Goal: Task Accomplishment & Management: Complete application form

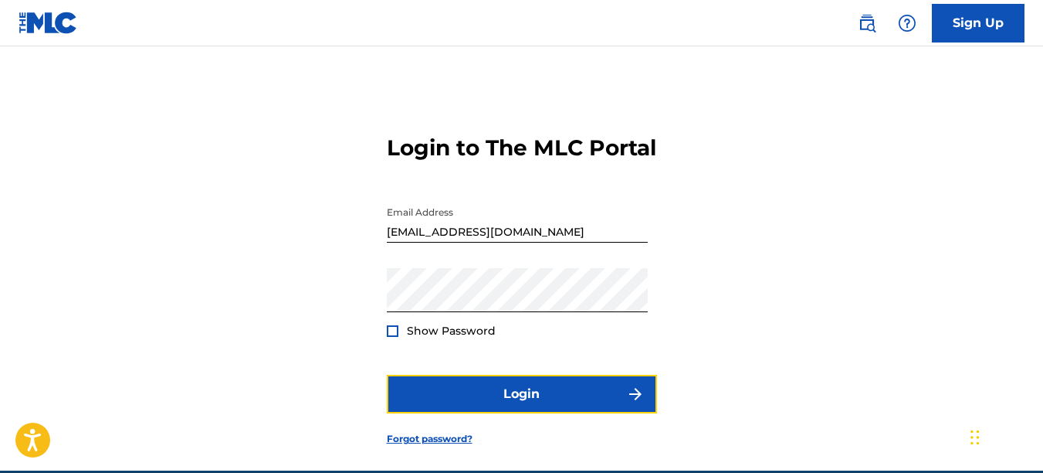
click at [497, 413] on button "Login" at bounding box center [522, 394] width 270 height 39
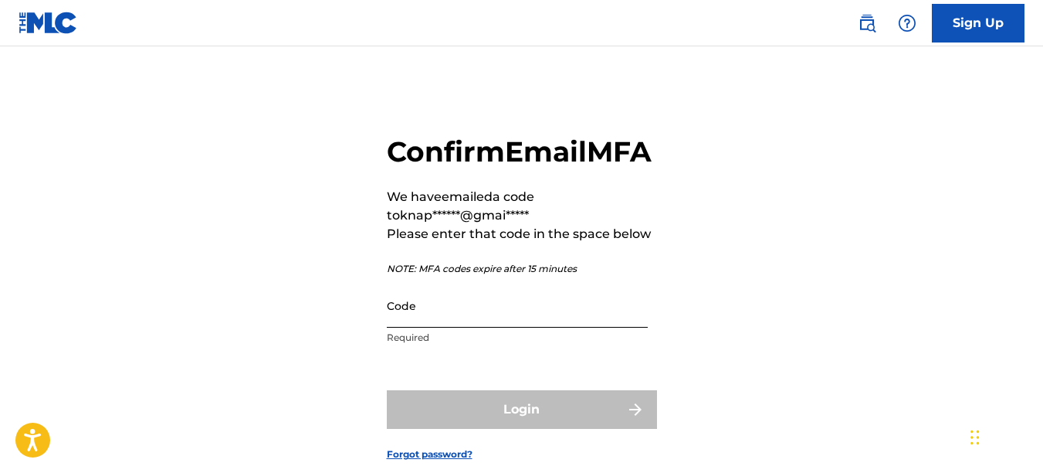
click at [443, 327] on input "Code" at bounding box center [517, 305] width 261 height 44
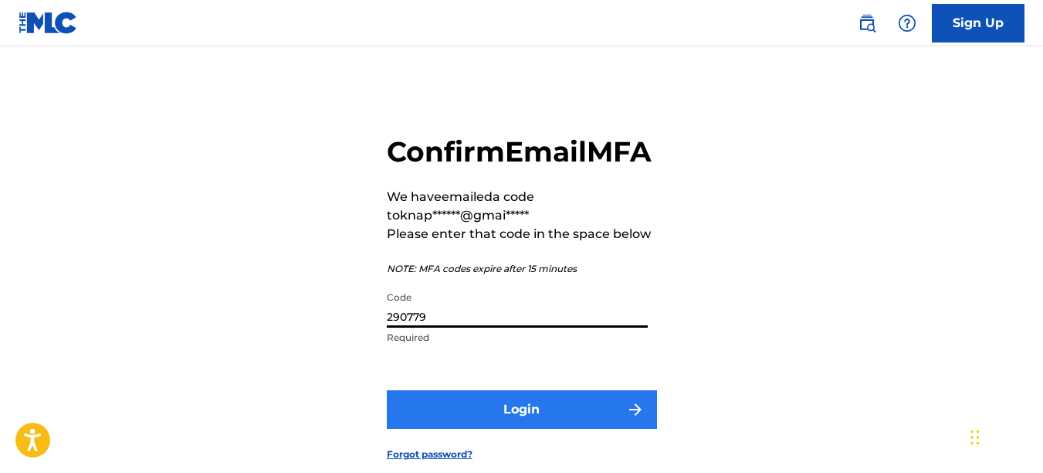
type input "290779"
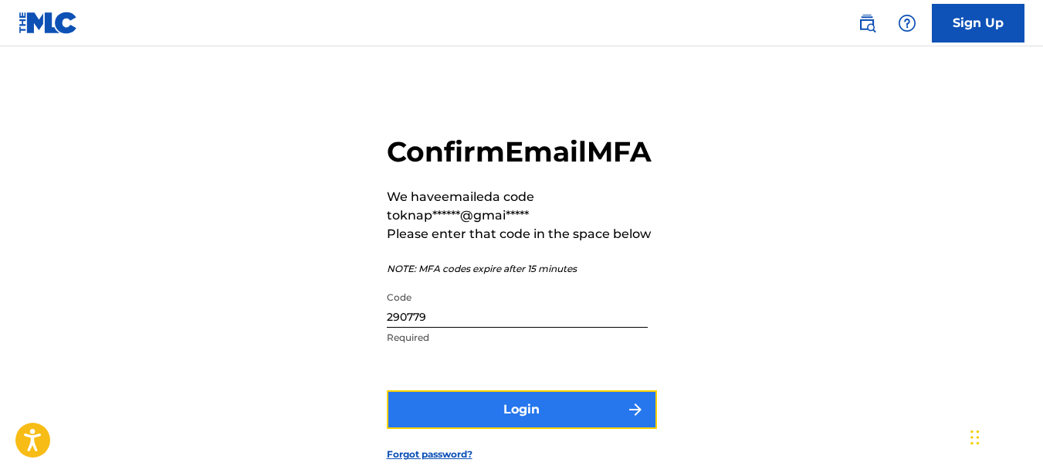
click at [514, 429] on button "Login" at bounding box center [522, 409] width 270 height 39
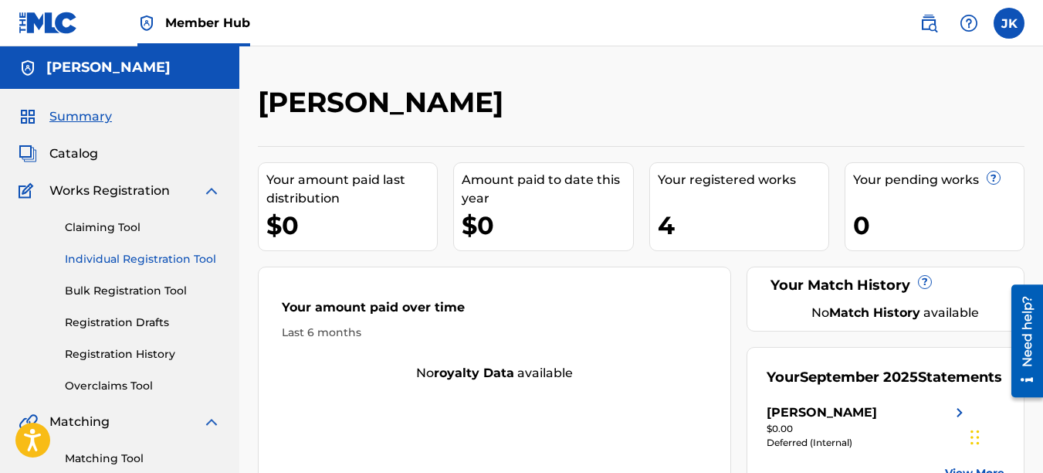
click at [131, 257] on link "Individual Registration Tool" at bounding box center [143, 259] width 156 height 16
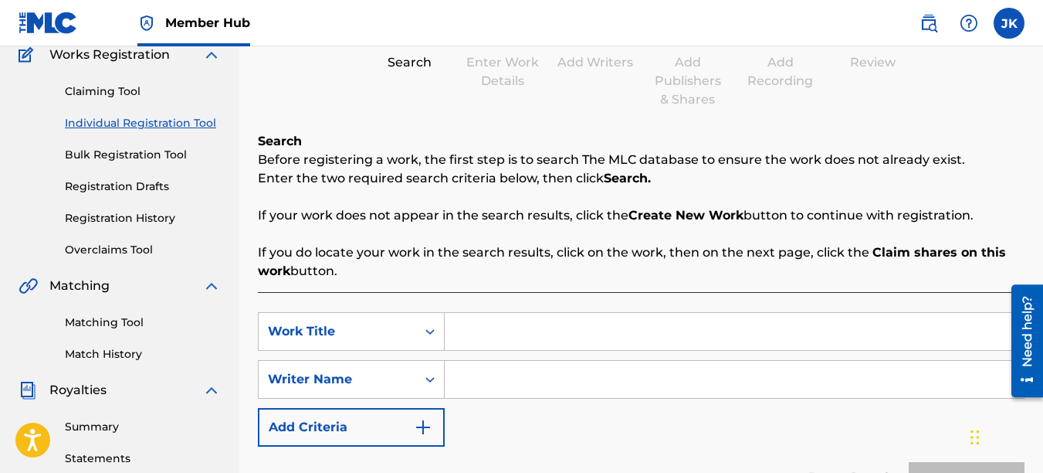
scroll to position [138, 0]
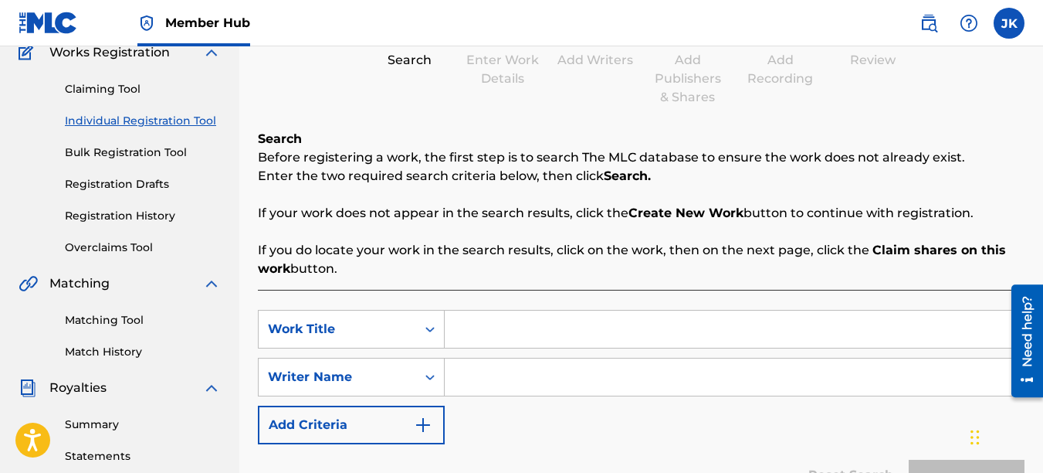
click at [575, 325] on input "Search Form" at bounding box center [734, 328] width 579 height 37
type input "dance with me"
click at [554, 386] on input "Search Form" at bounding box center [734, 376] width 579 height 37
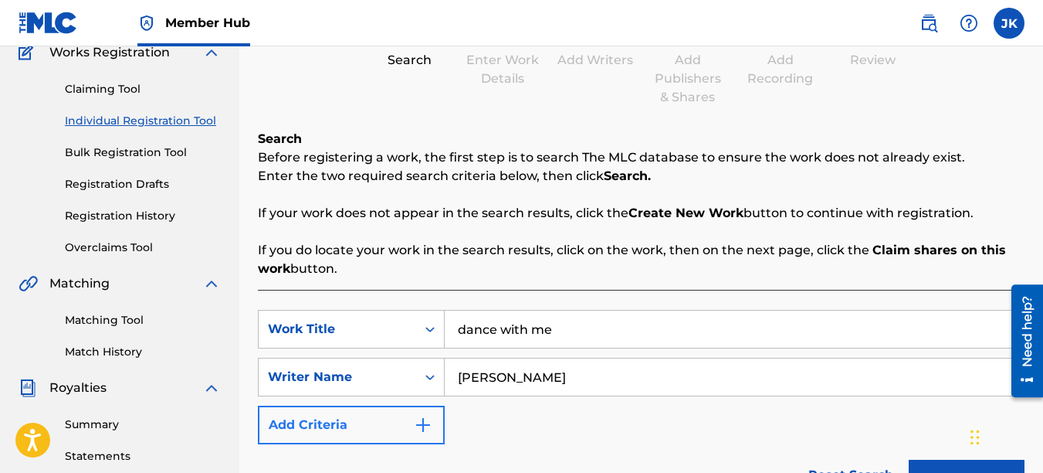
type input "jamel knapp"
click at [426, 415] on button "Add Criteria" at bounding box center [351, 424] width 187 height 39
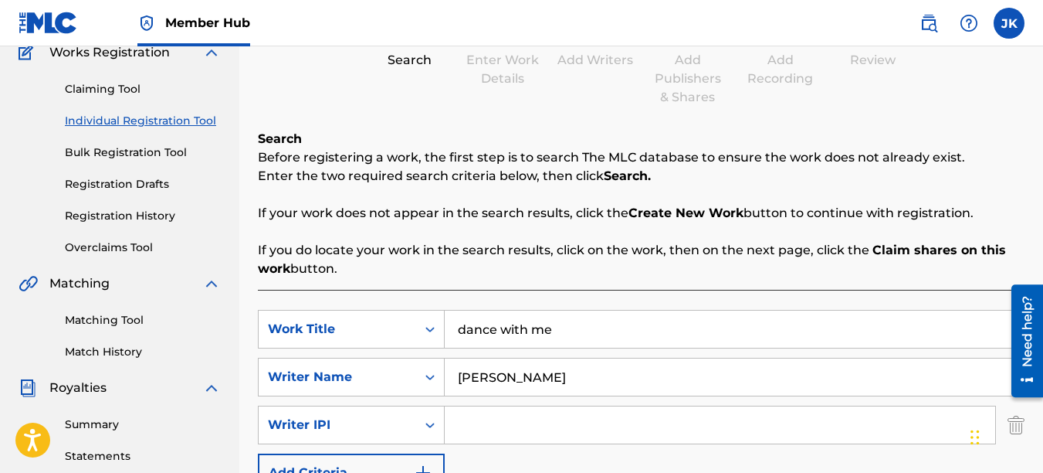
click at [518, 419] on input "Search Form" at bounding box center [720, 424] width 551 height 37
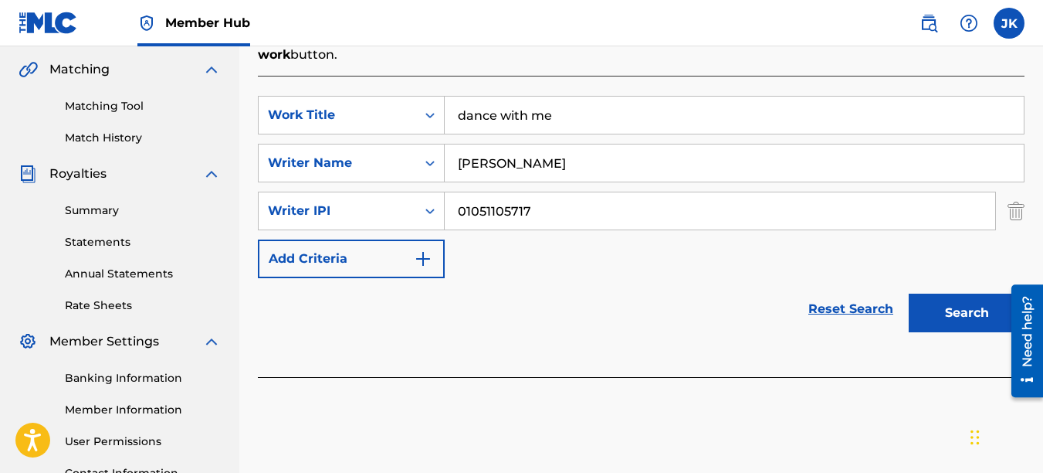
scroll to position [355, 0]
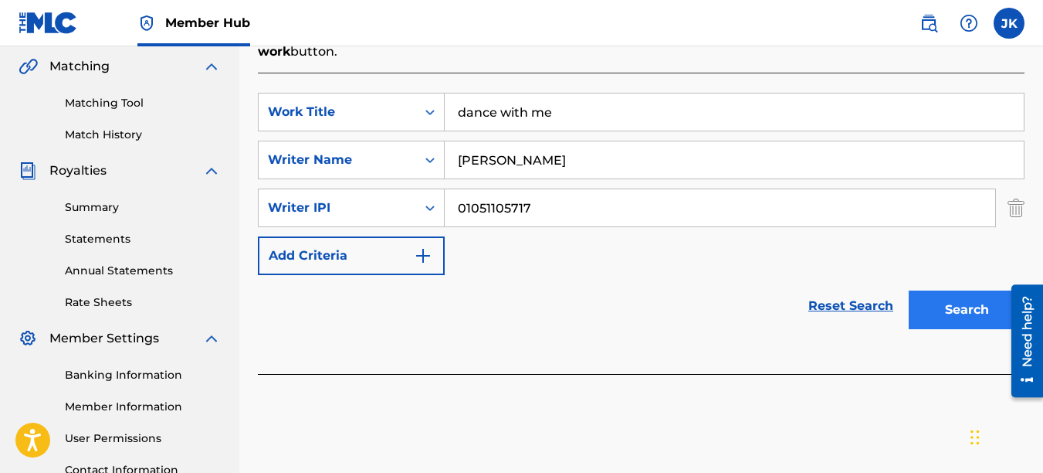
type input "01051105717"
click at [935, 300] on button "Search" at bounding box center [967, 309] width 116 height 39
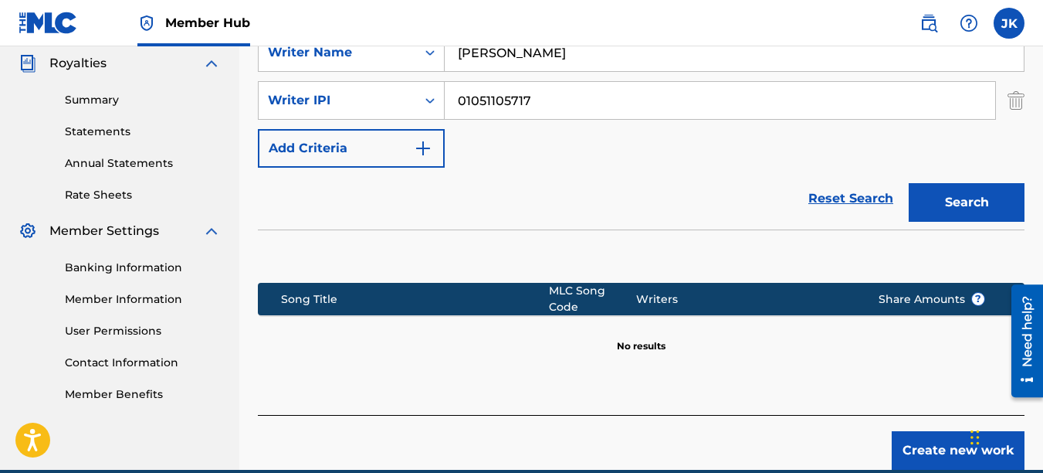
scroll to position [524, 0]
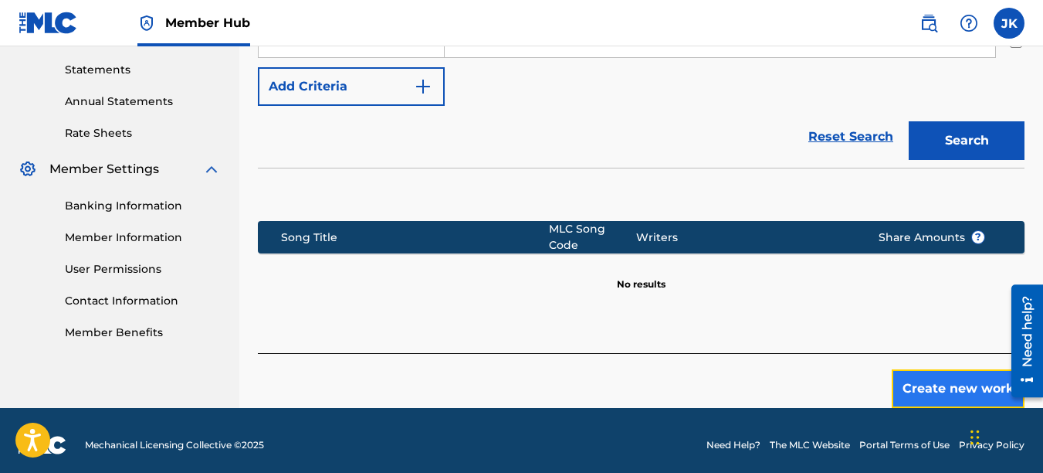
click at [915, 379] on button "Create new work" at bounding box center [958, 388] width 133 height 39
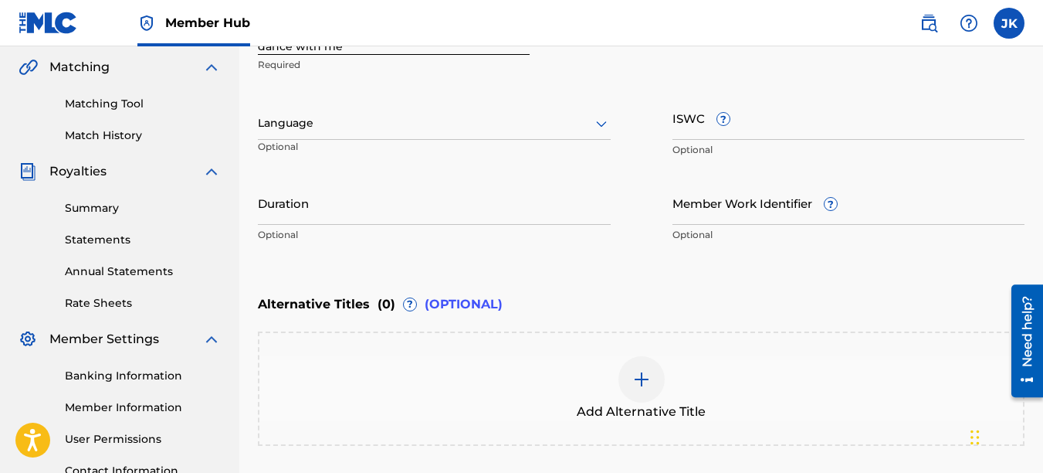
scroll to position [317, 0]
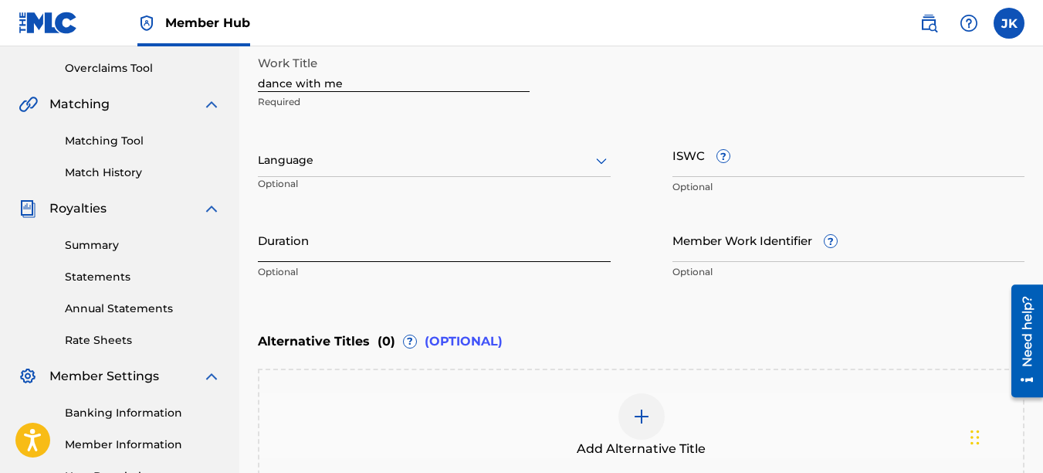
click at [408, 251] on input "Duration" at bounding box center [434, 240] width 353 height 44
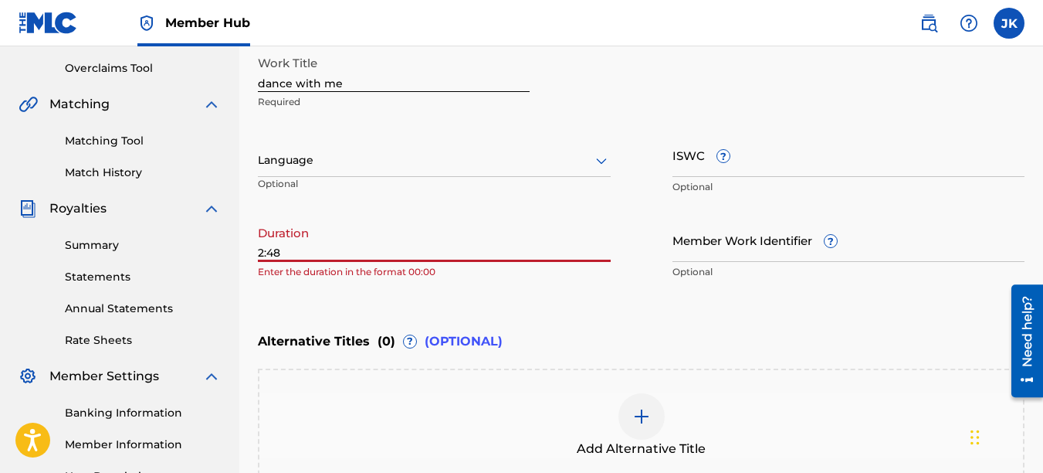
type input "2:48"
click at [599, 166] on icon at bounding box center [601, 160] width 19 height 19
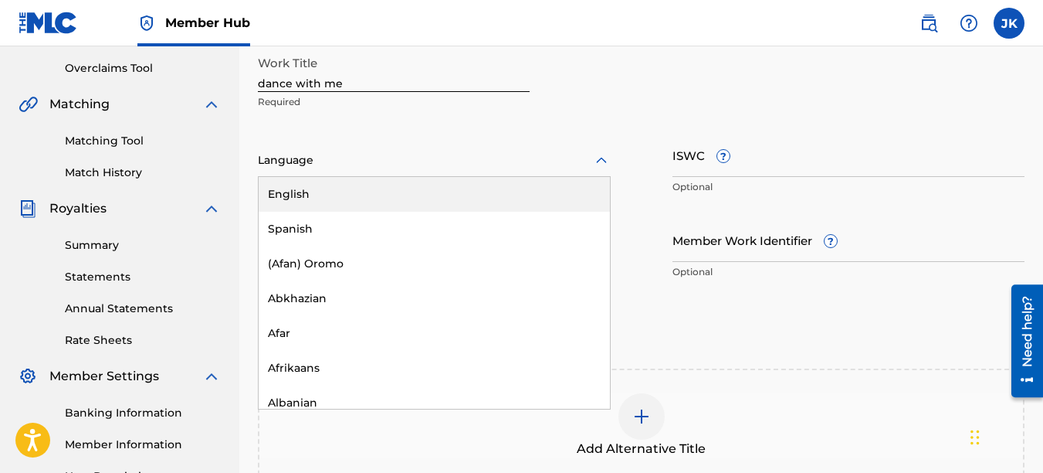
click at [552, 204] on div "English" at bounding box center [434, 194] width 351 height 35
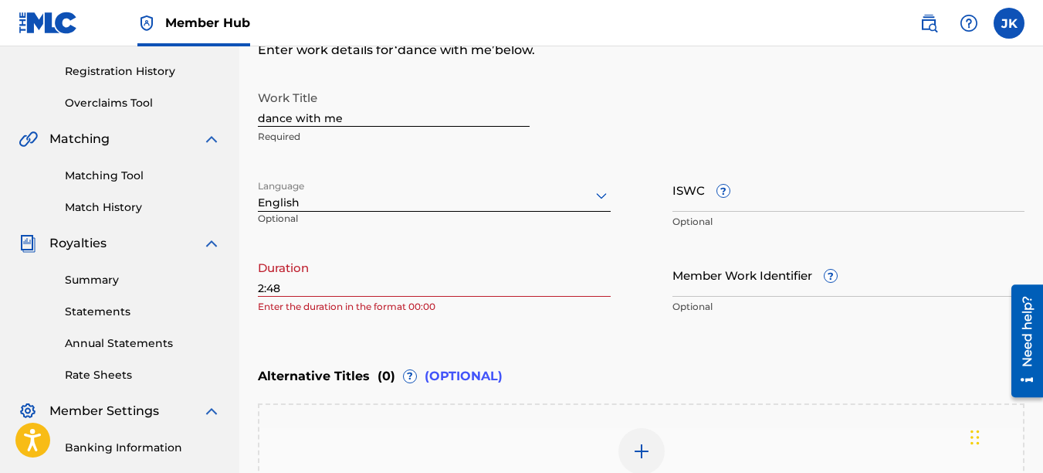
scroll to position [296, 0]
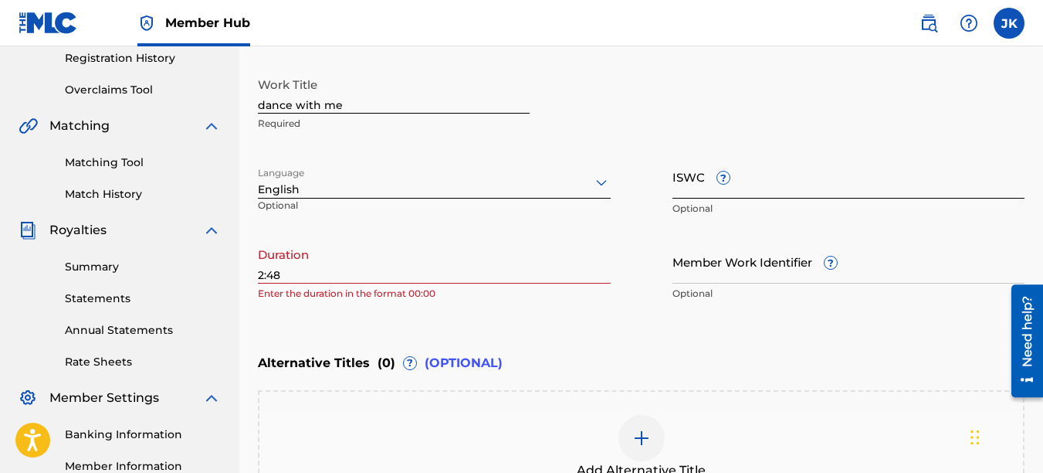
click at [828, 172] on input "ISWC ?" at bounding box center [849, 176] width 353 height 44
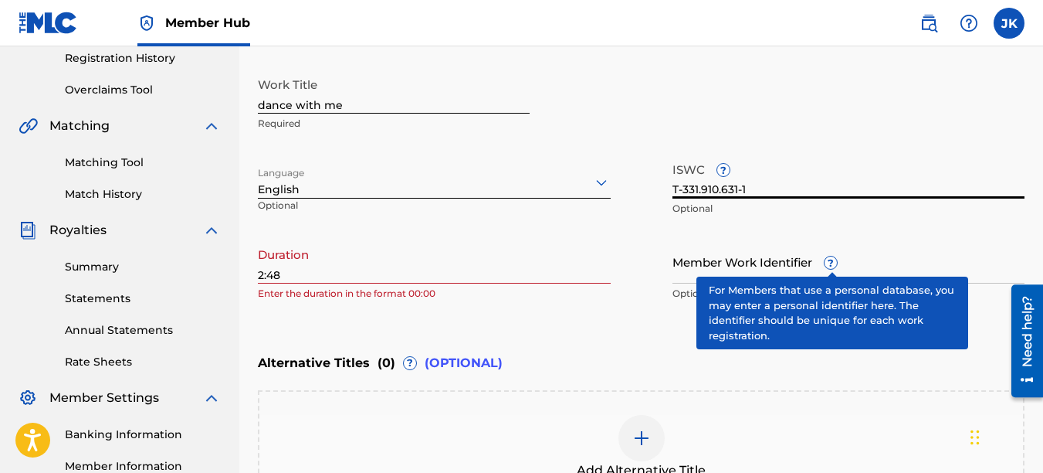
type input "T-331.910.631-1"
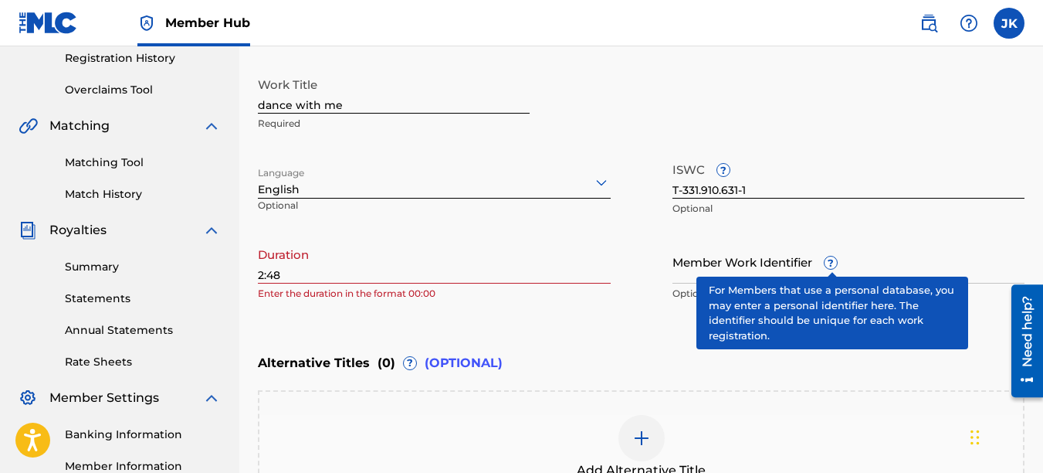
click at [831, 261] on span "?" at bounding box center [831, 262] width 12 height 12
click at [831, 261] on input "Member Work Identifier ?" at bounding box center [849, 261] width 353 height 44
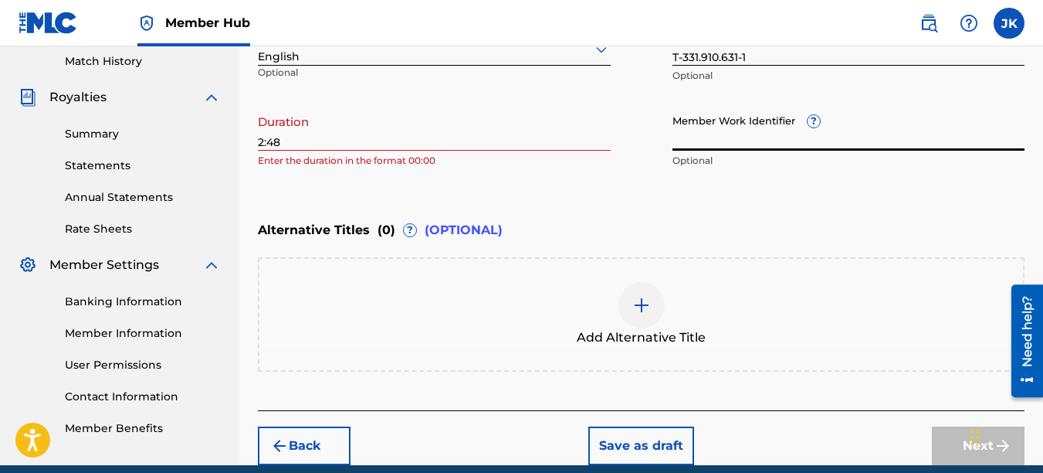
scroll to position [437, 0]
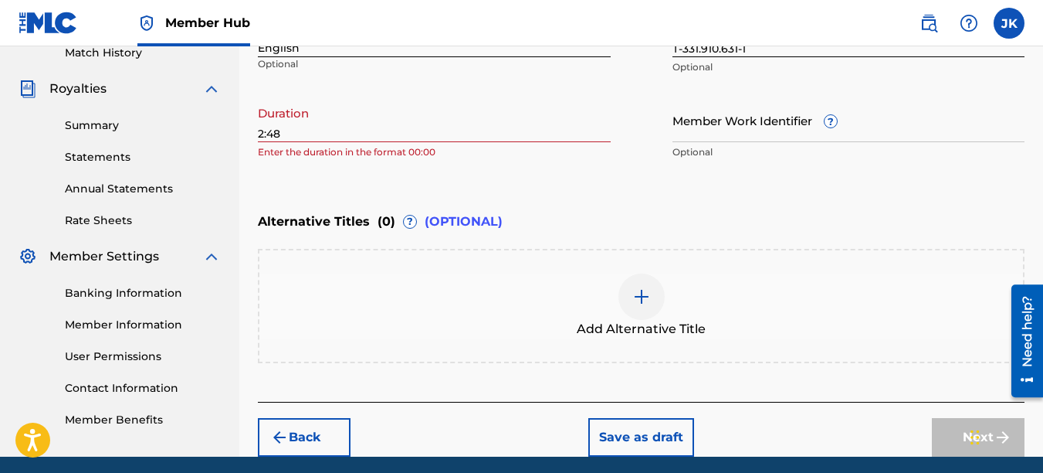
click at [257, 134] on div "Register Work Search Enter Work Details Add Writers Add Publishers & Shares Add…" at bounding box center [641, 52] width 804 height 809
click at [259, 137] on input "2:48" at bounding box center [434, 120] width 353 height 44
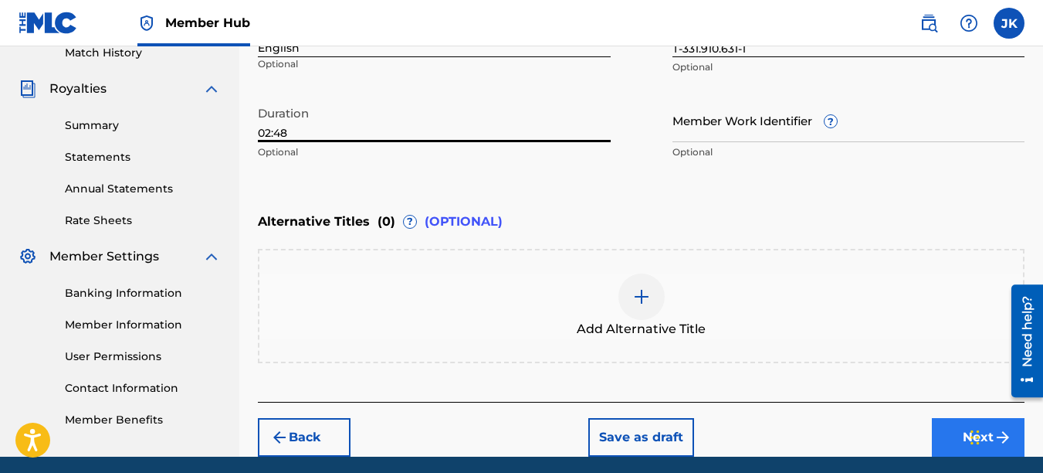
type input "02:48"
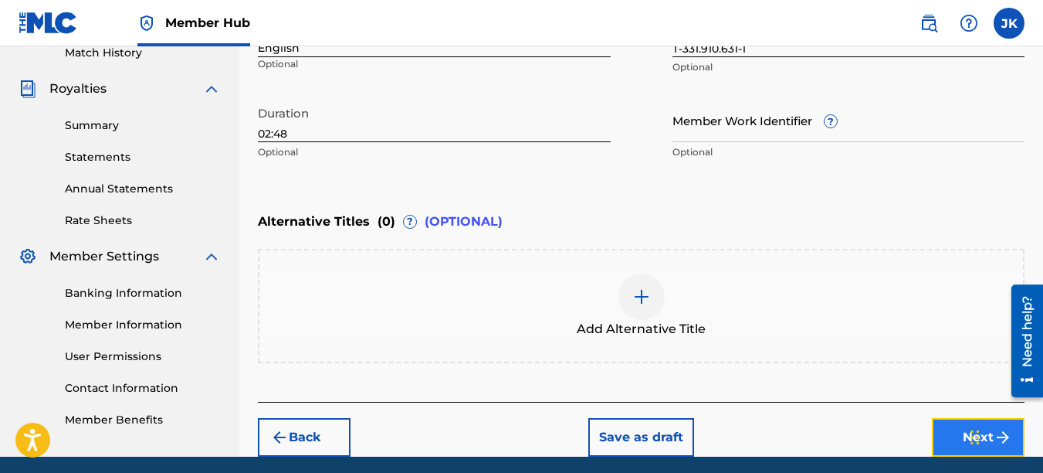
click at [947, 438] on button "Next" at bounding box center [978, 437] width 93 height 39
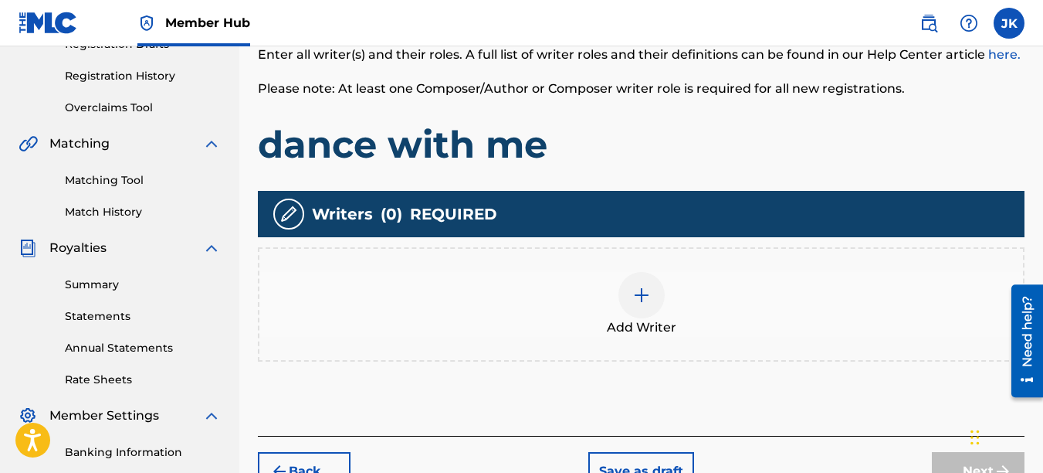
scroll to position [289, 0]
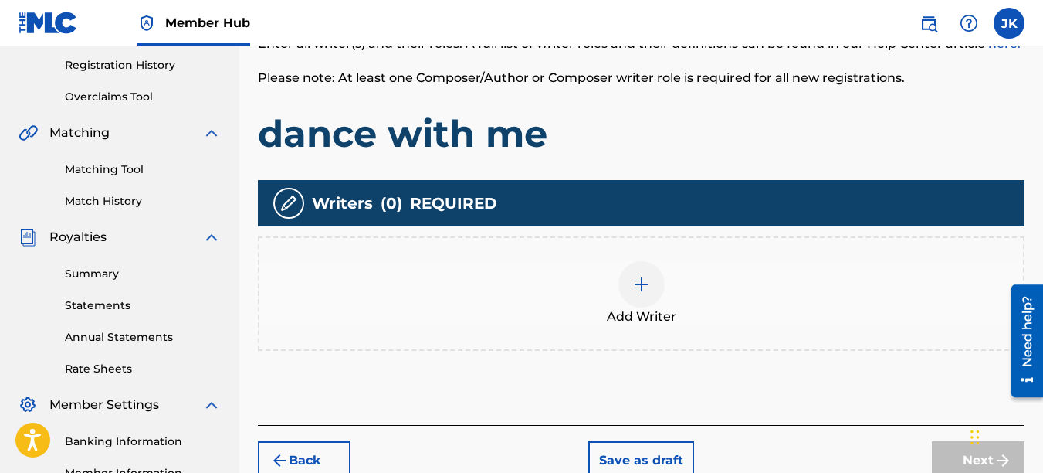
click at [658, 290] on div at bounding box center [642, 284] width 46 height 46
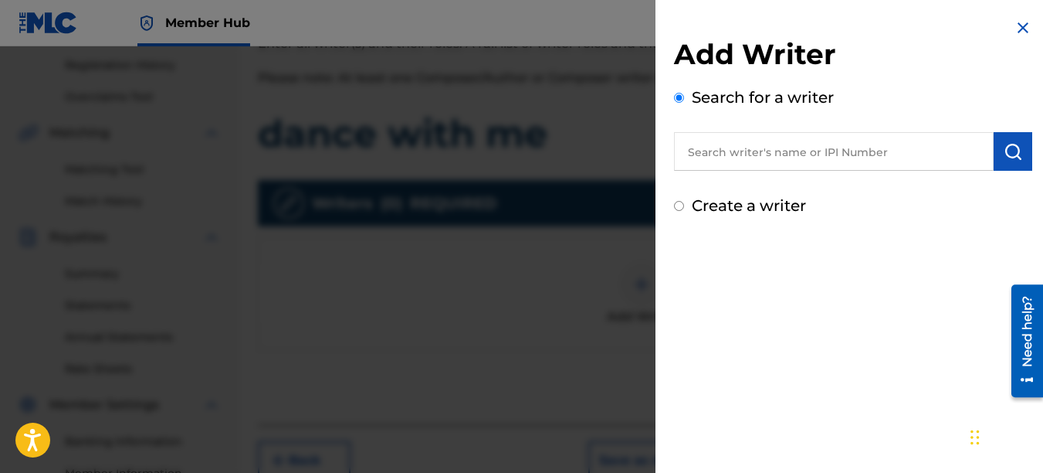
click at [741, 147] on input "text" at bounding box center [834, 151] width 320 height 39
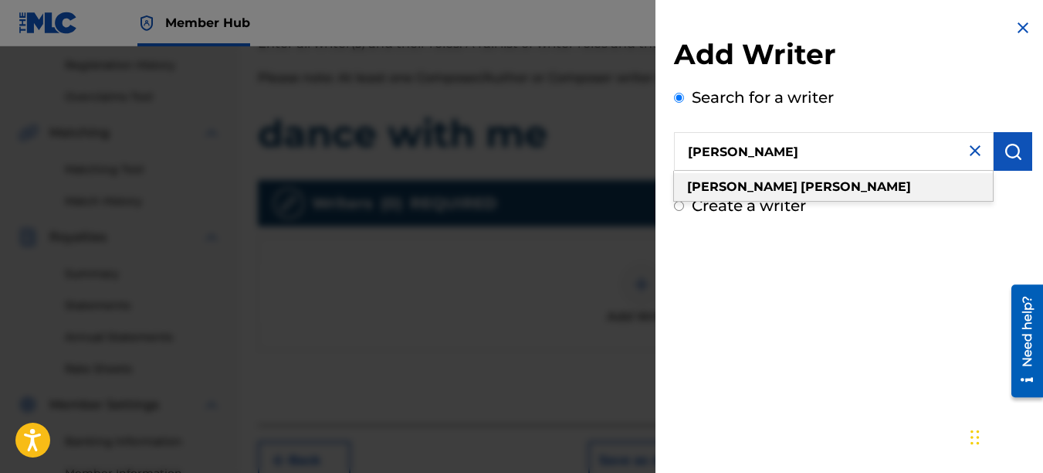
type input "jamel knapp"
click at [801, 192] on strong "knapp" at bounding box center [856, 186] width 110 height 15
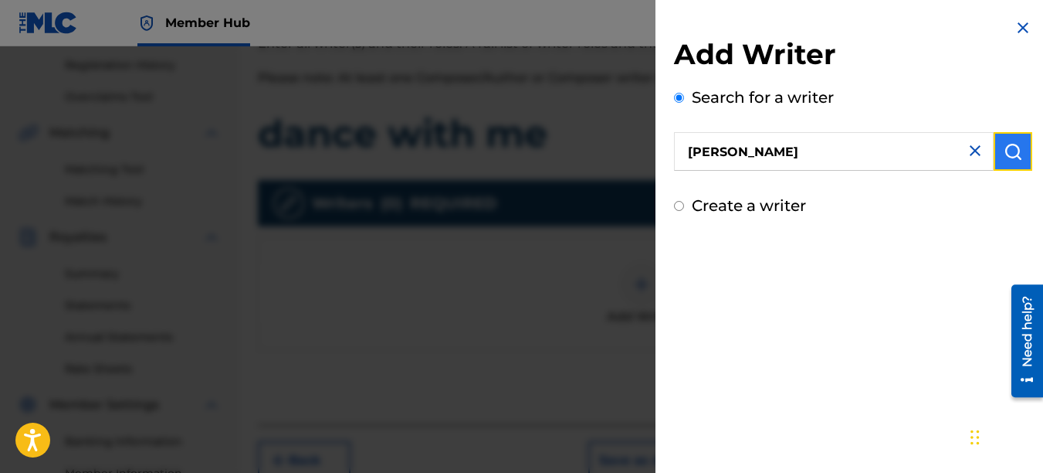
click at [1004, 158] on img "submit" at bounding box center [1013, 151] width 19 height 19
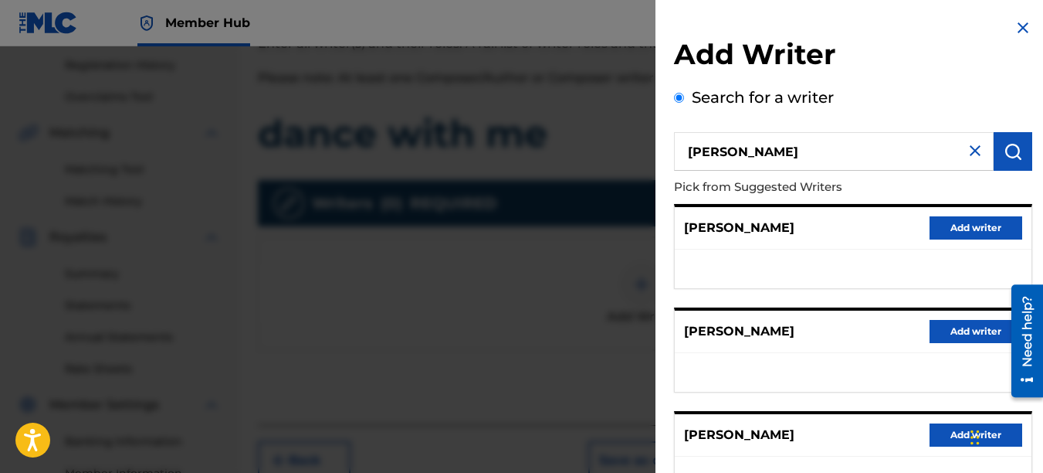
click at [970, 150] on img at bounding box center [975, 150] width 19 height 19
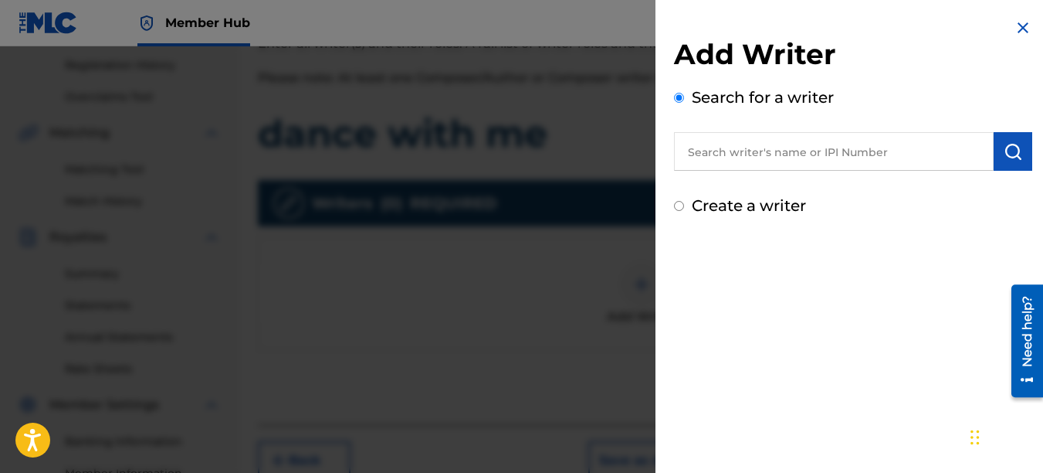
click at [834, 153] on input "text" at bounding box center [834, 151] width 320 height 39
type input "01051105717"
click at [1018, 148] on button "submit" at bounding box center [1013, 151] width 39 height 39
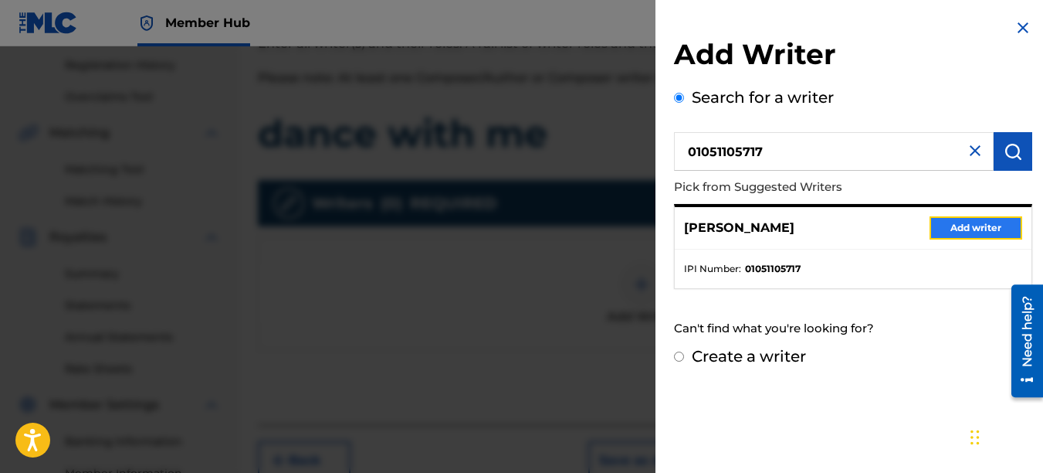
click at [969, 224] on button "Add writer" at bounding box center [976, 227] width 93 height 23
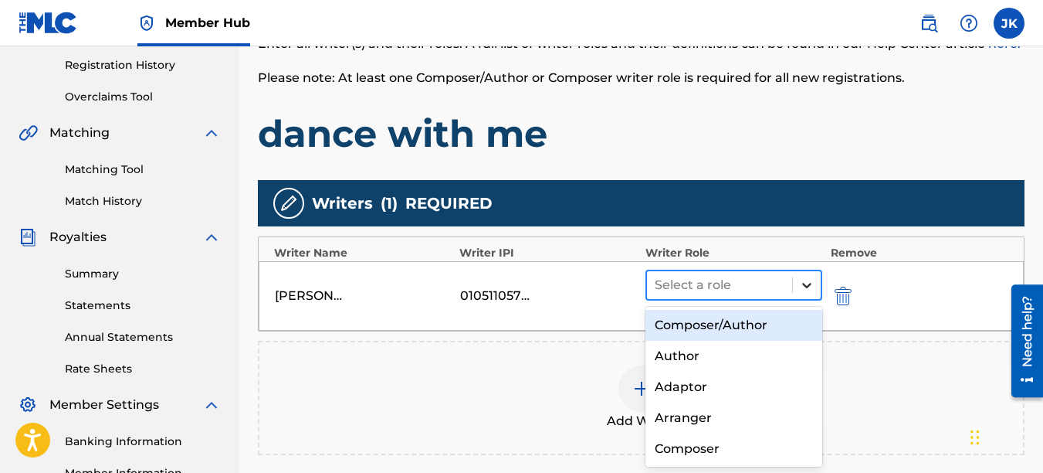
click at [813, 283] on icon at bounding box center [806, 284] width 15 height 15
click at [757, 321] on div "Composer/Author" at bounding box center [735, 325] width 178 height 31
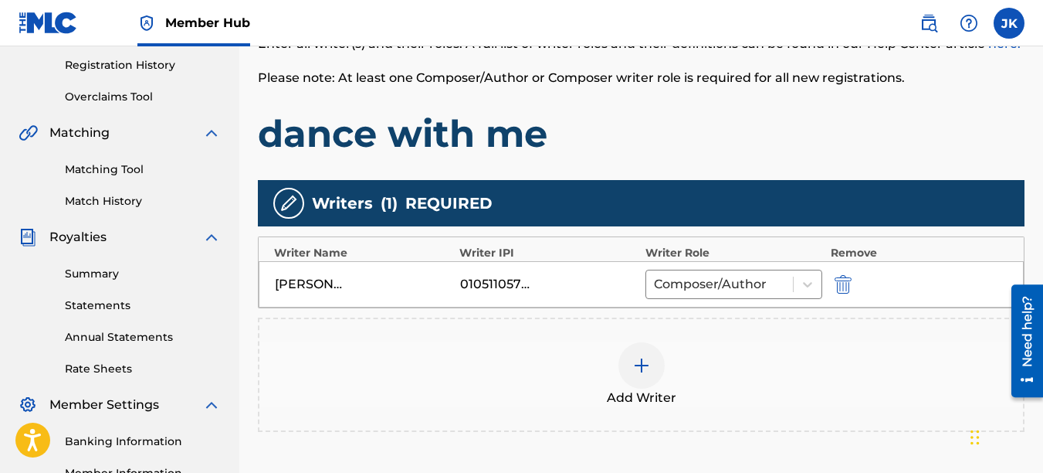
click at [623, 371] on div at bounding box center [642, 365] width 46 height 46
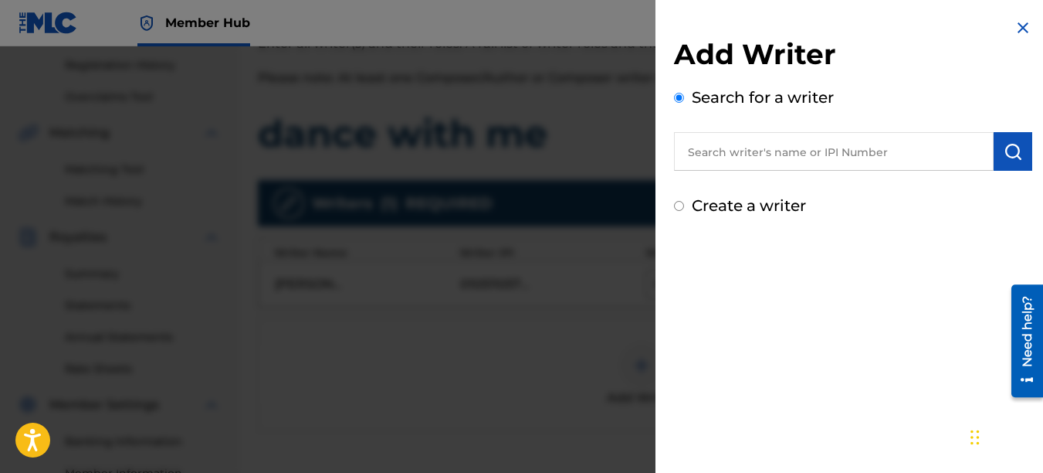
click at [806, 158] on input "text" at bounding box center [834, 151] width 320 height 39
type input "IAMBLAIZE"
click at [1007, 132] on button "submit" at bounding box center [1013, 151] width 39 height 39
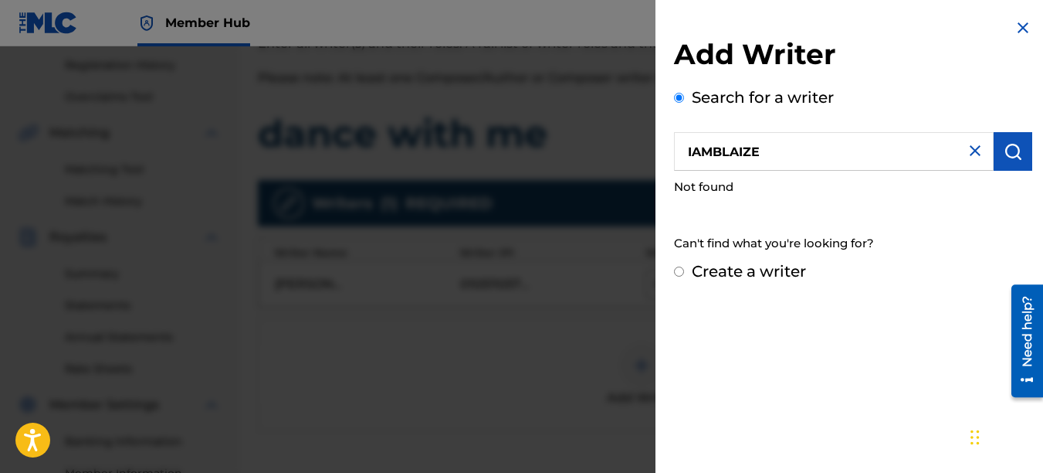
click at [1019, 23] on img at bounding box center [1023, 28] width 19 height 19
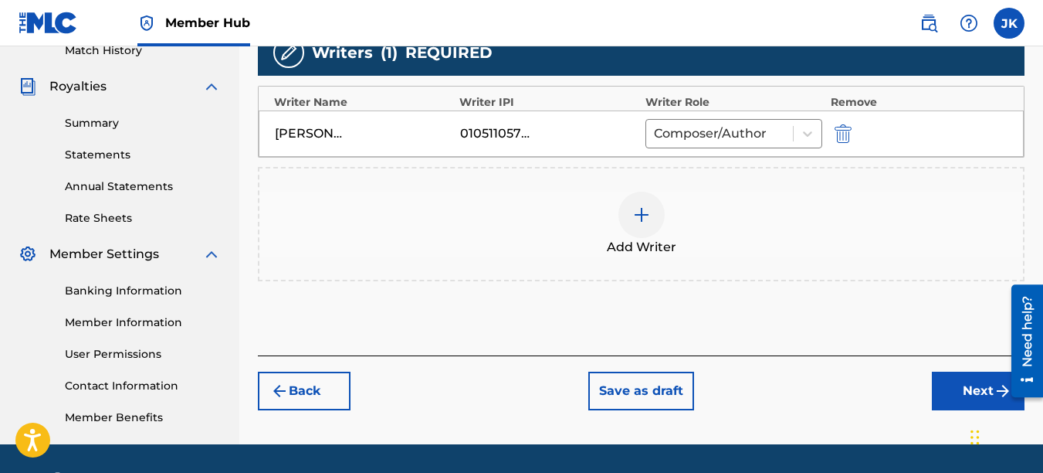
scroll to position [443, 0]
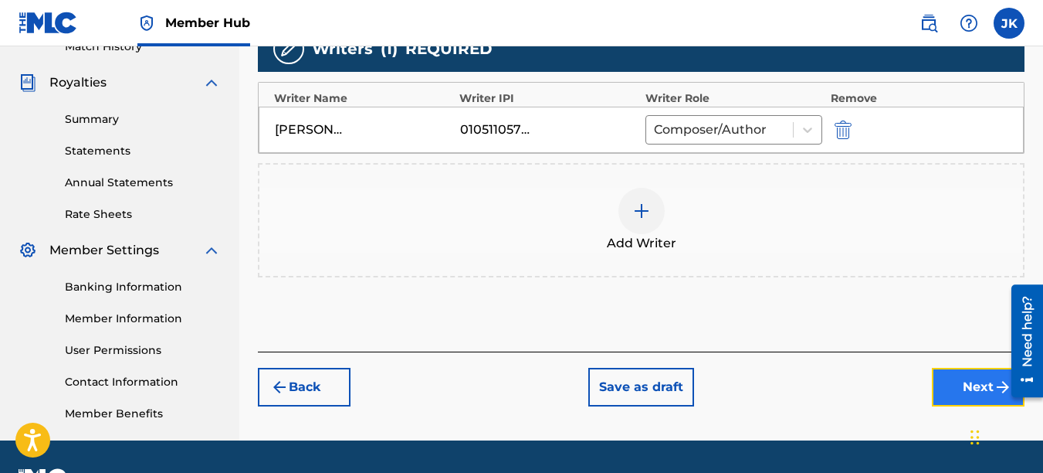
click at [960, 375] on button "Next" at bounding box center [978, 387] width 93 height 39
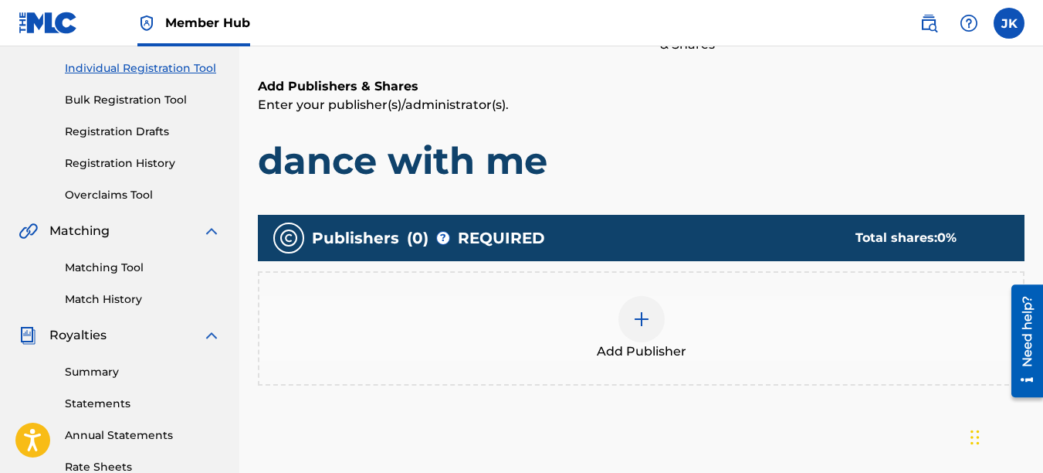
scroll to position [215, 0]
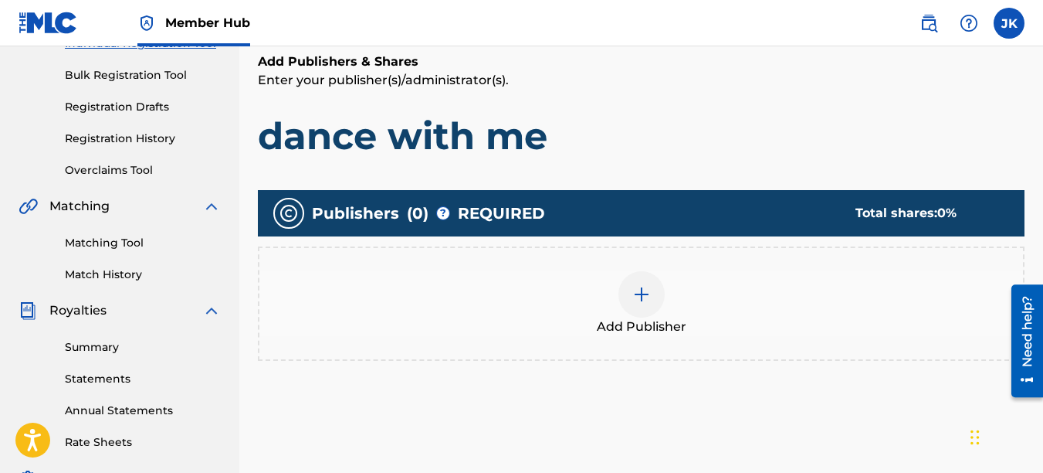
click at [646, 297] on img at bounding box center [642, 294] width 19 height 19
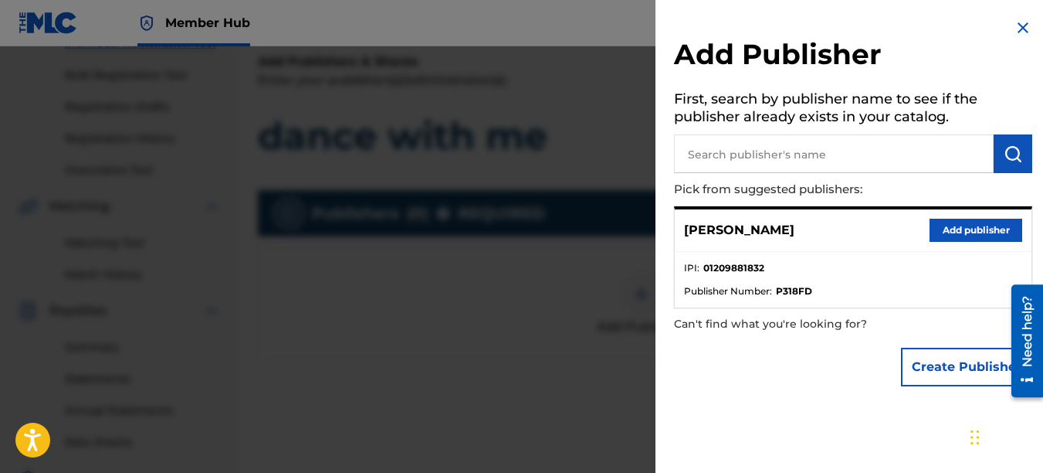
click at [762, 138] on input "text" at bounding box center [834, 153] width 320 height 39
type input "TOOGLISH PUBLISHING"
click at [1006, 151] on img "submit" at bounding box center [1013, 153] width 19 height 19
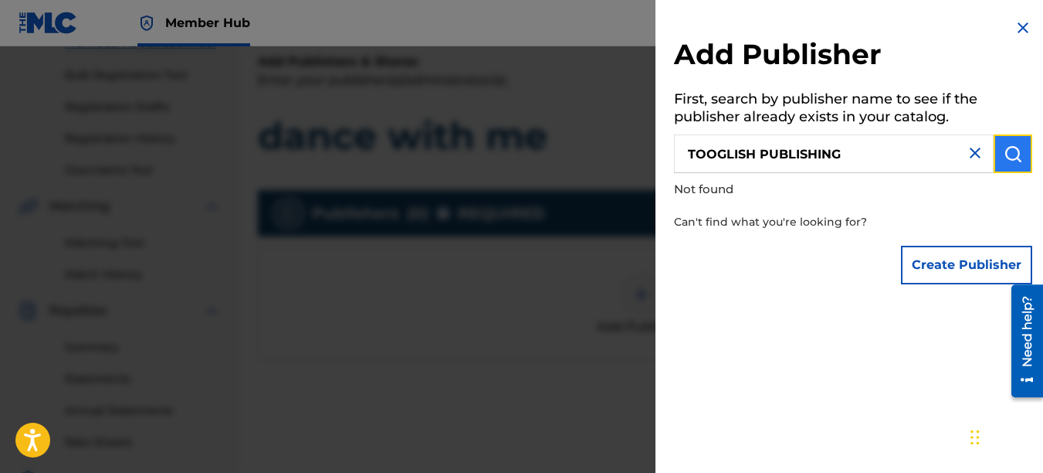
click at [1006, 151] on img "submit" at bounding box center [1013, 153] width 19 height 19
click at [972, 148] on img at bounding box center [975, 153] width 19 height 19
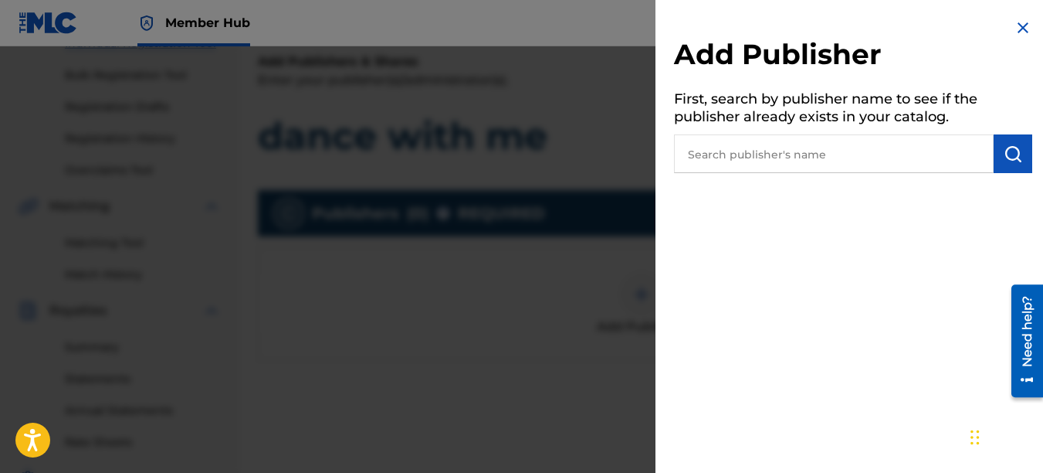
click at [931, 148] on input "text" at bounding box center [834, 153] width 320 height 39
type input "O"
type input "01209881832"
click at [1012, 146] on img "submit" at bounding box center [1013, 153] width 19 height 19
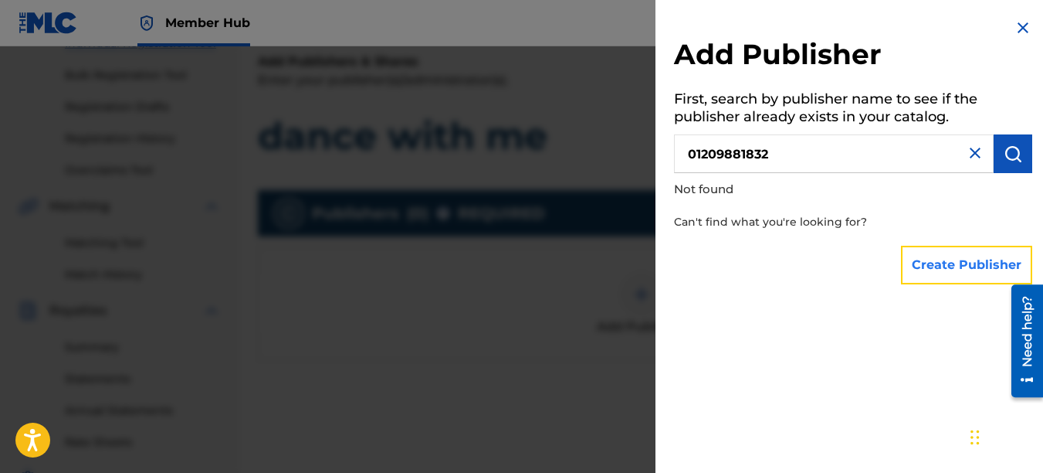
click at [975, 267] on button "Create Publisher" at bounding box center [966, 265] width 131 height 39
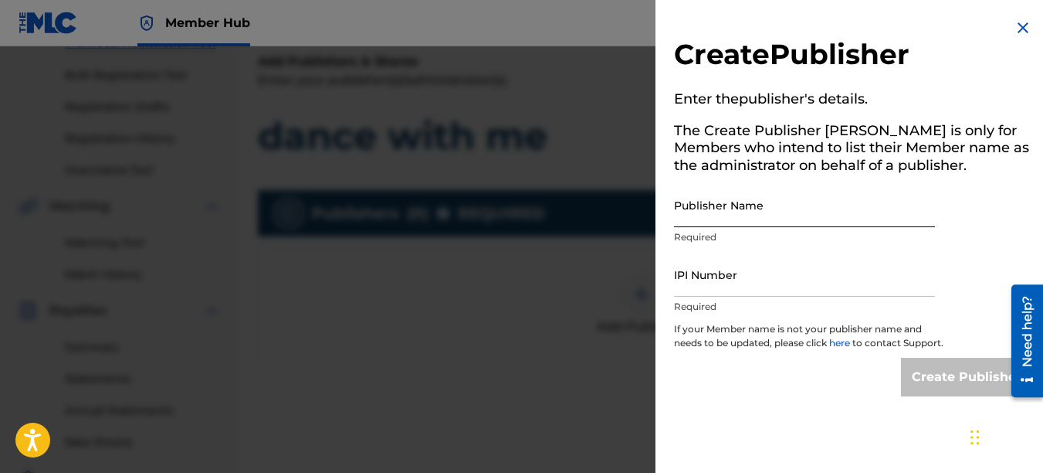
click at [824, 220] on input "Publisher Name" at bounding box center [804, 205] width 261 height 44
type input "TOOGLISH PUBLISHER"
drag, startPoint x: 833, startPoint y: 217, endPoint x: 630, endPoint y: 221, distance: 203.2
click at [630, 221] on div "Create Publisher Enter the publisher 's details. The Create Publisher button is…" at bounding box center [521, 259] width 1043 height 426
type input "[PERSON_NAME]"
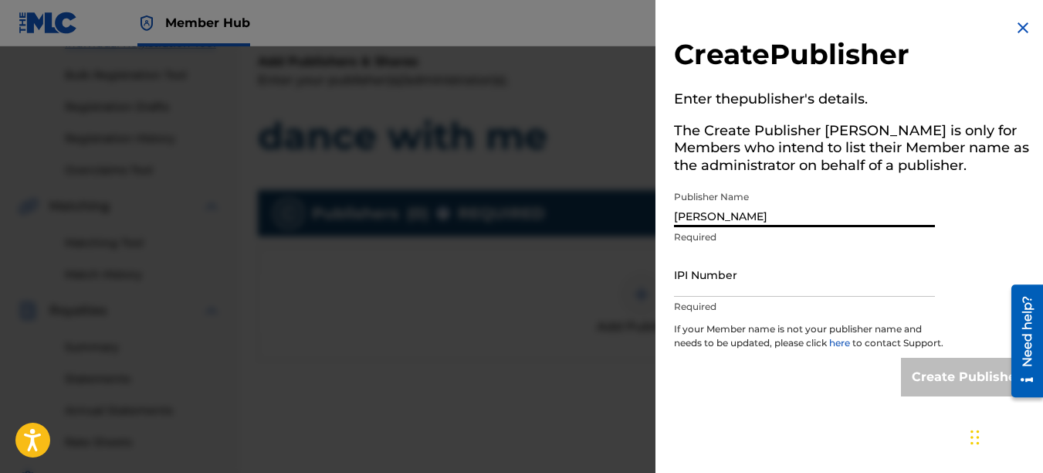
click at [1018, 24] on img at bounding box center [1023, 28] width 19 height 19
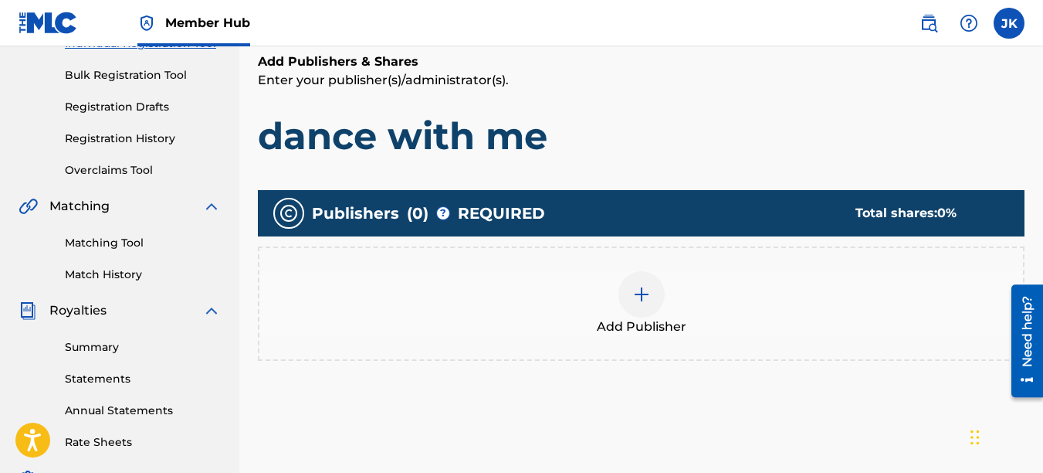
click at [665, 289] on div "Add Publisher" at bounding box center [642, 303] width 764 height 65
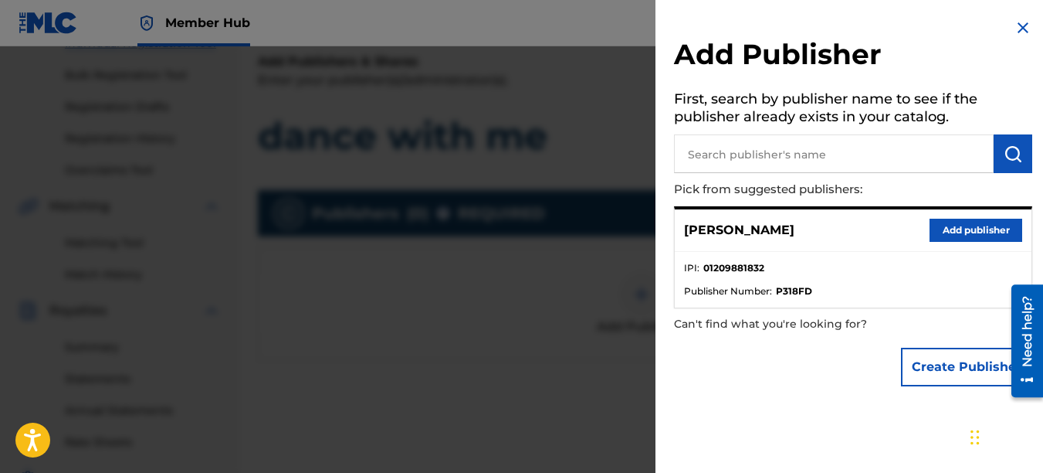
click at [843, 159] on input "text" at bounding box center [834, 153] width 320 height 39
type input "K"
type input "01209881832"
click at [1011, 146] on img "submit" at bounding box center [1013, 153] width 19 height 19
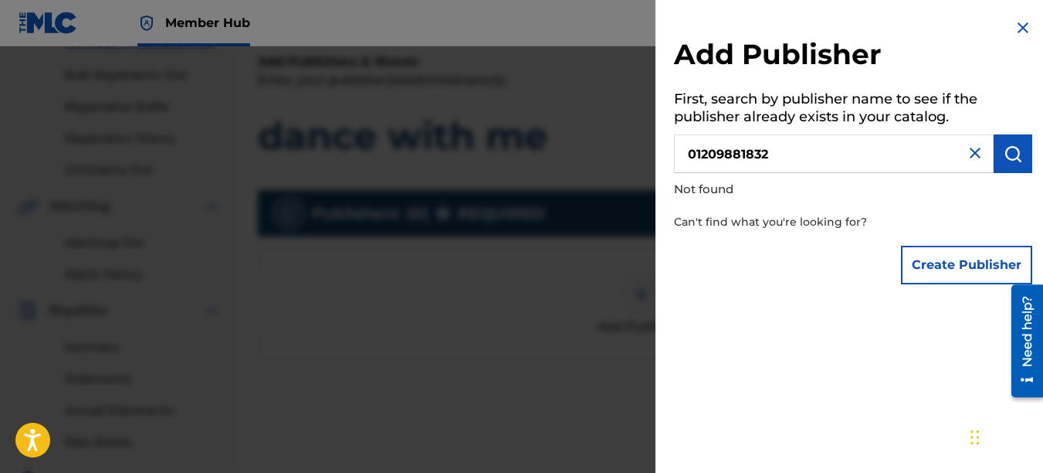
click at [969, 158] on img at bounding box center [975, 153] width 19 height 19
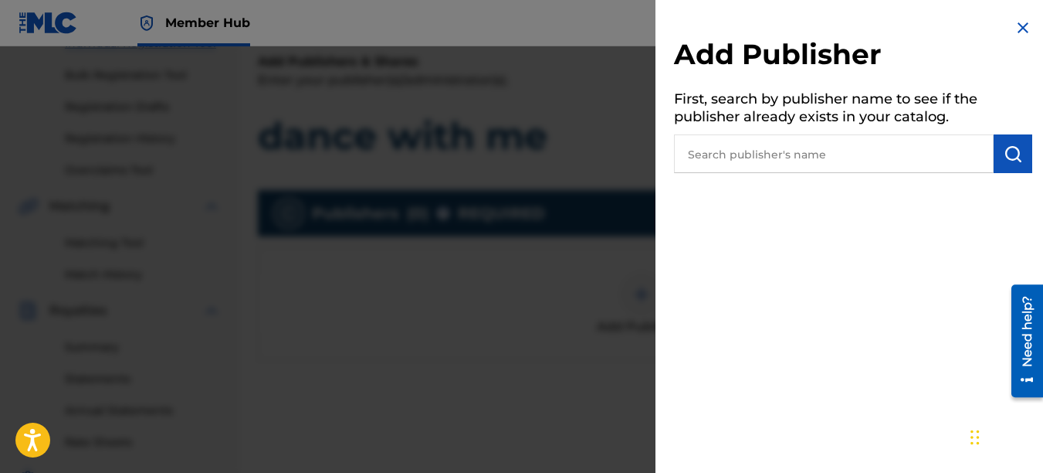
click at [907, 151] on input "text" at bounding box center [834, 153] width 320 height 39
type input "T"
type input "J"
click at [1026, 27] on img at bounding box center [1023, 28] width 19 height 19
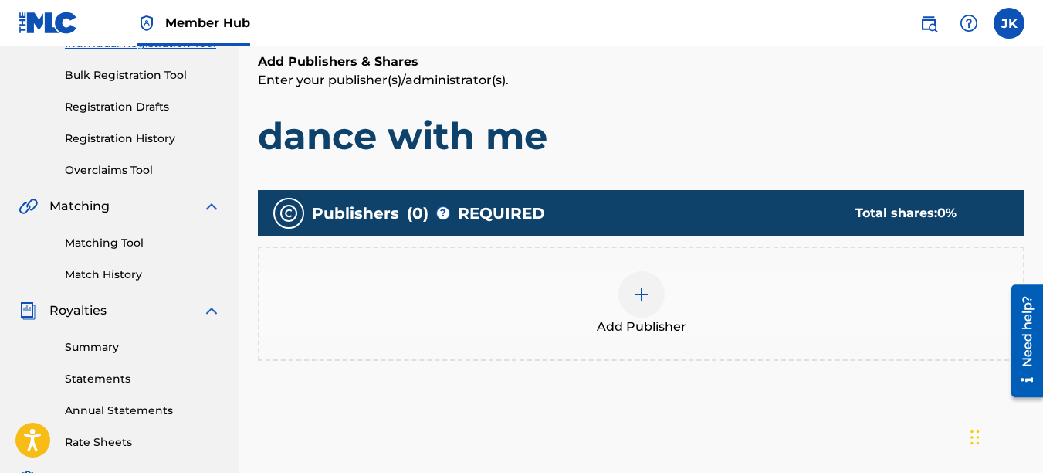
click at [661, 284] on div at bounding box center [642, 294] width 46 height 46
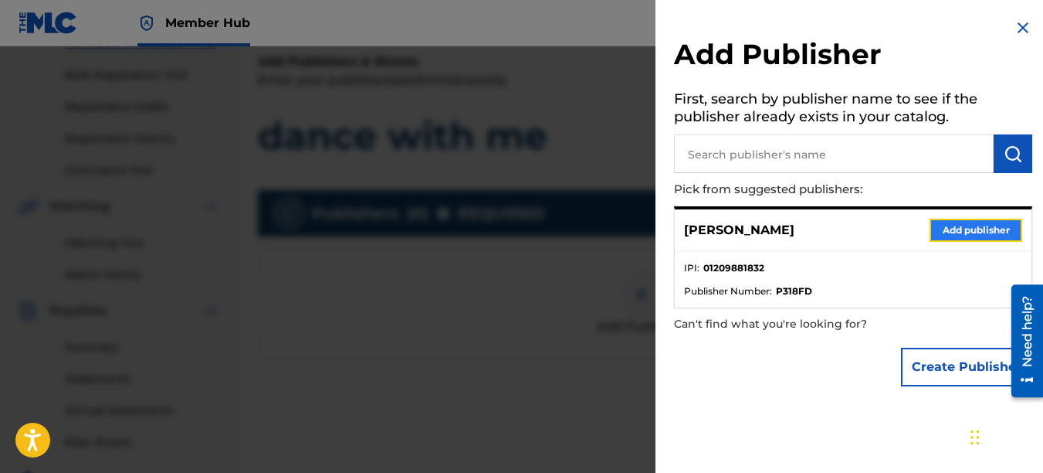
click at [984, 241] on button "Add publisher" at bounding box center [976, 230] width 93 height 23
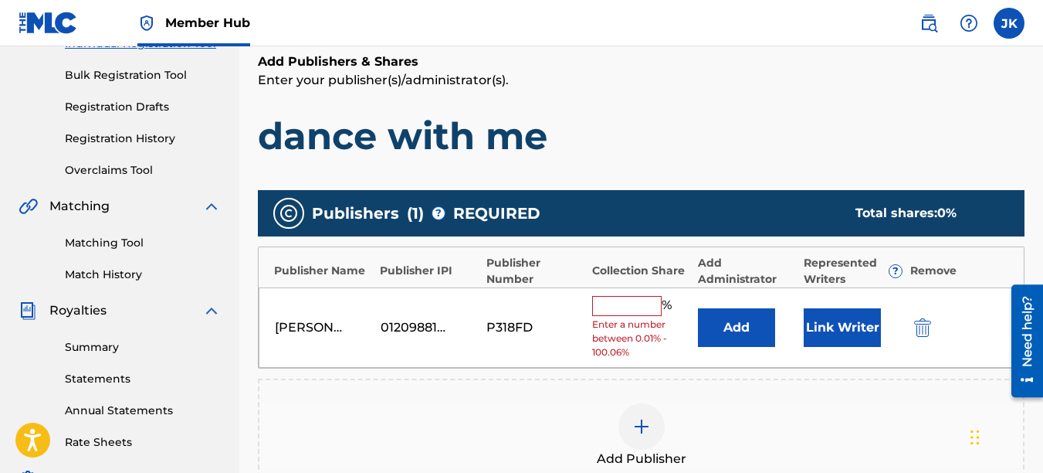
click at [633, 299] on input "text" at bounding box center [627, 306] width 70 height 20
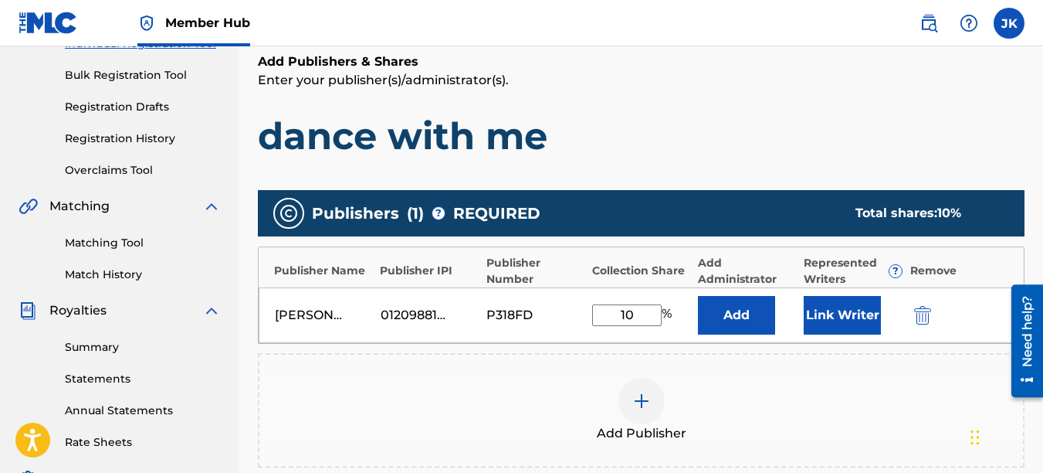
type input "1"
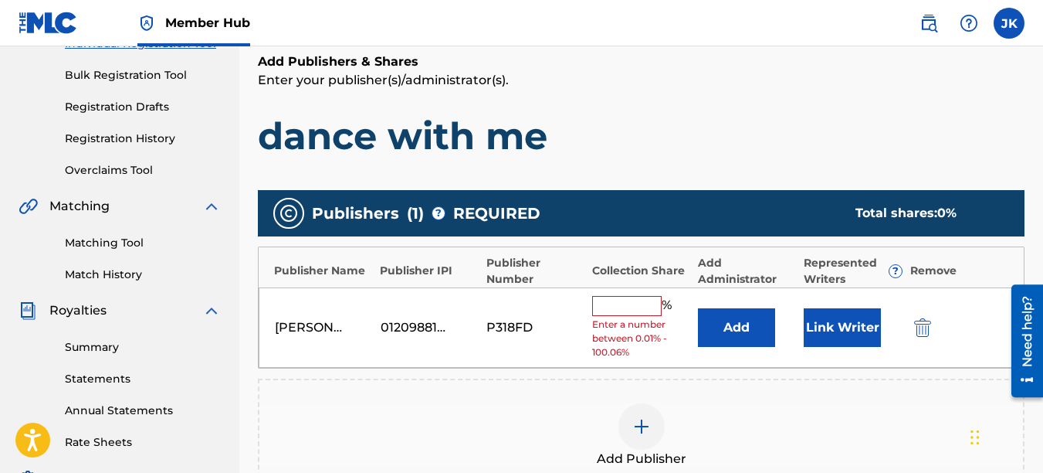
type input "2"
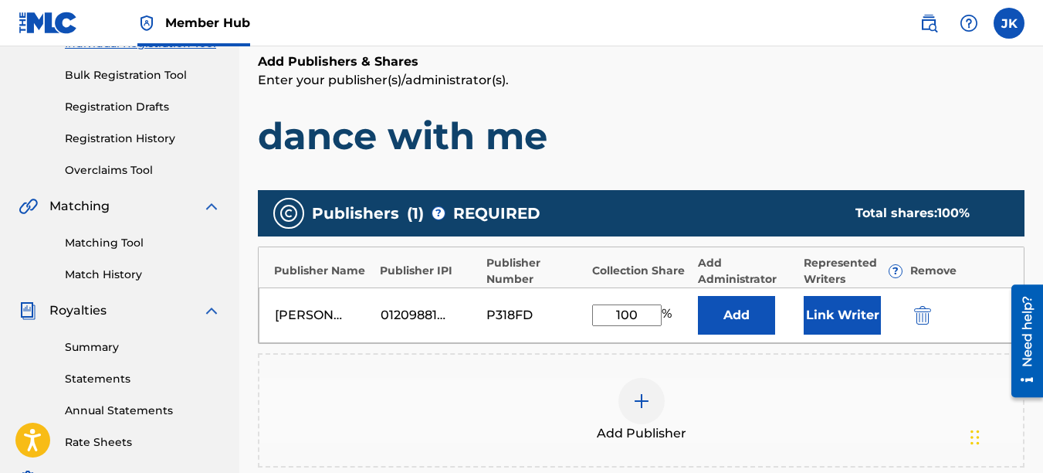
type input "100"
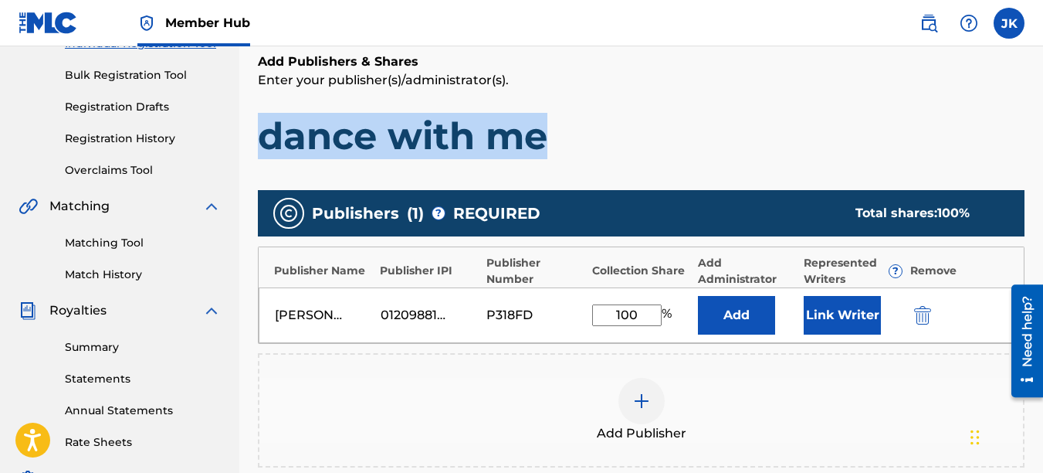
drag, startPoint x: 1043, startPoint y: 134, endPoint x: 1026, endPoint y: 70, distance: 65.4
click at [1026, 70] on div "Register Work Search Enter Work Details Add Writers Add Publishers & Shares Add…" at bounding box center [641, 268] width 804 height 799
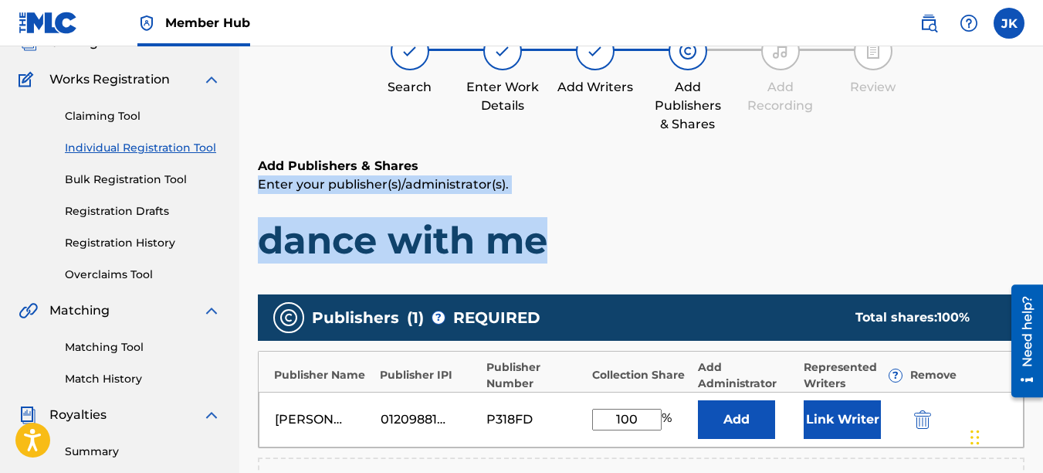
scroll to position [108, 0]
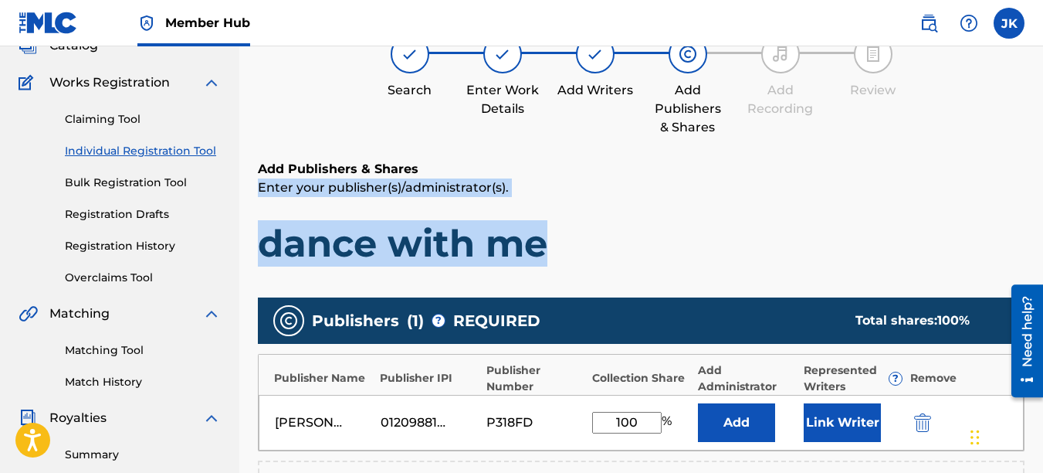
click at [901, 176] on h6 "Add Publishers & Shares" at bounding box center [641, 169] width 767 height 19
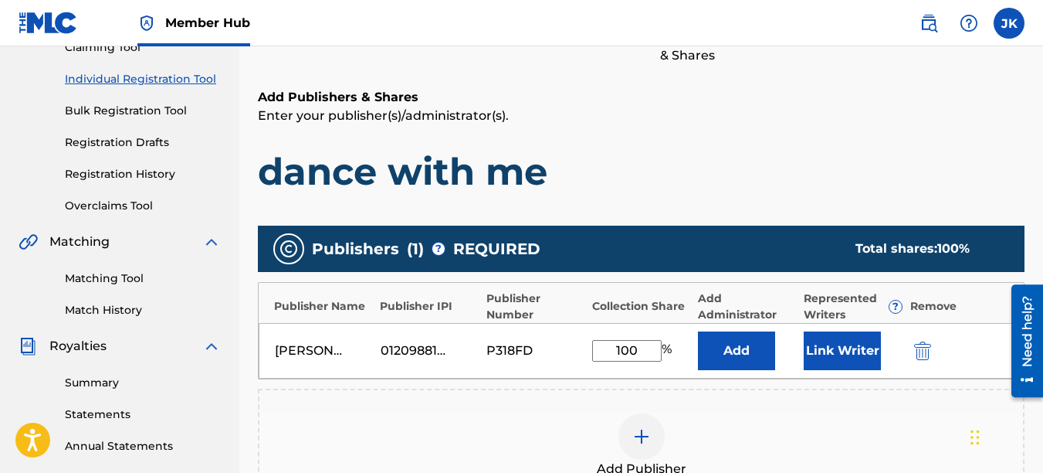
scroll to position [189, 0]
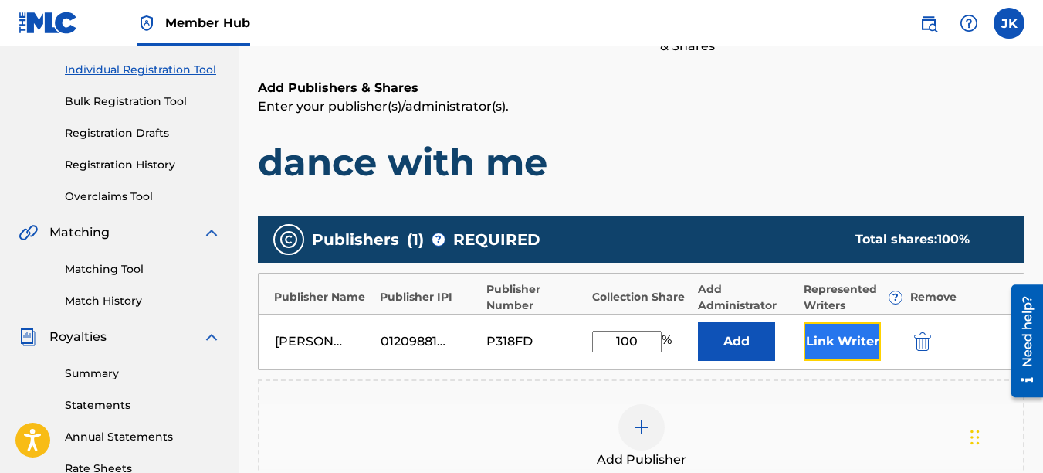
click at [846, 336] on button "Link Writer" at bounding box center [842, 341] width 77 height 39
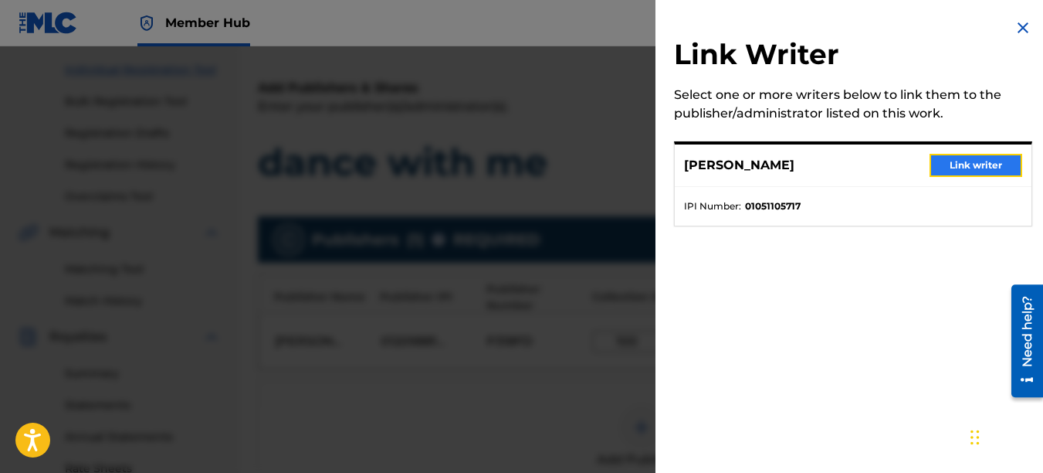
click at [993, 168] on button "Link writer" at bounding box center [976, 165] width 93 height 23
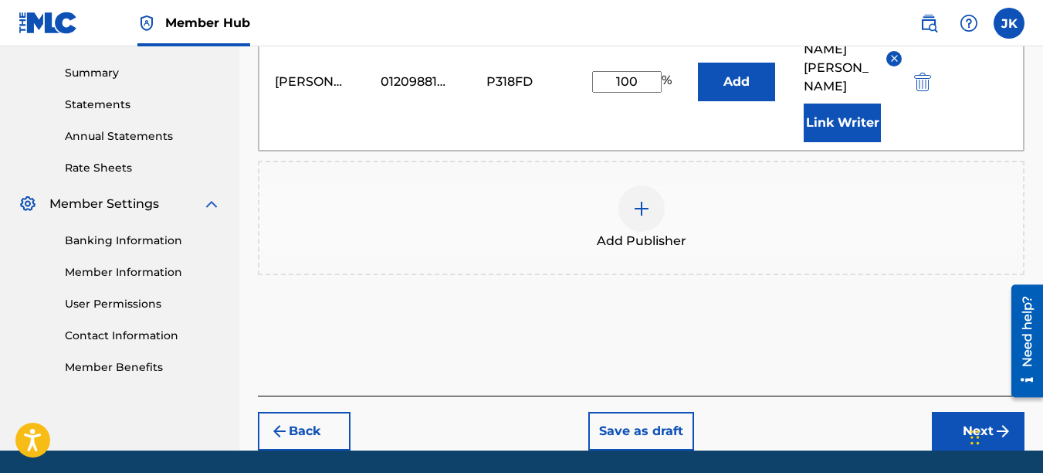
scroll to position [504, 0]
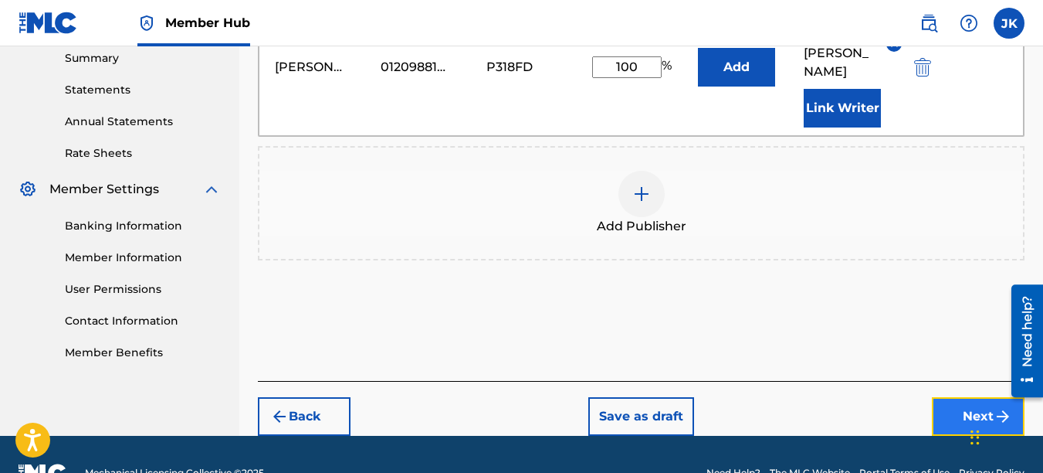
click at [959, 397] on button "Next" at bounding box center [978, 416] width 93 height 39
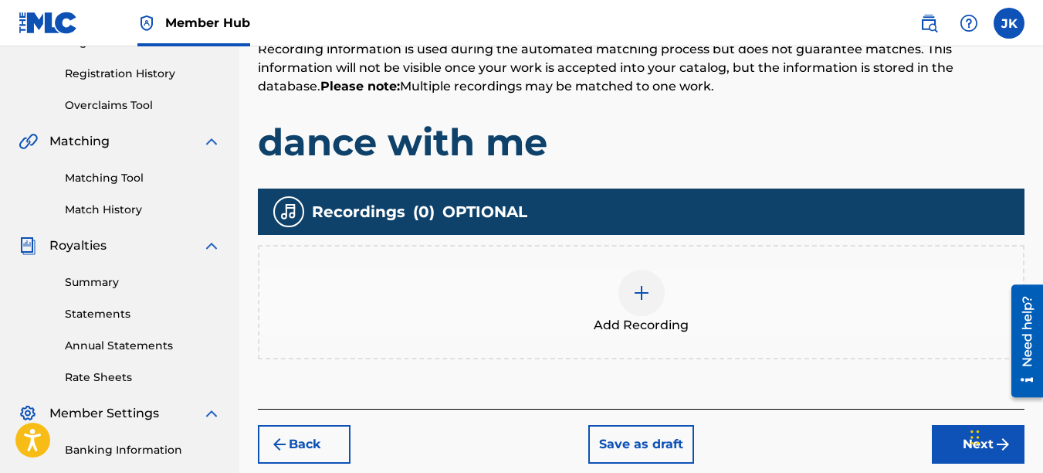
scroll to position [287, 0]
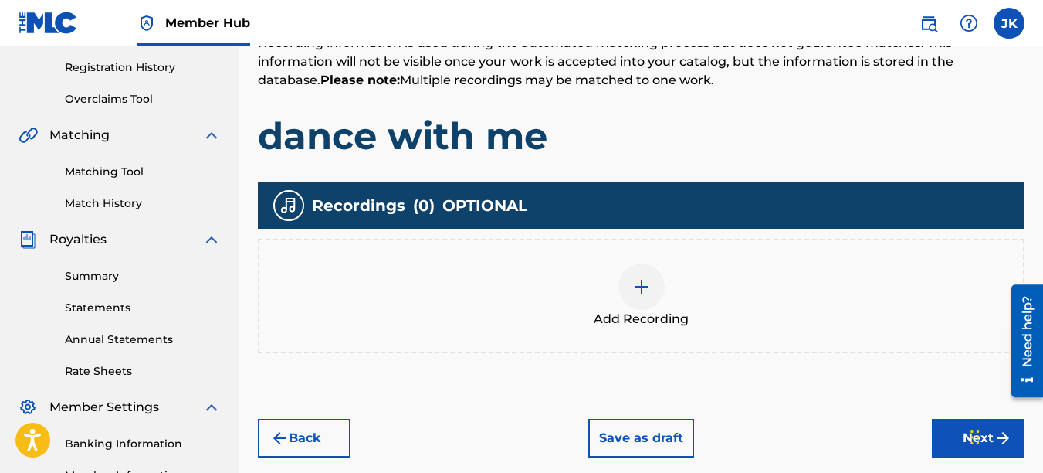
click at [647, 295] on img at bounding box center [642, 286] width 19 height 19
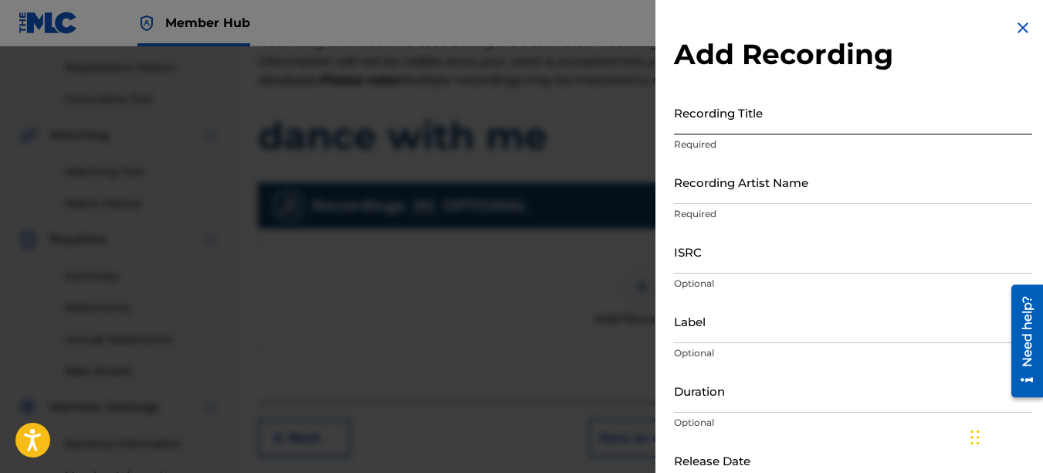
click at [765, 121] on input "Recording Title" at bounding box center [853, 112] width 358 height 44
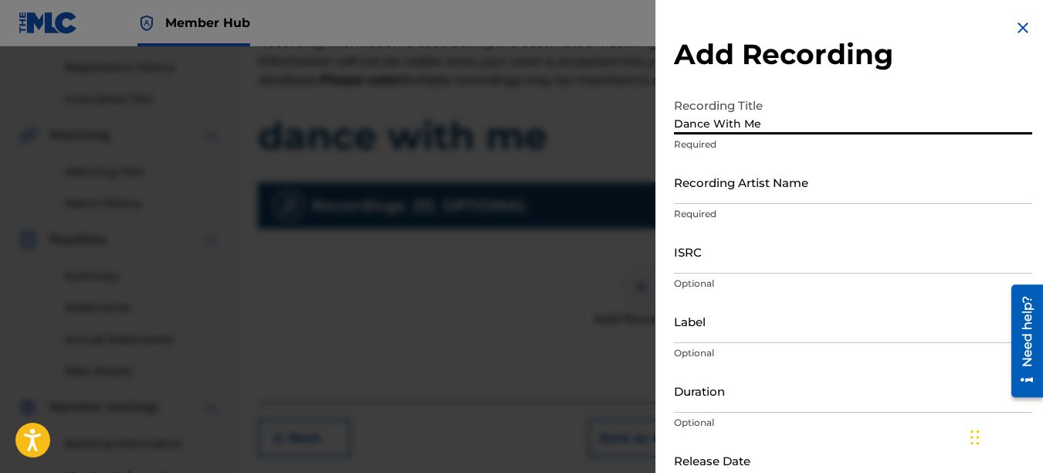
type input "Dance With Me"
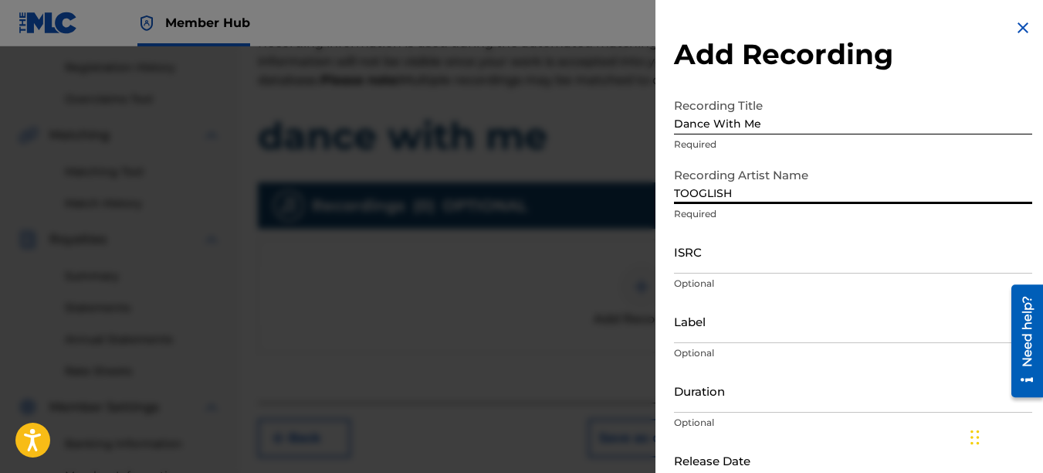
type input "TOOGLISH"
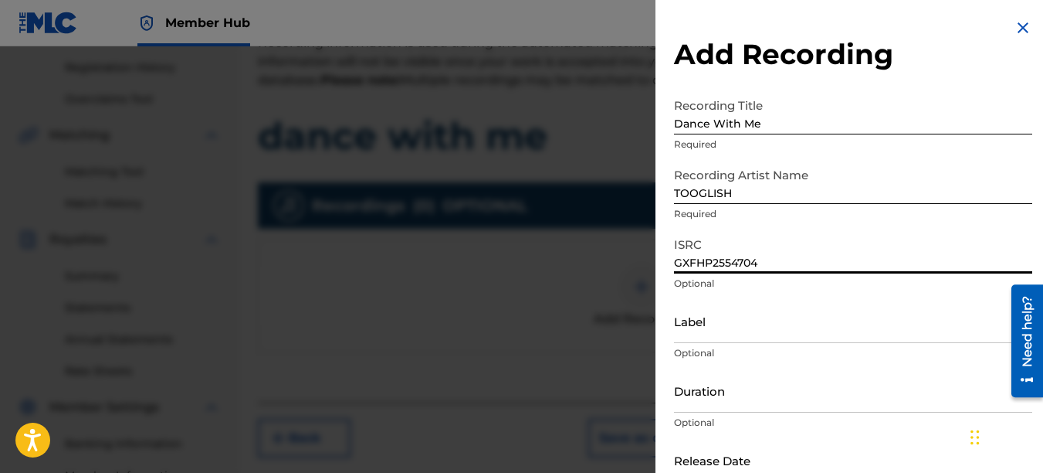
type input "GXFHP2554704"
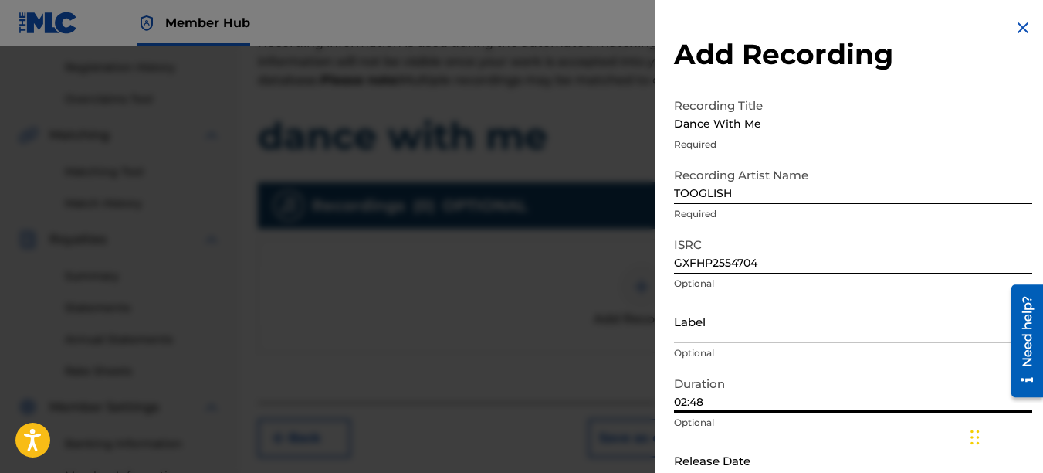
type input "02:48"
select select "8"
select select "2025"
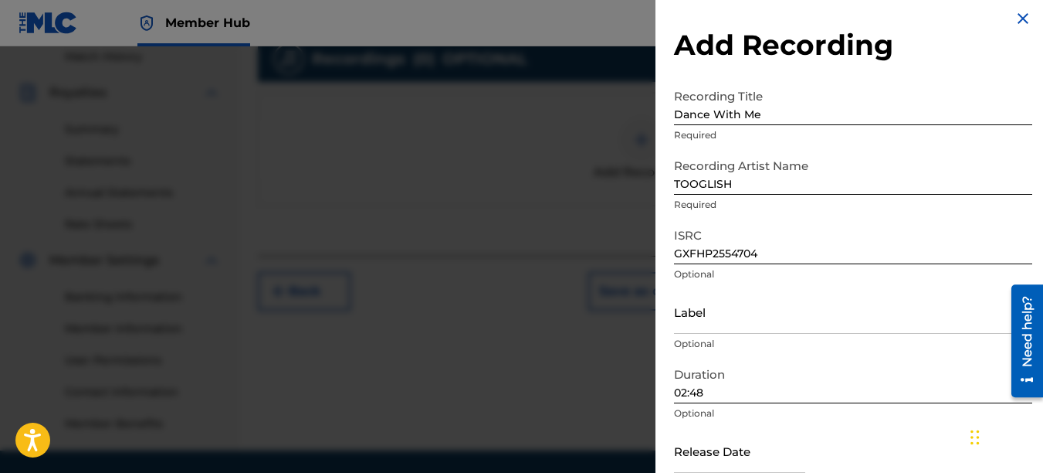
scroll to position [431, 0]
click at [750, 450] on input "text" at bounding box center [739, 451] width 131 height 44
select select "8"
select select "2025"
type input "09/28/2025"
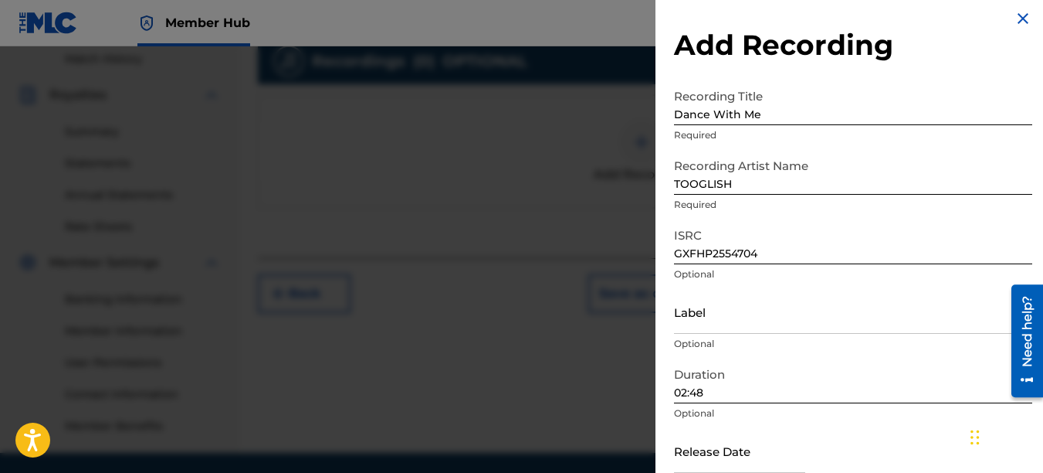
scroll to position [92, 0]
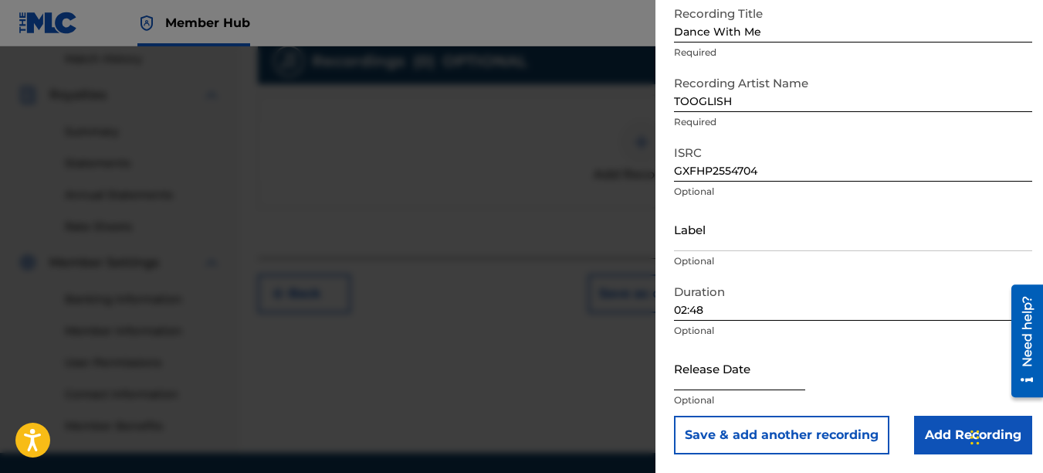
select select "8"
select select "2025"
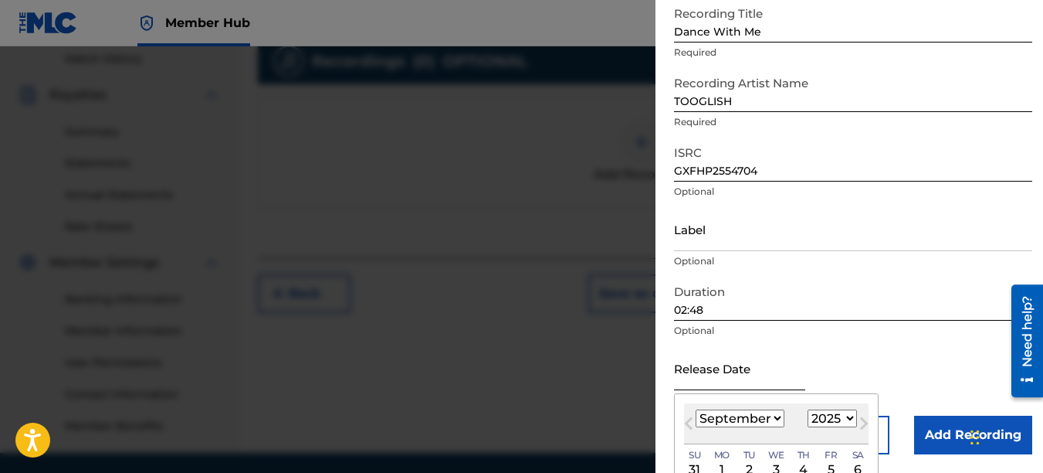
click at [740, 377] on input "text" at bounding box center [739, 368] width 131 height 44
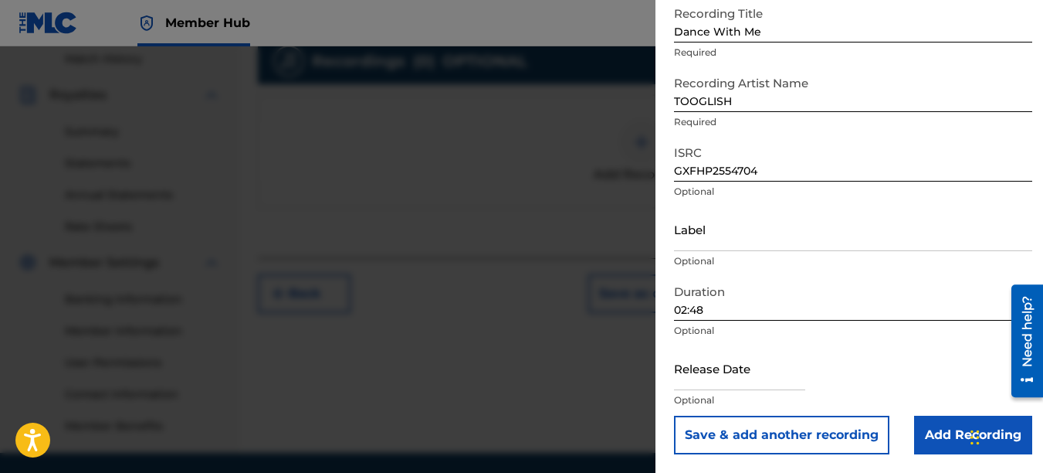
scroll to position [485, 0]
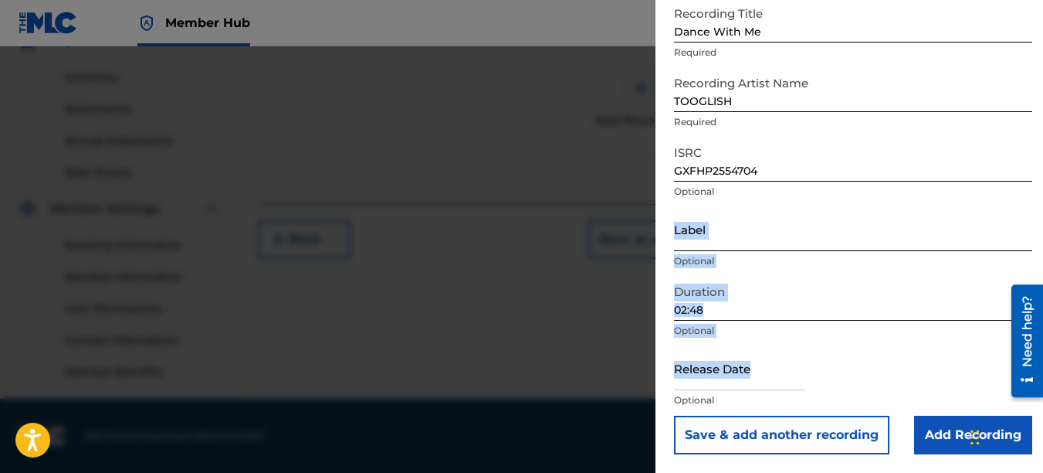
drag, startPoint x: 898, startPoint y: 360, endPoint x: 858, endPoint y: 240, distance: 126.3
click at [858, 240] on form "Recording Title Dance With Me Required Recording Artist Name TOOGLISH Required …" at bounding box center [853, 226] width 358 height 456
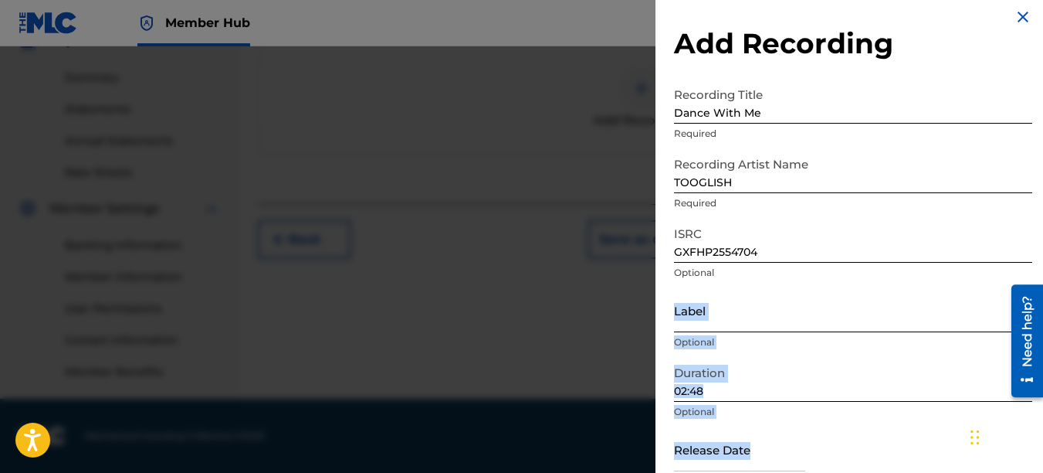
scroll to position [92, 0]
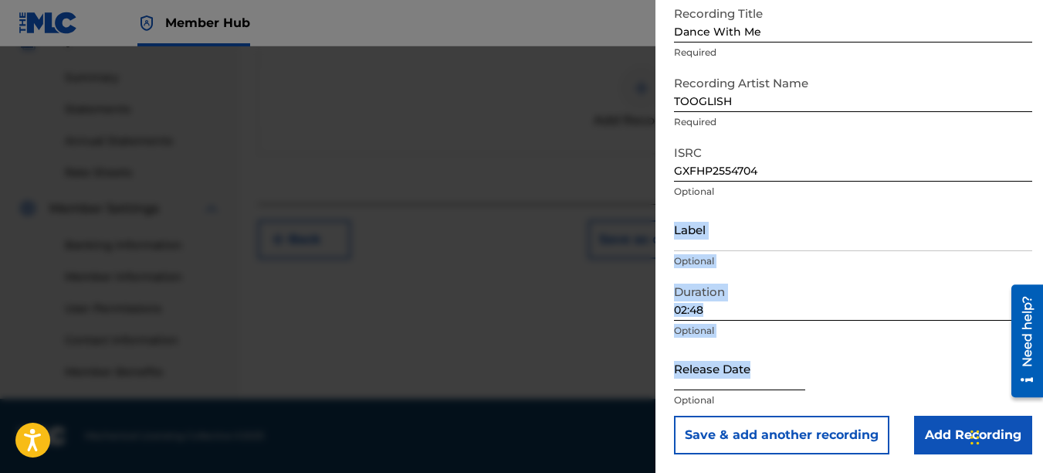
click at [785, 381] on input "text" at bounding box center [739, 368] width 131 height 44
select select "8"
select select "2025"
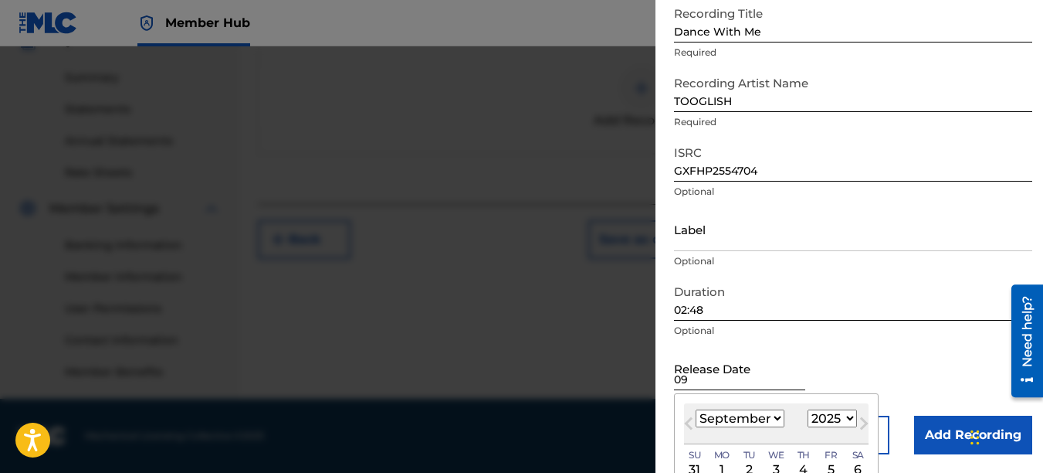
type input "0"
click at [806, 367] on input "text" at bounding box center [739, 368] width 131 height 44
click at [942, 364] on div "Release Date Previous Month Next Month September 2025 January February March Ap…" at bounding box center [853, 381] width 358 height 70
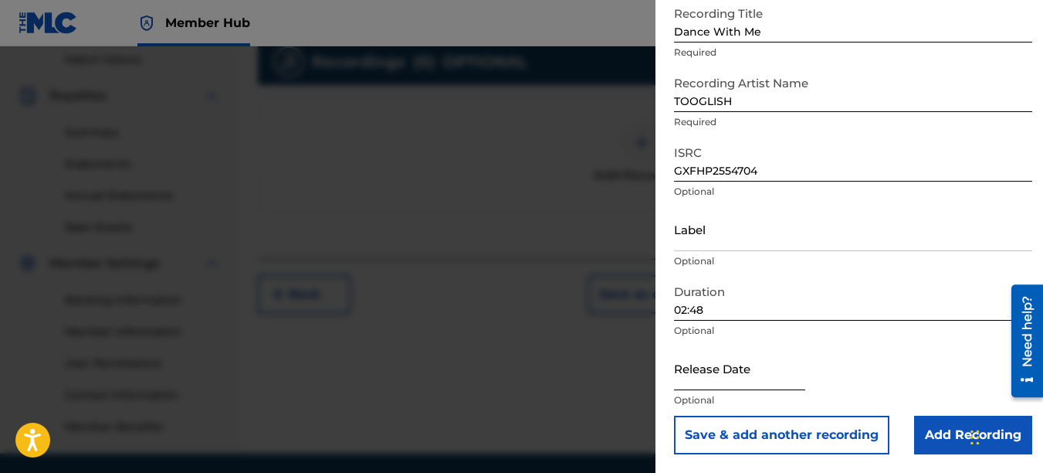
click at [806, 379] on input "text" at bounding box center [739, 368] width 131 height 44
select select "8"
select select "2025"
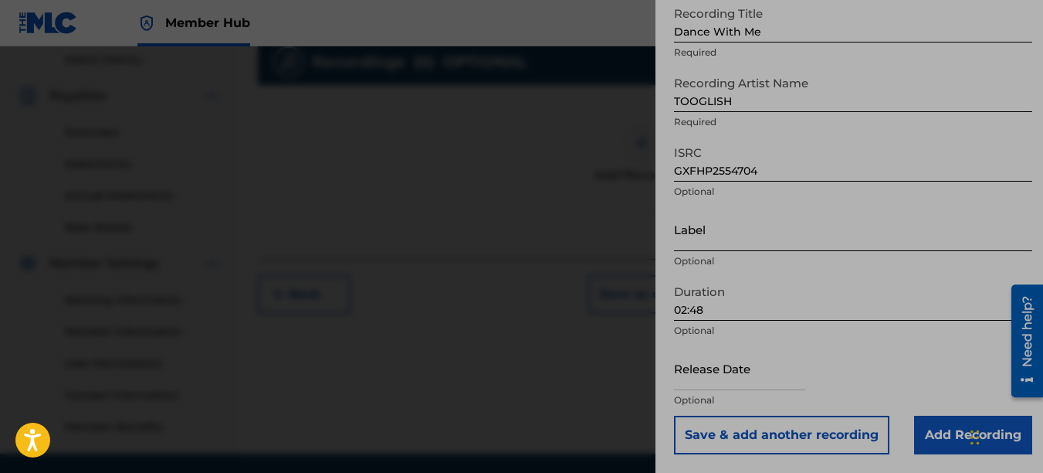
click at [921, 235] on input "Label" at bounding box center [853, 229] width 358 height 44
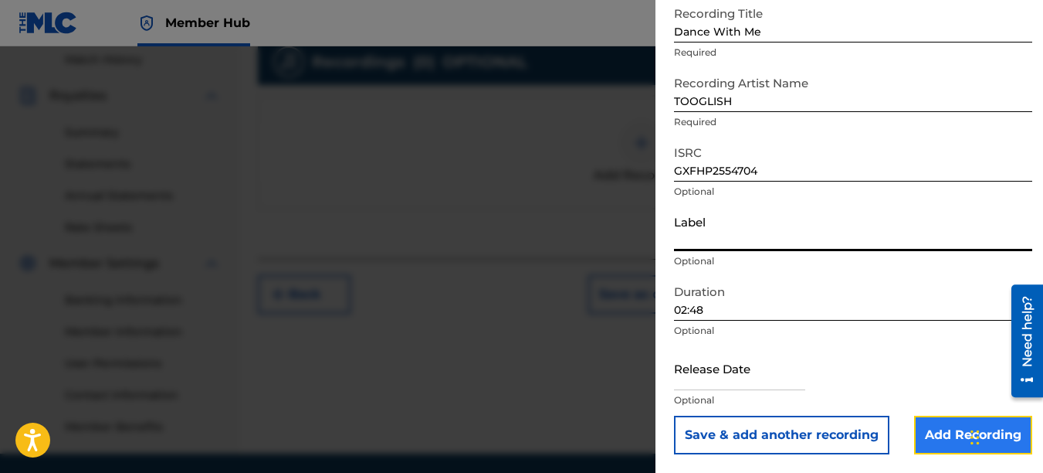
click at [933, 433] on input "Add Recording" at bounding box center [973, 435] width 118 height 39
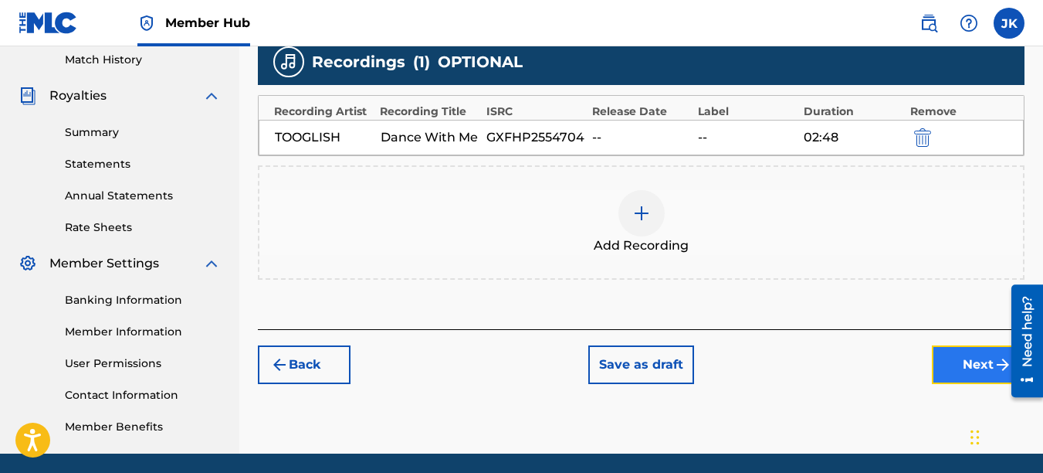
click at [939, 361] on button "Next" at bounding box center [978, 364] width 93 height 39
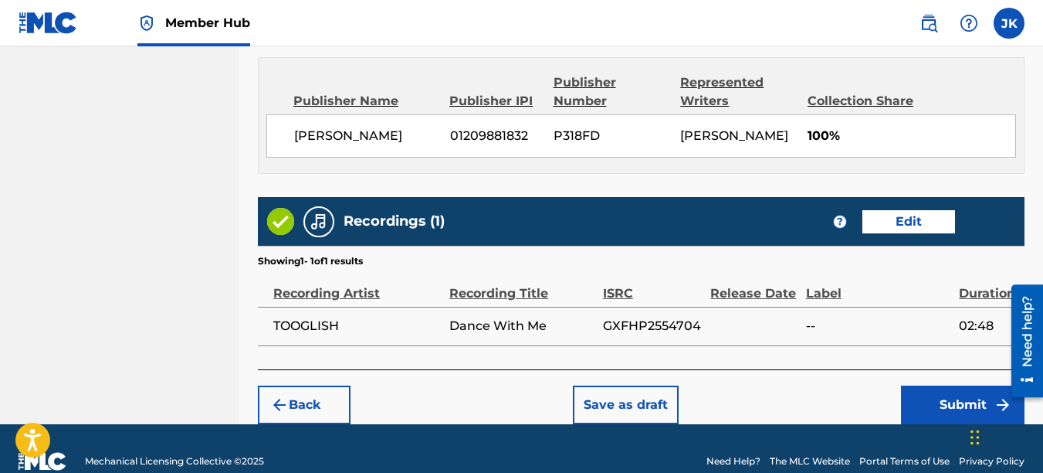
scroll to position [852, 0]
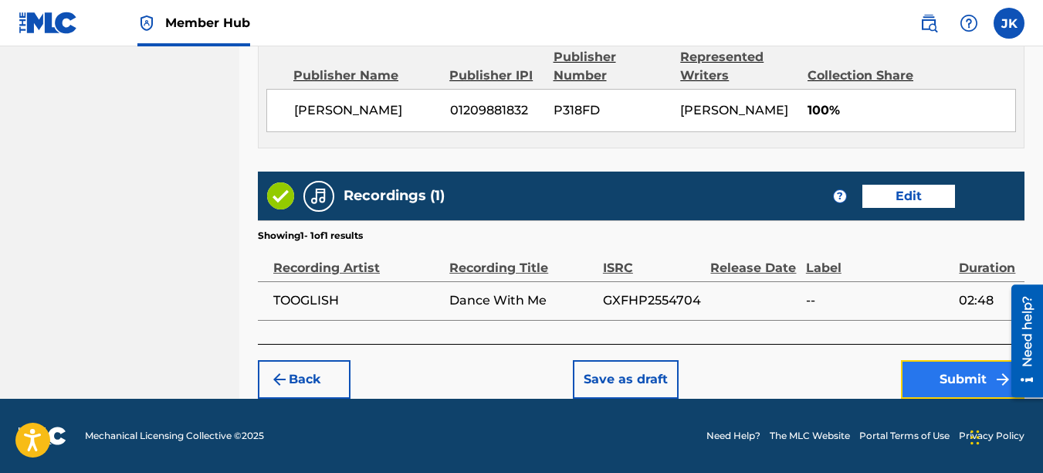
click at [955, 374] on button "Submit" at bounding box center [963, 379] width 124 height 39
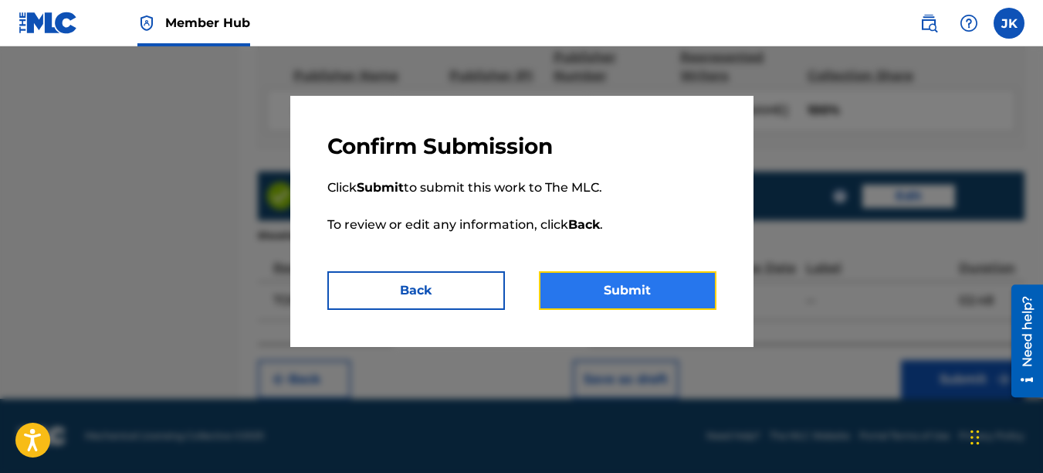
click at [683, 274] on button "Submit" at bounding box center [628, 290] width 178 height 39
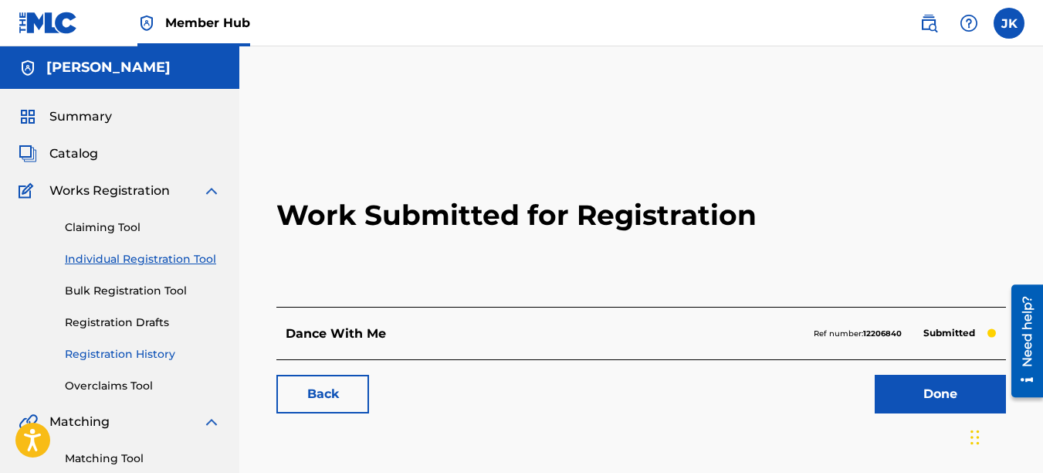
click at [141, 358] on link "Registration History" at bounding box center [143, 354] width 156 height 16
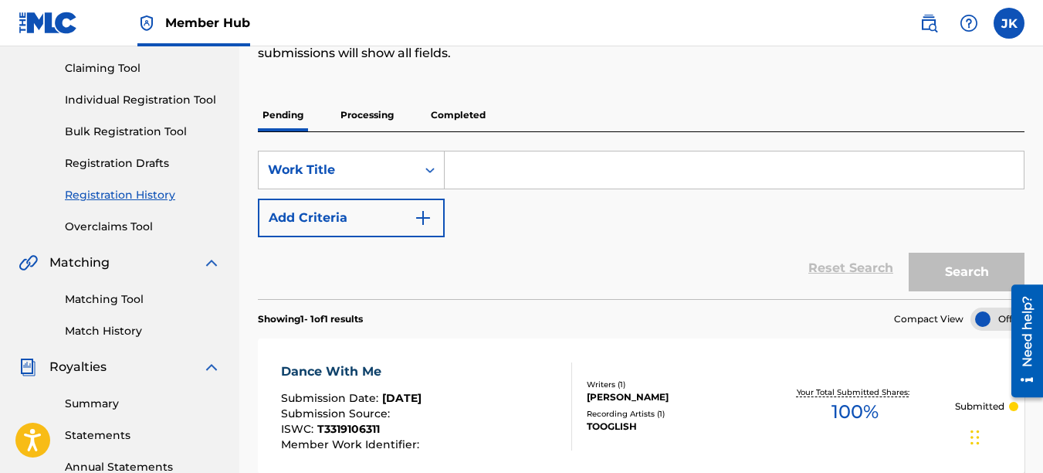
scroll to position [137, 0]
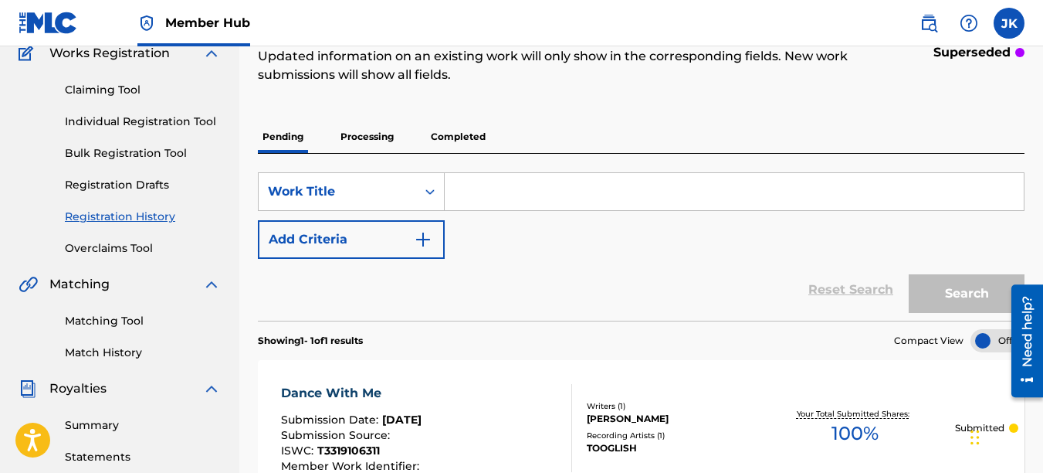
click at [438, 137] on p "Completed" at bounding box center [458, 136] width 64 height 32
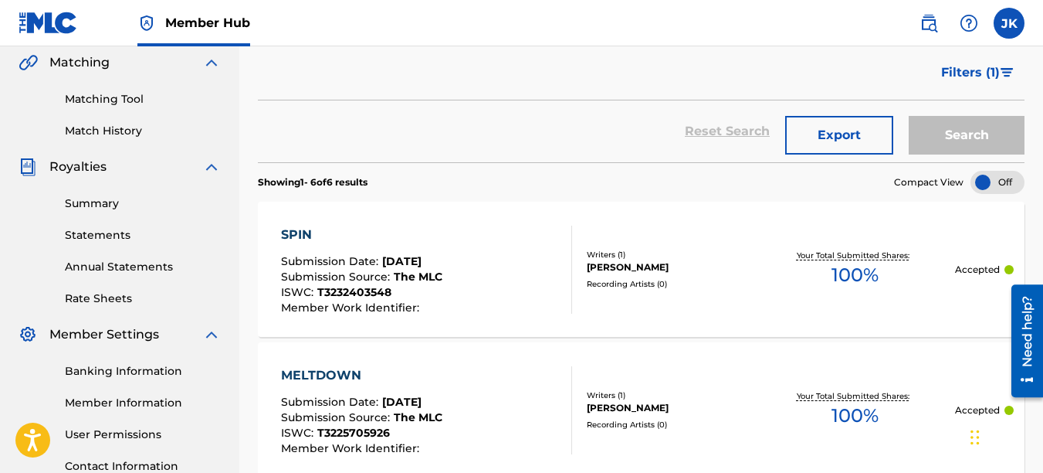
scroll to position [380, 0]
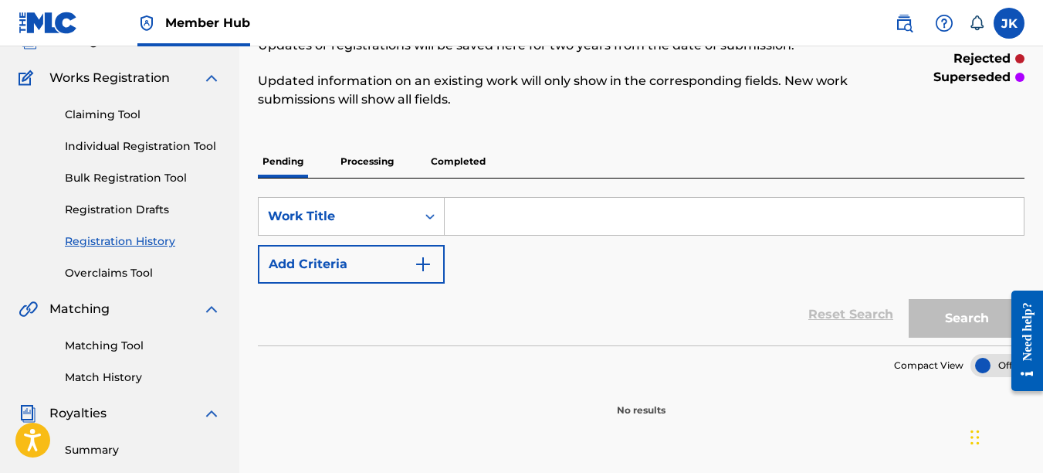
scroll to position [102, 0]
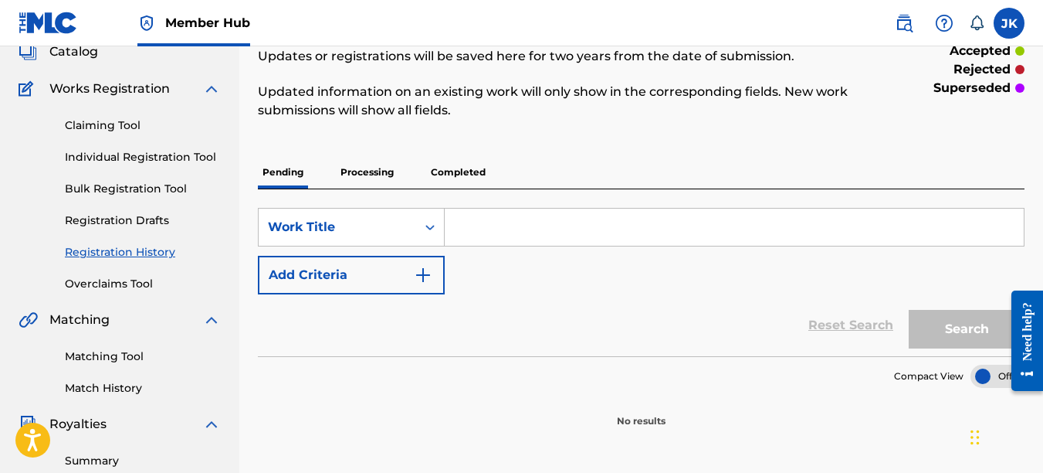
click at [345, 185] on p "Processing" at bounding box center [367, 172] width 63 height 32
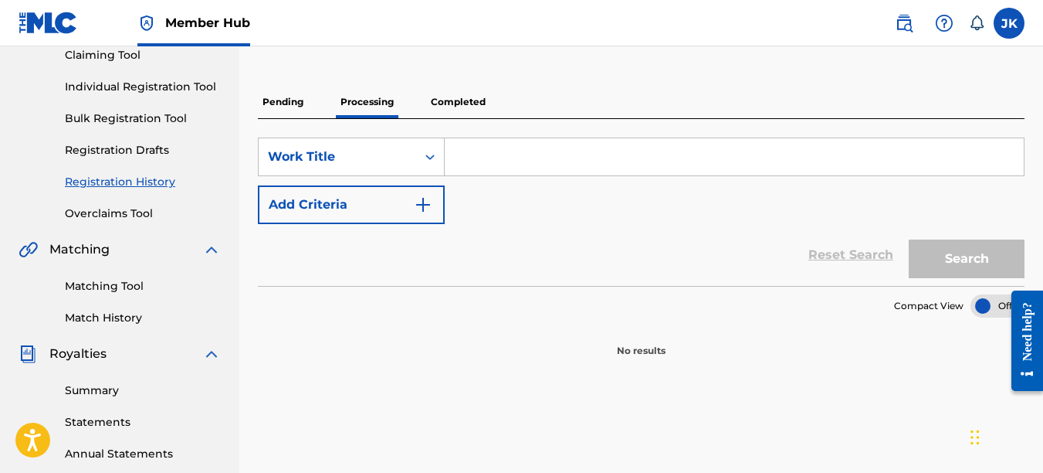
scroll to position [149, 0]
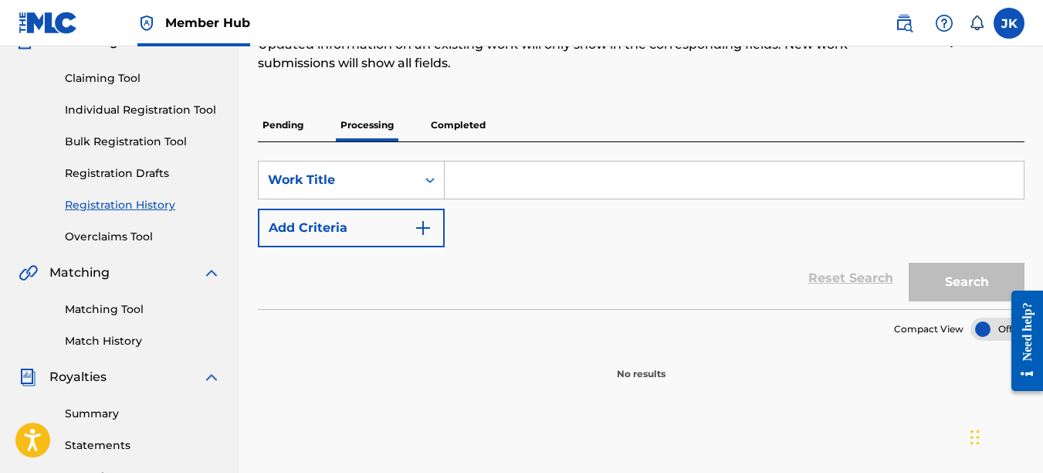
click at [439, 123] on p "Completed" at bounding box center [458, 125] width 64 height 32
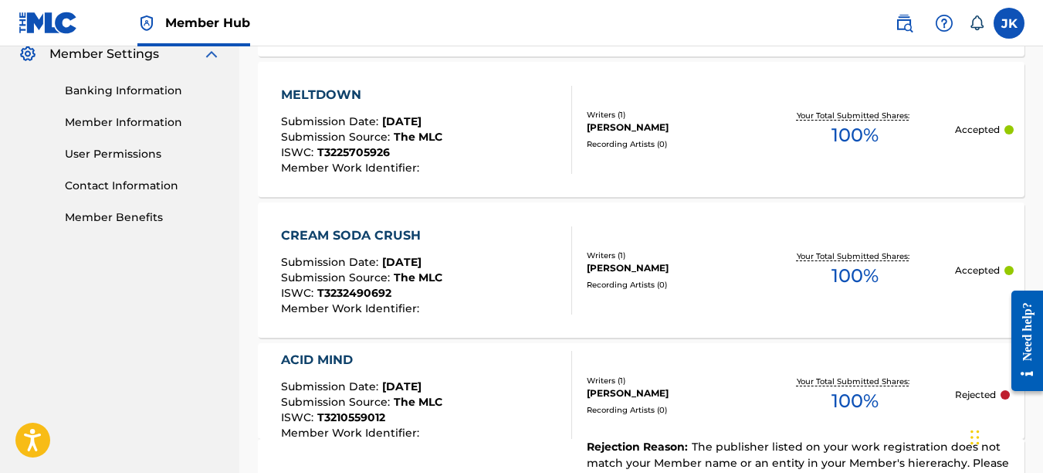
scroll to position [605, 0]
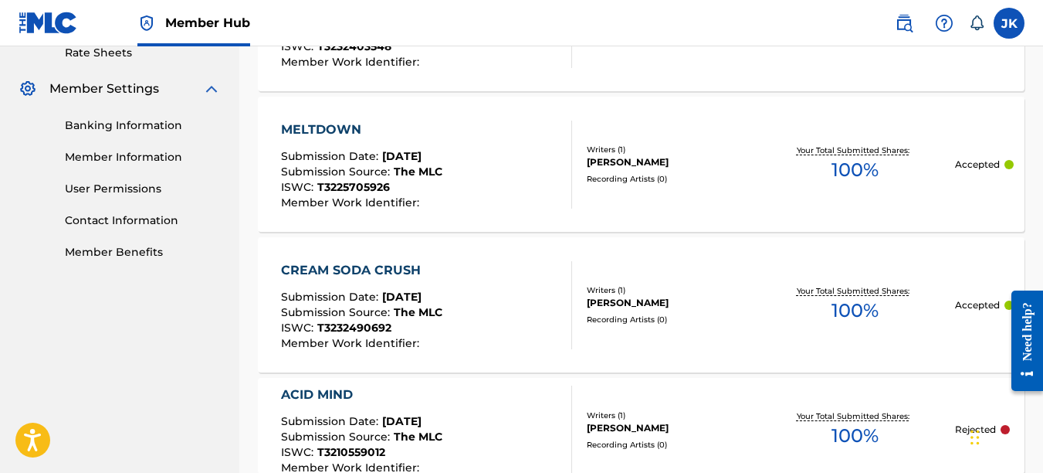
click at [382, 156] on span "[DATE]" at bounding box center [401, 156] width 39 height 14
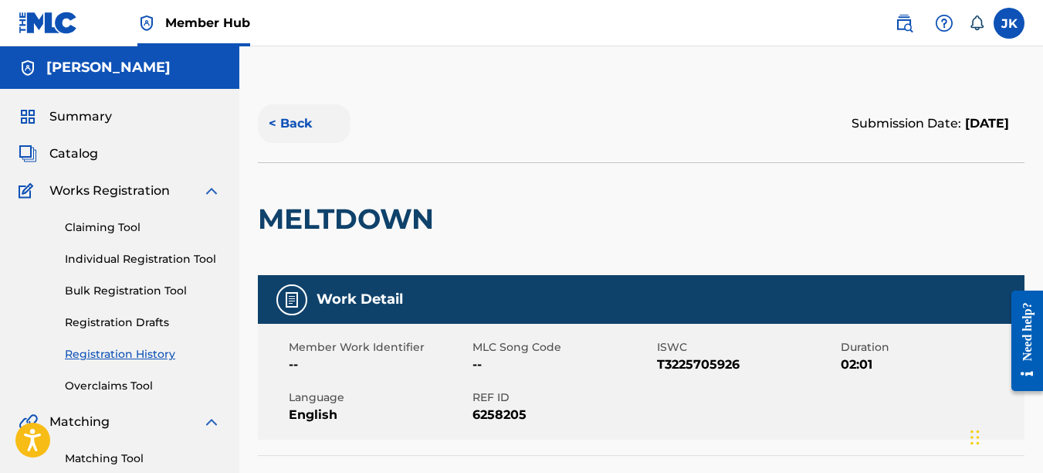
click at [297, 119] on button "< Back" at bounding box center [304, 123] width 93 height 39
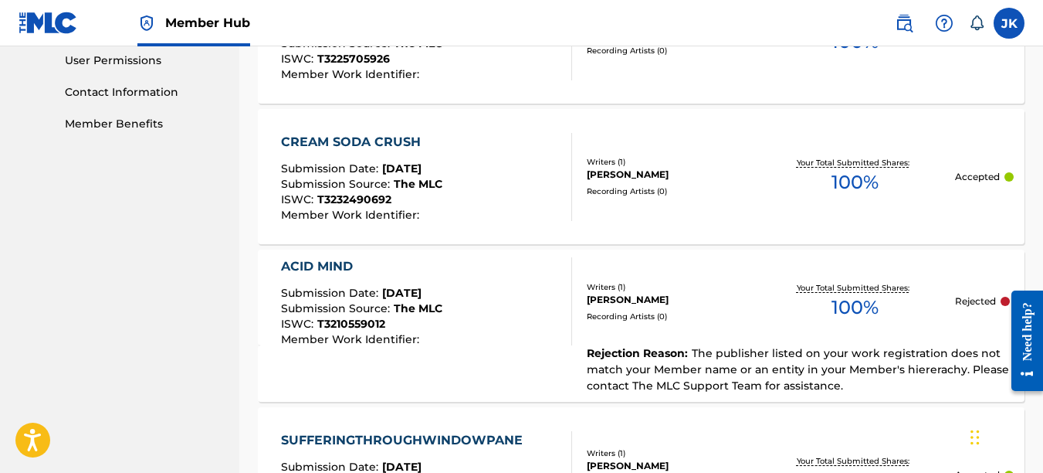
scroll to position [745, 0]
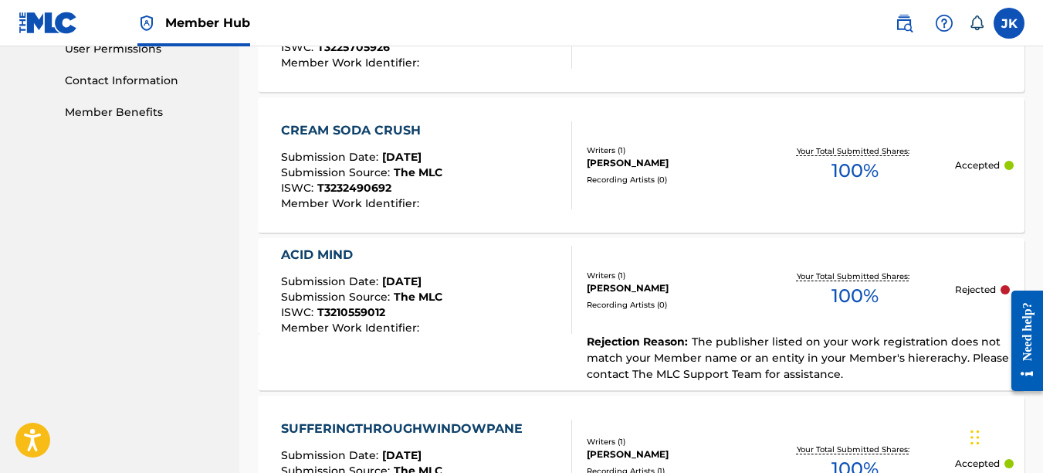
click at [864, 311] on div "Your Total Submitted Shares: 100 %" at bounding box center [855, 289] width 201 height 47
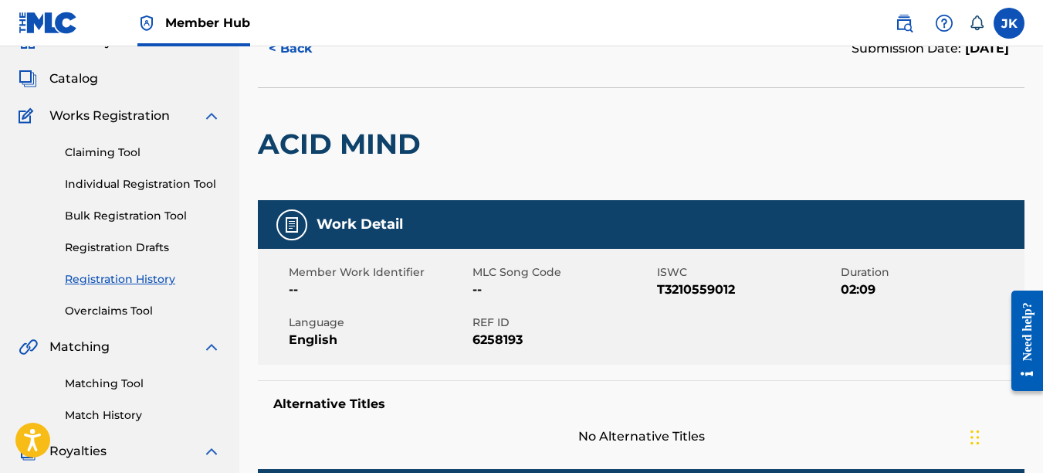
scroll to position [70, 0]
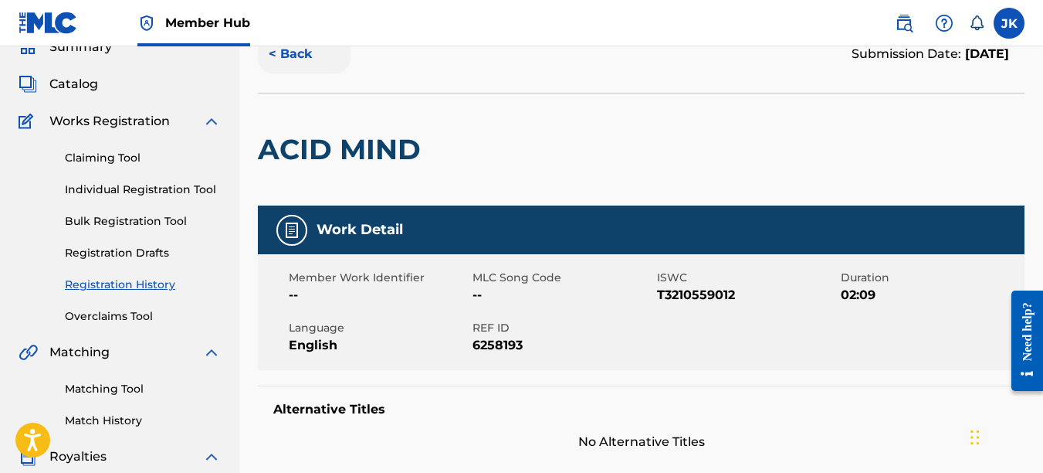
click at [294, 62] on button "< Back" at bounding box center [304, 54] width 93 height 39
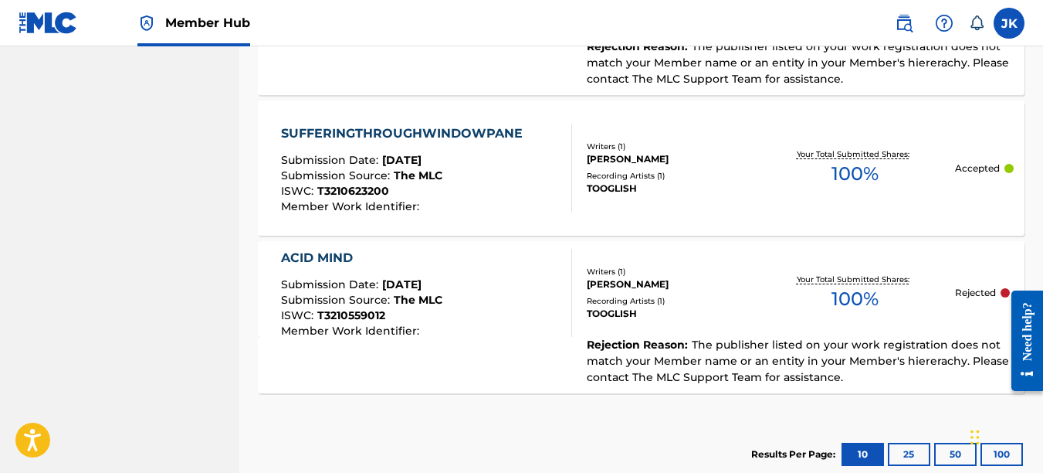
scroll to position [1058, 0]
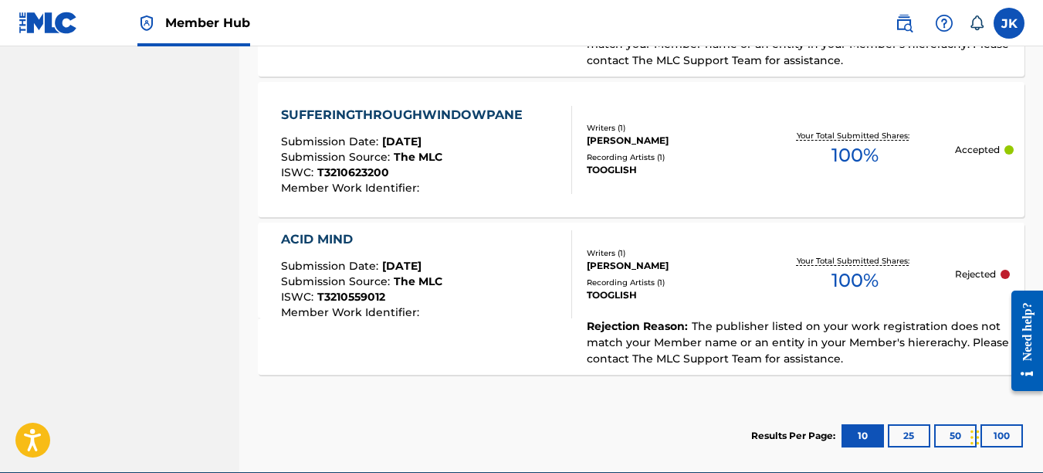
click at [781, 354] on span "The publisher listed on your work registration does not match your Member name …" at bounding box center [798, 342] width 422 height 46
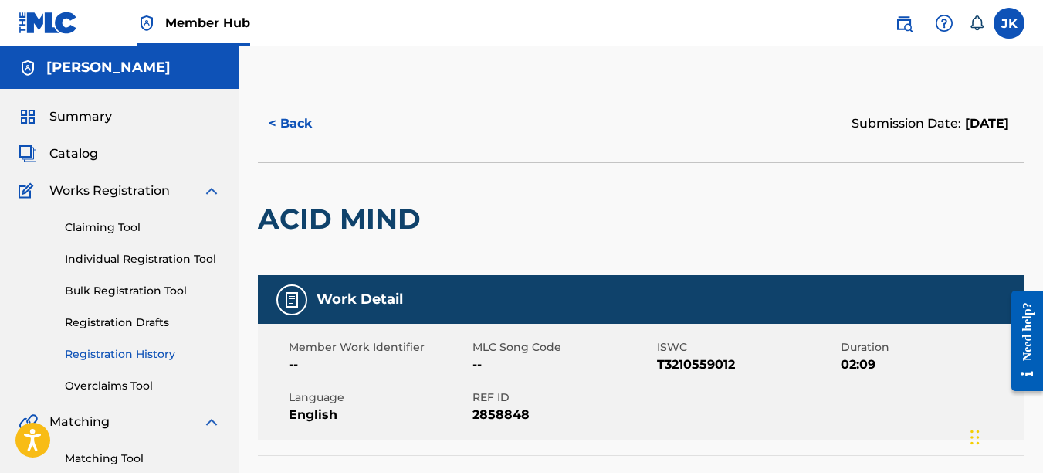
drag, startPoint x: 1042, startPoint y: 129, endPoint x: 1048, endPoint y: 195, distance: 65.9
click at [1043, 195] on html "Accessibility Screen-Reader Guide, Feedback, and Issue Reporting | New window 0…" at bounding box center [521, 236] width 1043 height 473
click at [304, 121] on button "< Back" at bounding box center [304, 123] width 93 height 39
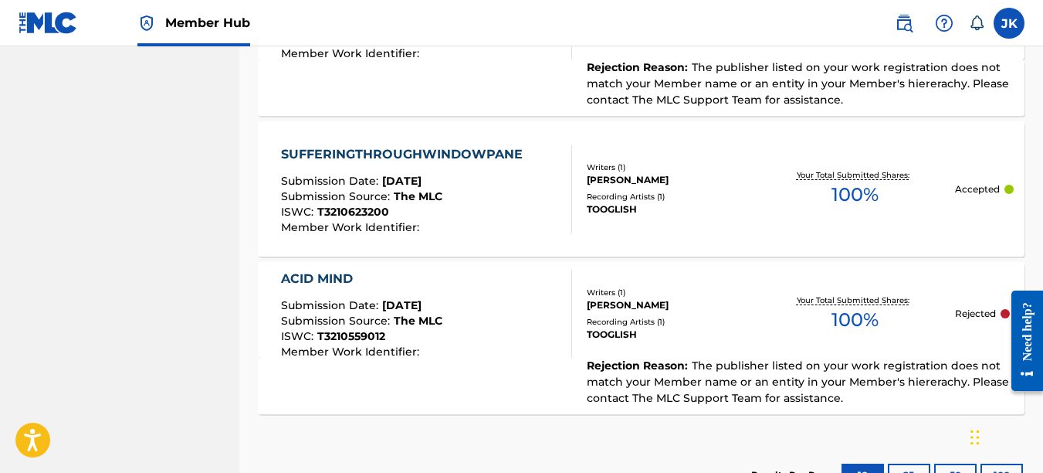
scroll to position [1131, 0]
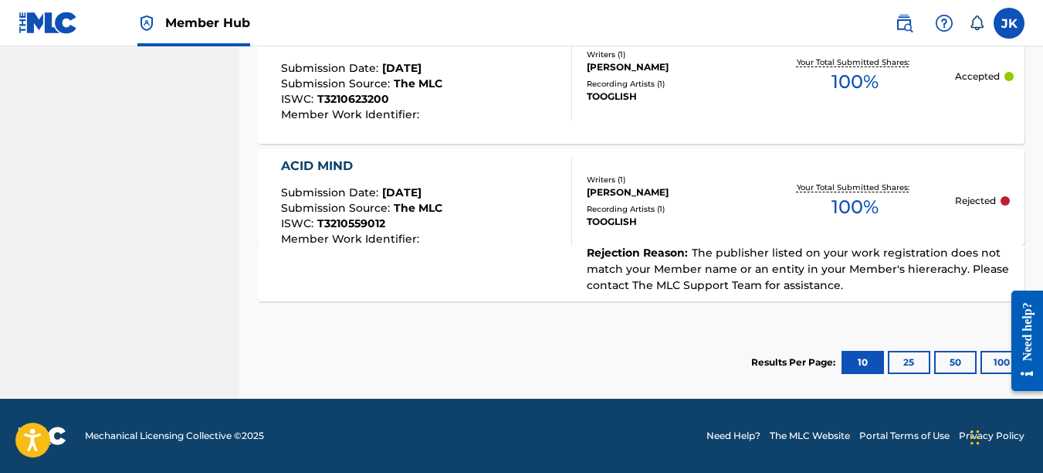
click at [723, 263] on span "The publisher listed on your work registration does not match your Member name …" at bounding box center [798, 269] width 422 height 46
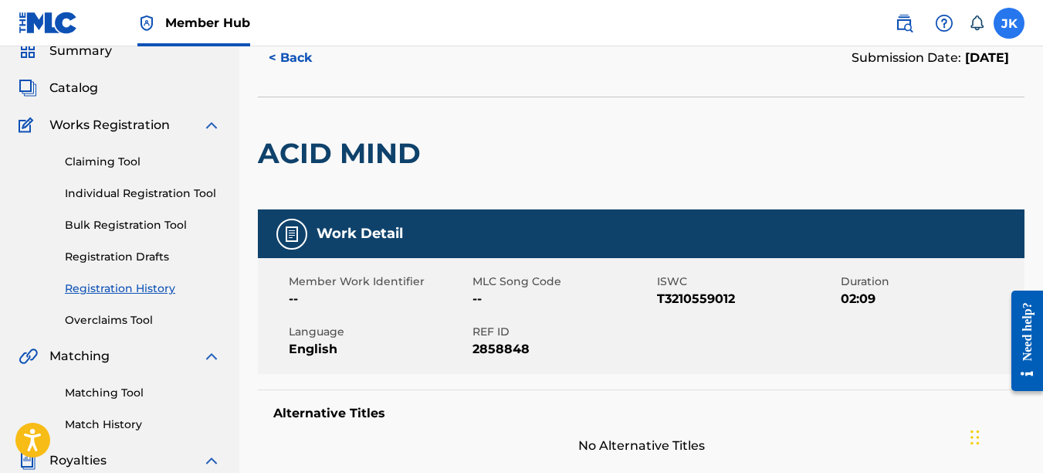
scroll to position [54, 0]
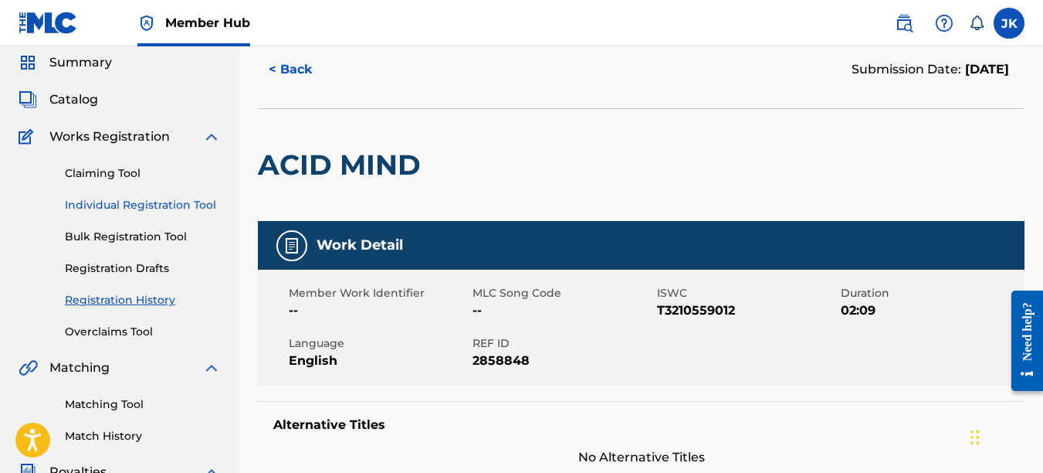
click at [110, 211] on link "Individual Registration Tool" at bounding box center [143, 205] width 156 height 16
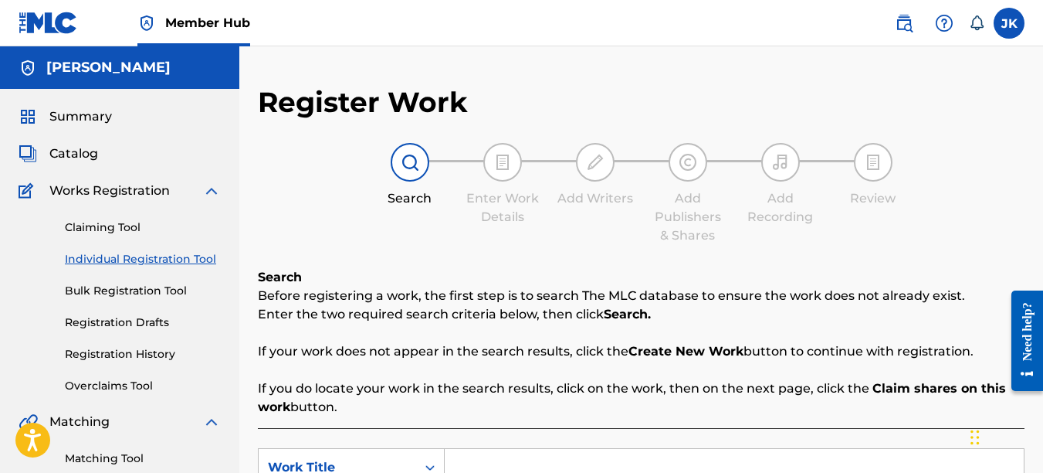
drag, startPoint x: 1041, startPoint y: 127, endPoint x: 1048, endPoint y: 203, distance: 76.8
click at [1043, 203] on html "Accessibility Screen-Reader Guide, Feedback, and Issue Reporting | New window 0…" at bounding box center [521, 236] width 1043 height 473
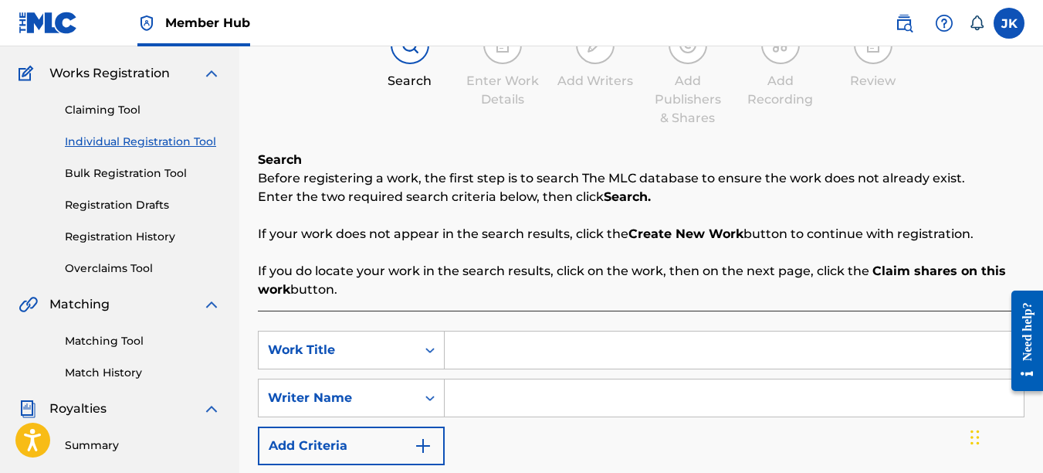
scroll to position [166, 0]
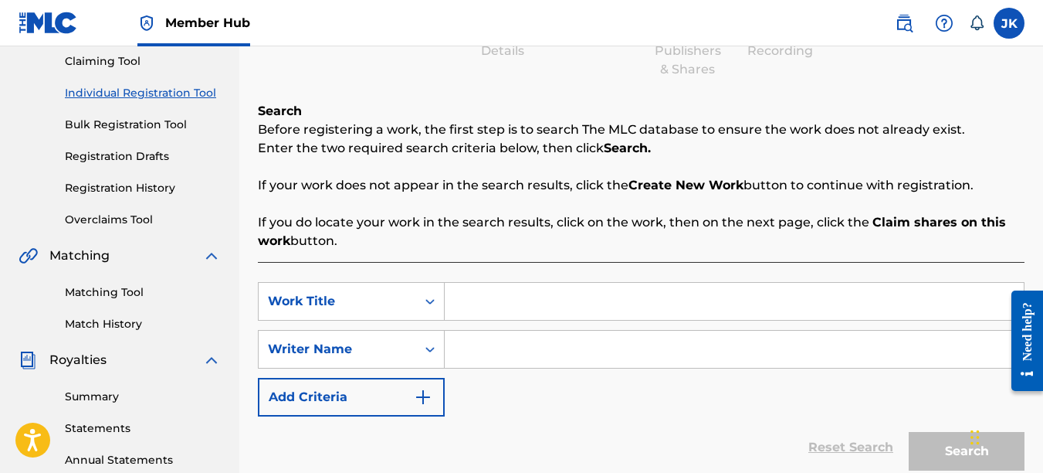
click at [691, 312] on input "Search Form" at bounding box center [734, 301] width 579 height 37
type input "ACID MIND"
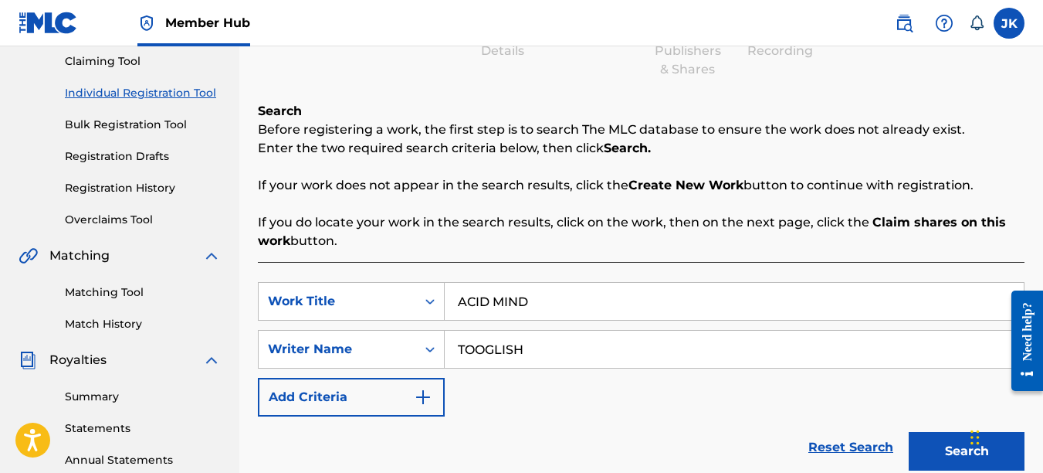
click at [909, 432] on button "Search" at bounding box center [967, 451] width 116 height 39
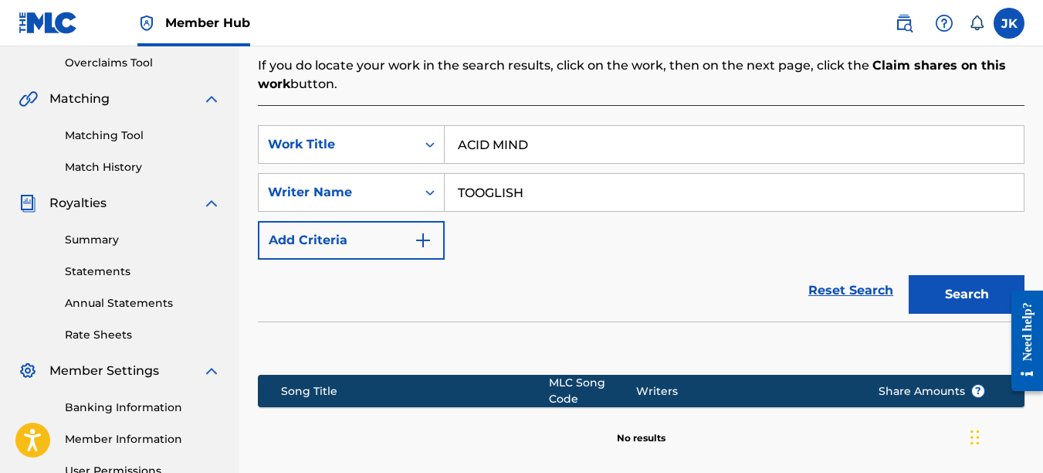
scroll to position [340, 0]
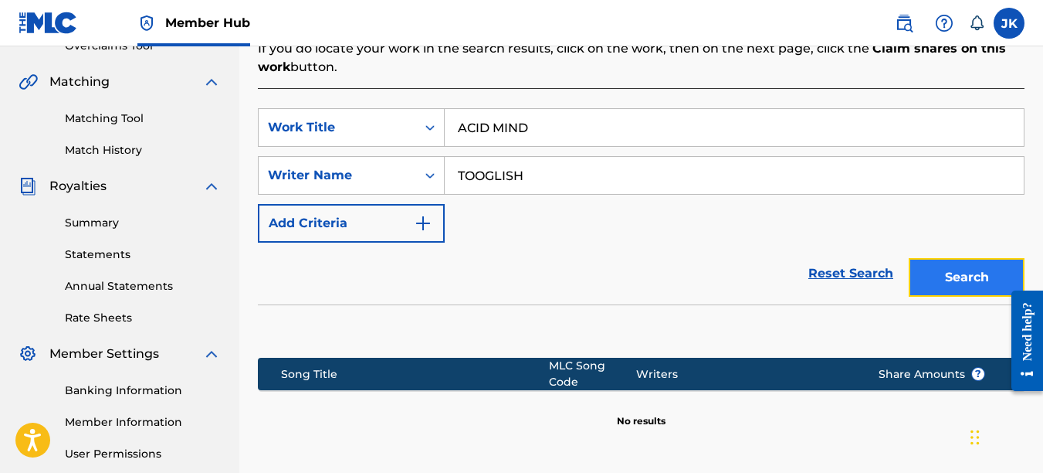
click at [942, 272] on button "Search" at bounding box center [967, 277] width 116 height 39
drag, startPoint x: 545, startPoint y: 162, endPoint x: 300, endPoint y: 127, distance: 247.3
click at [300, 127] on div "SearchWithCriteria3f555f03-7b67-43d7-9049-8e4fe62454ae Work Title ACID MIND Sea…" at bounding box center [641, 175] width 767 height 134
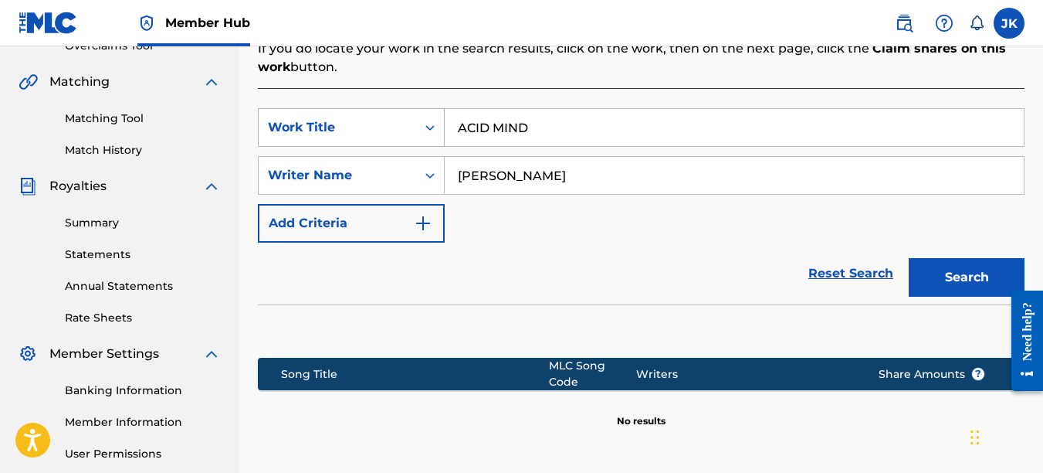
click at [909, 258] on button "Search" at bounding box center [967, 277] width 116 height 39
type input "[PERSON_NAME]"
click at [909, 258] on button "Search" at bounding box center [967, 277] width 116 height 39
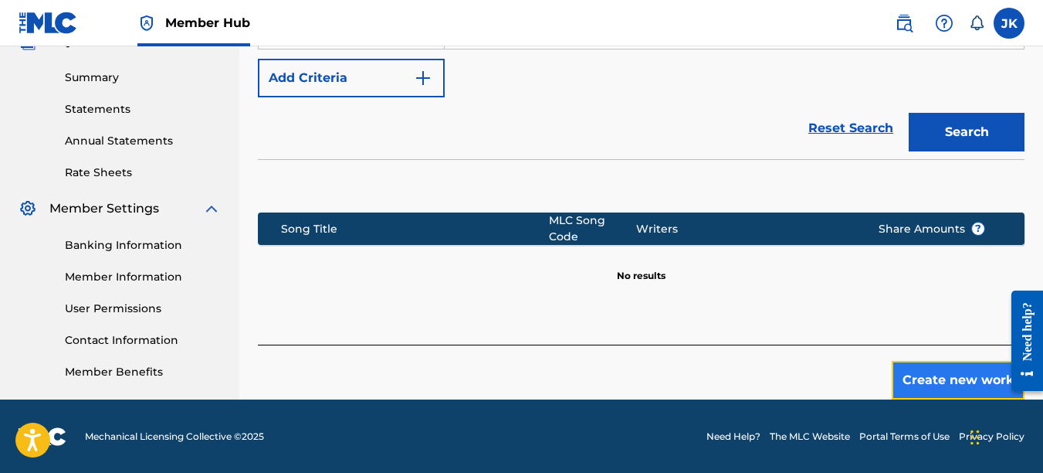
click at [923, 381] on button "Create new work" at bounding box center [958, 380] width 133 height 39
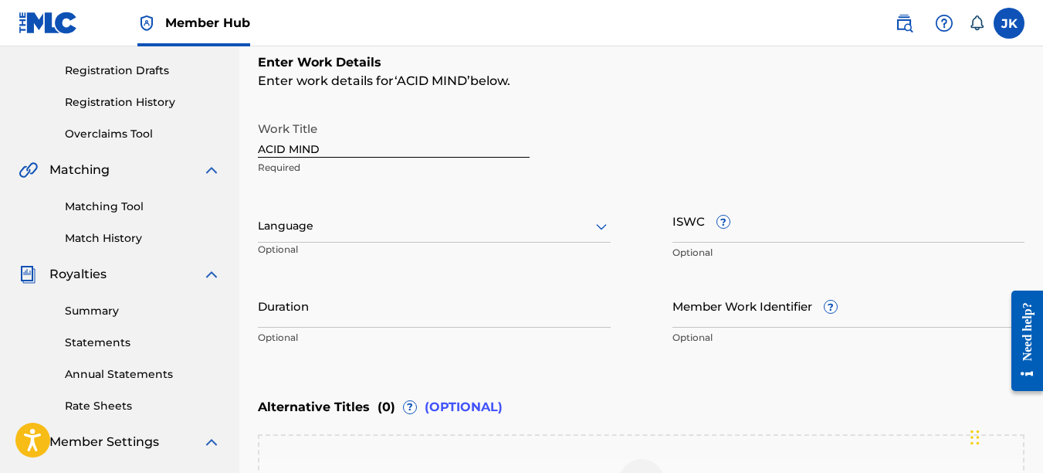
scroll to position [256, 0]
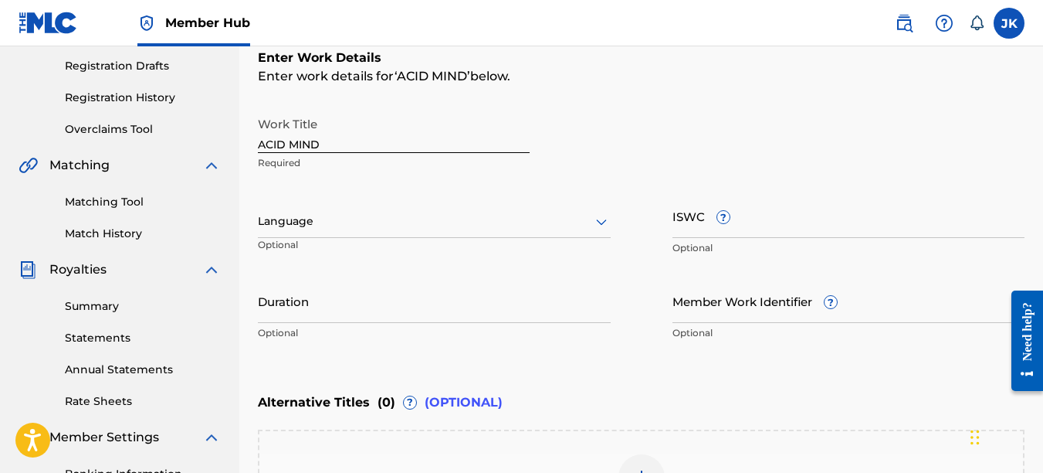
click at [596, 214] on icon at bounding box center [601, 221] width 19 height 19
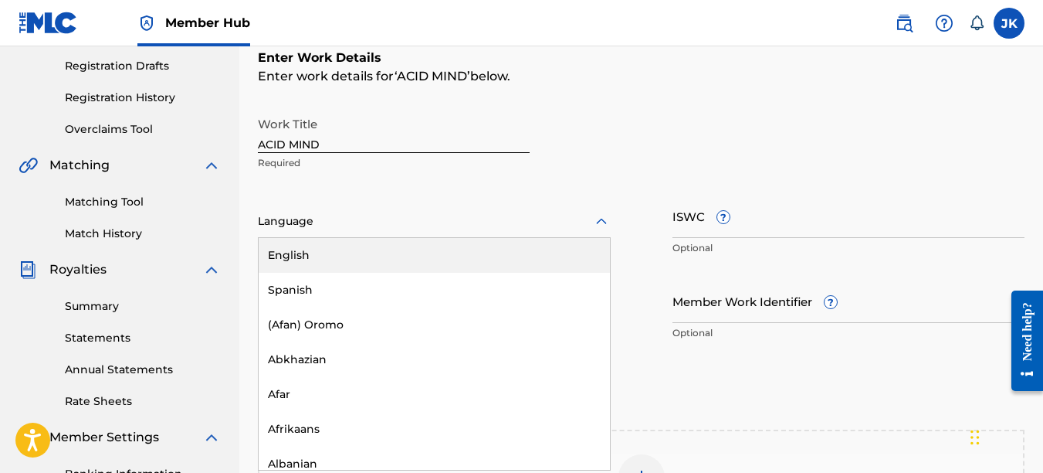
click at [497, 256] on div "English" at bounding box center [434, 255] width 351 height 35
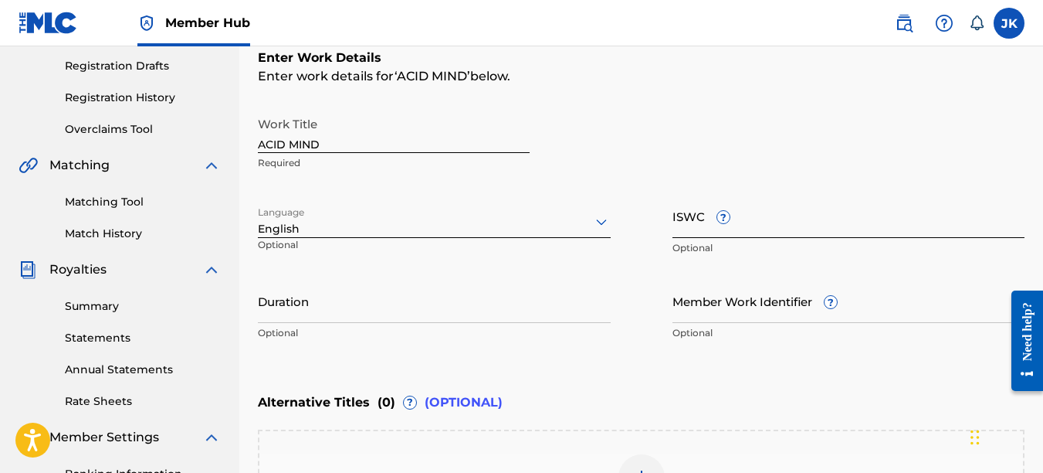
click at [695, 235] on input "ISWC ?" at bounding box center [849, 216] width 353 height 44
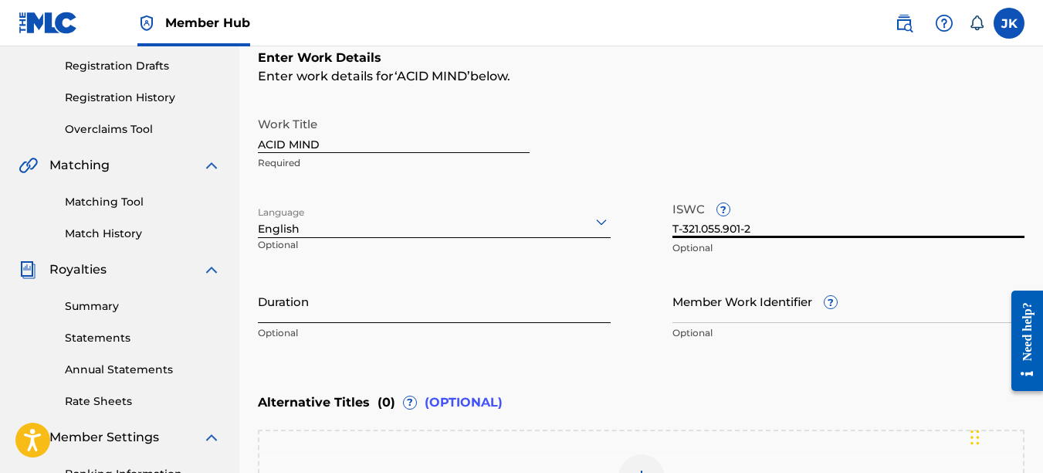
type input "T-321.055.901-2"
click at [507, 300] on input "Duration" at bounding box center [434, 301] width 353 height 44
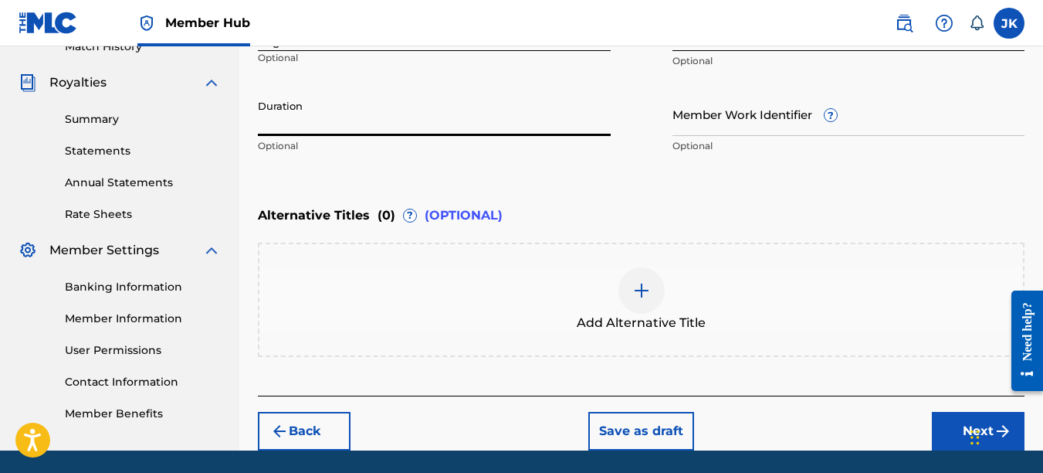
scroll to position [454, 0]
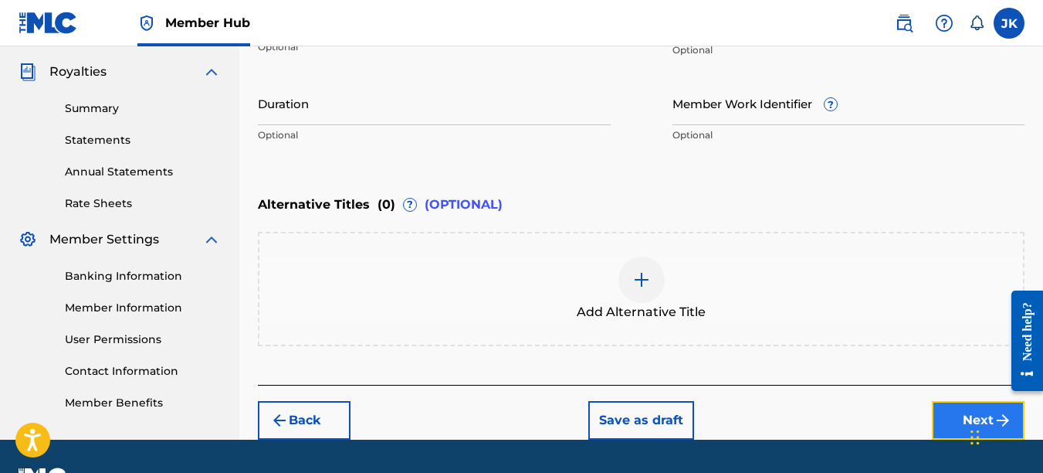
click at [945, 409] on button "Next" at bounding box center [978, 420] width 93 height 39
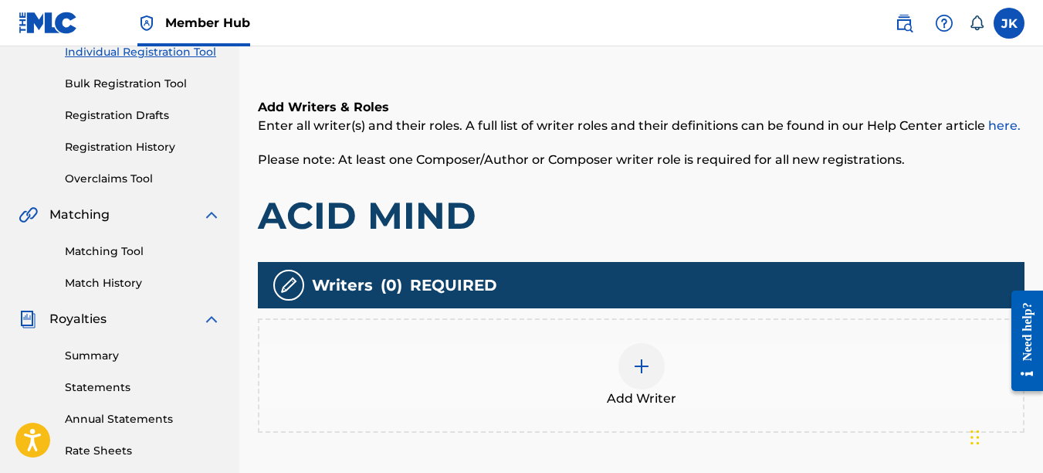
scroll to position [70, 0]
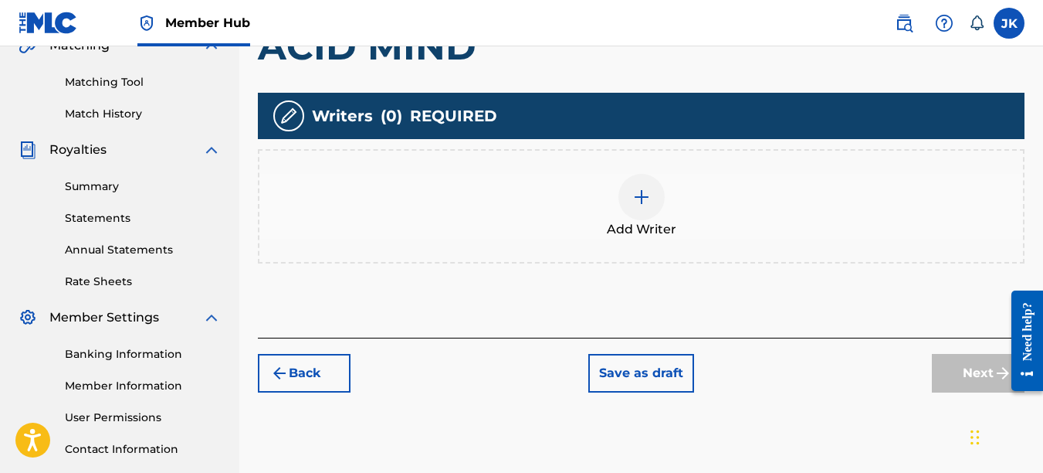
drag, startPoint x: 1048, startPoint y: 158, endPoint x: 32, endPoint y: 32, distance: 1023.5
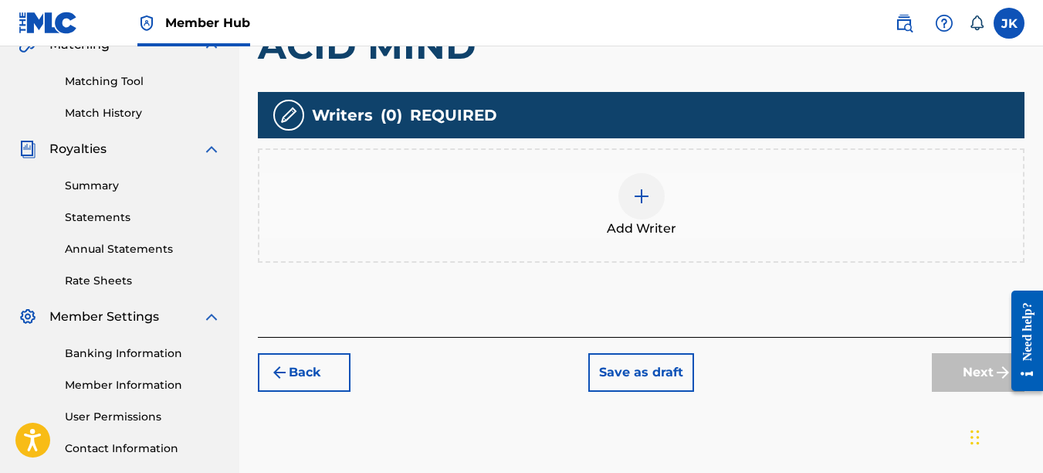
click at [660, 185] on div at bounding box center [642, 196] width 46 height 46
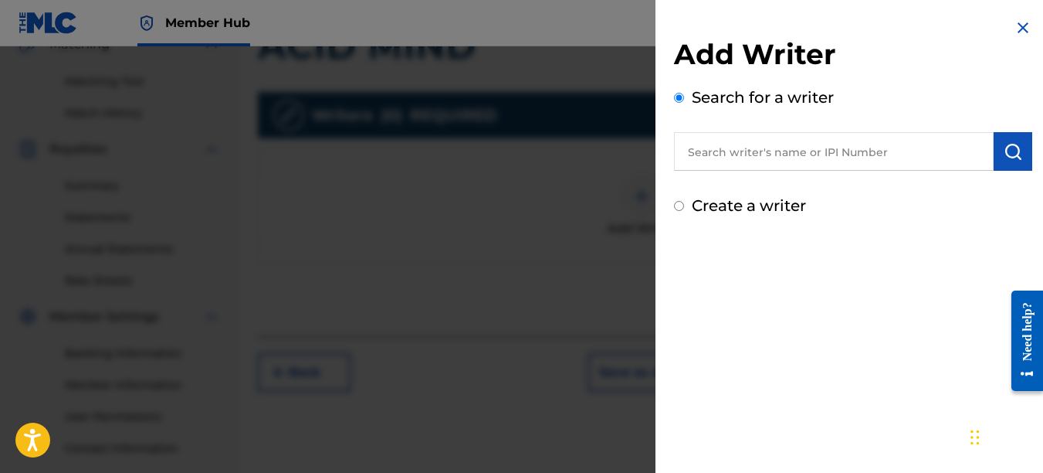
click at [749, 157] on input "text" at bounding box center [834, 151] width 320 height 39
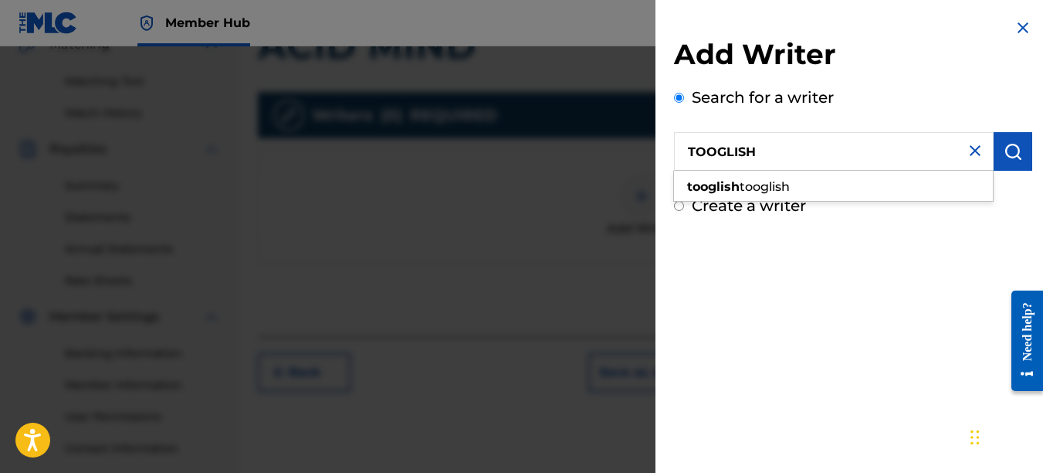
type input "TOOGLISH"
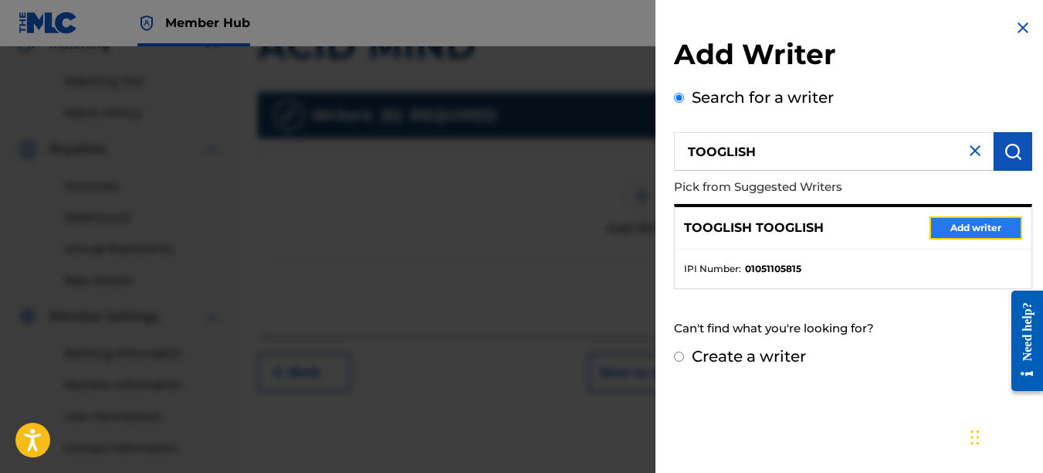
click at [935, 229] on button "Add writer" at bounding box center [976, 227] width 93 height 23
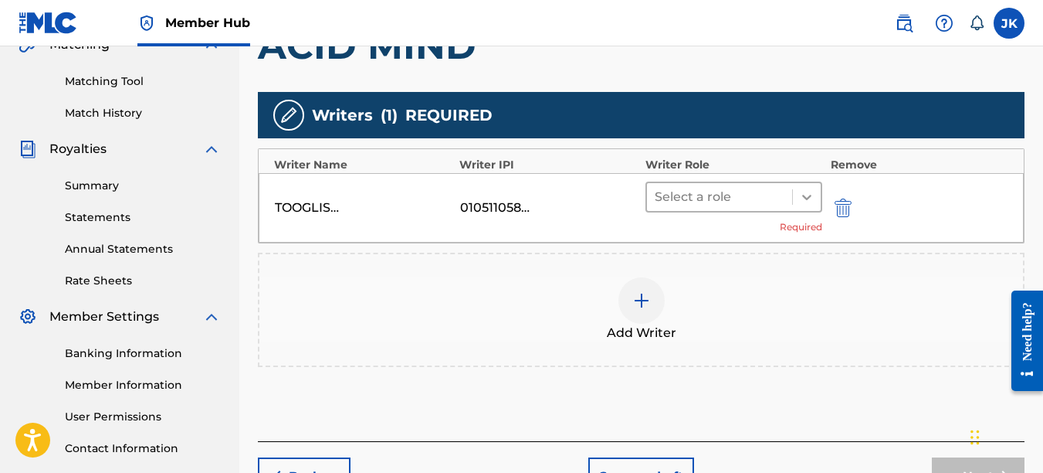
click at [799, 196] on icon at bounding box center [806, 196] width 15 height 15
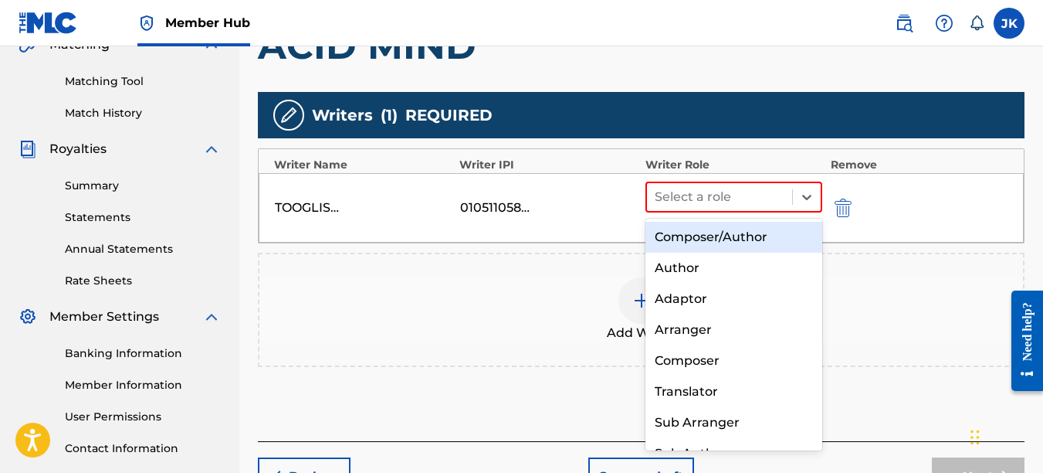
click at [745, 235] on div "Composer/Author" at bounding box center [735, 237] width 178 height 31
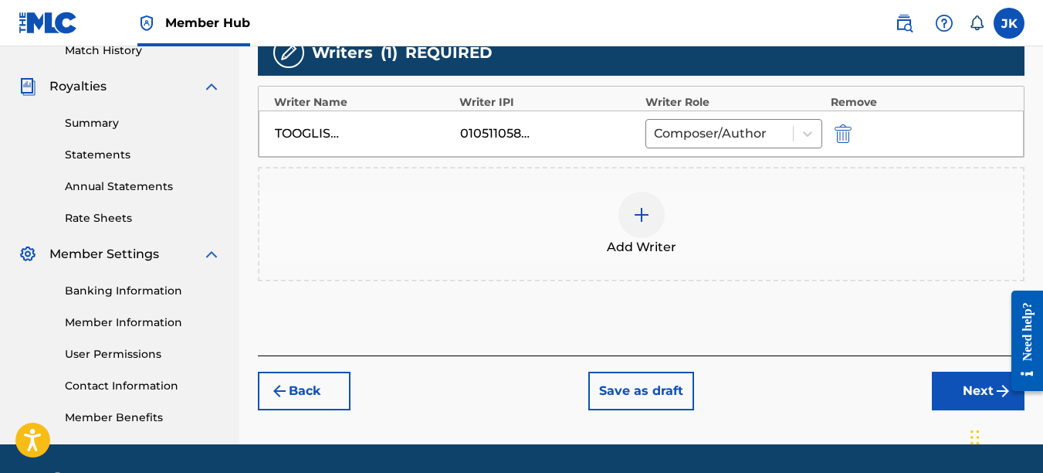
scroll to position [448, 0]
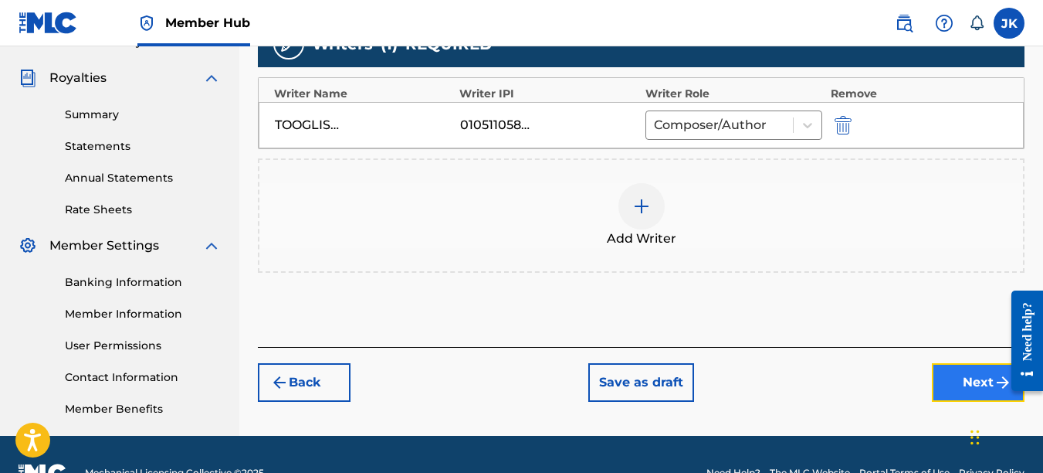
click at [961, 370] on button "Next" at bounding box center [978, 382] width 93 height 39
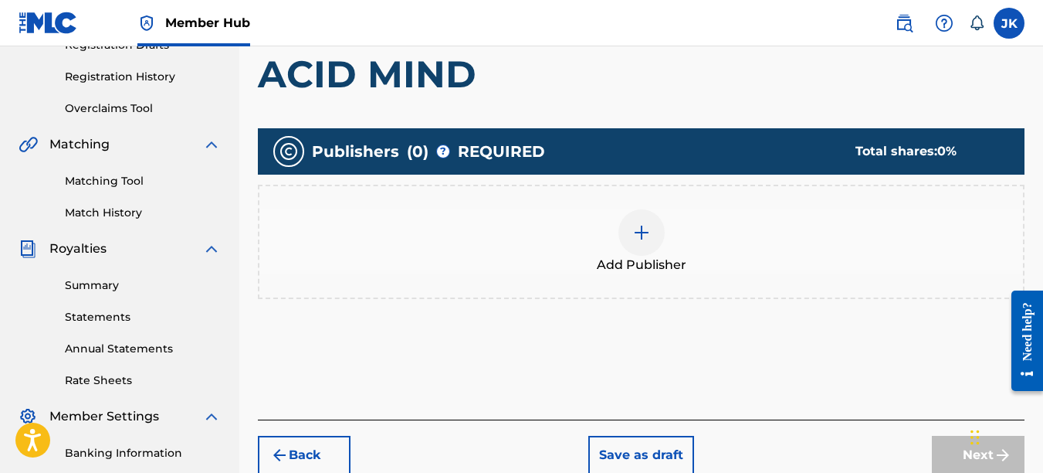
scroll to position [283, 0]
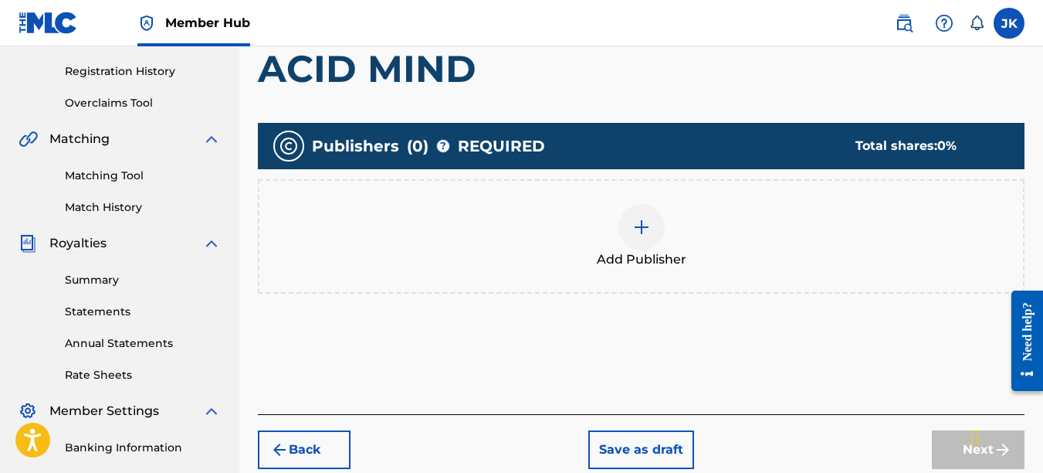
click at [653, 240] on div at bounding box center [642, 227] width 46 height 46
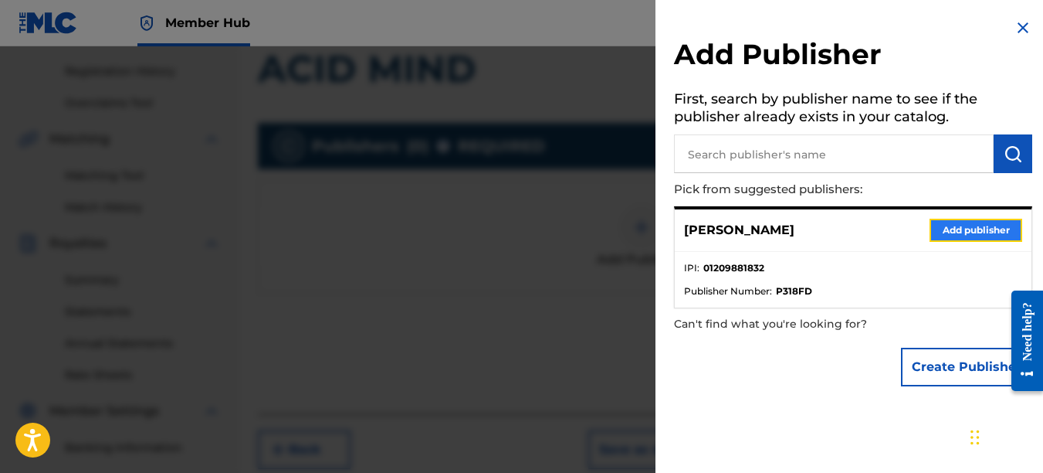
click at [962, 232] on button "Add publisher" at bounding box center [976, 230] width 93 height 23
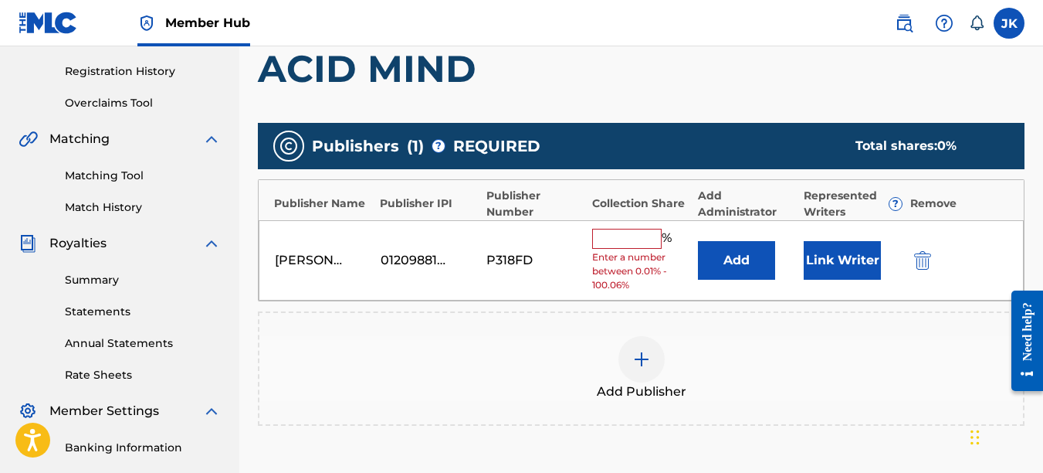
click at [630, 238] on input "text" at bounding box center [627, 239] width 70 height 20
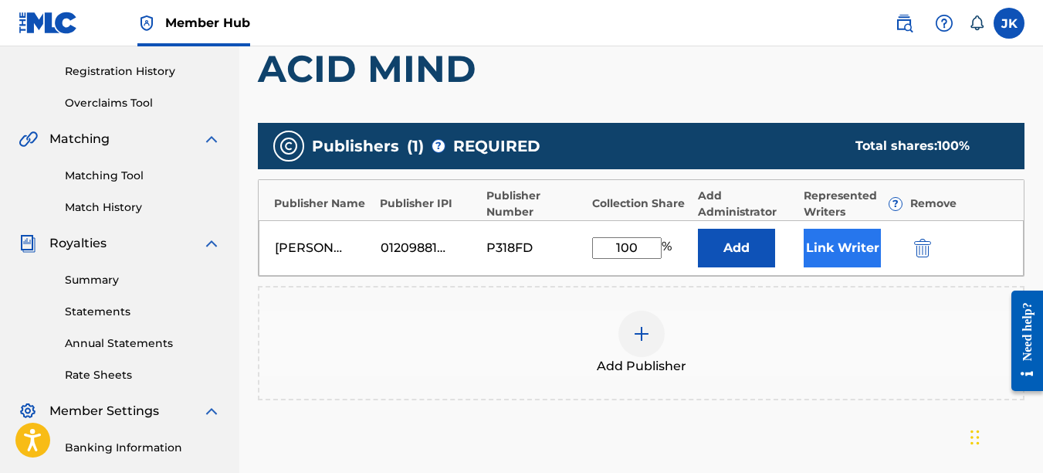
type input "100"
click at [839, 240] on button "Link Writer" at bounding box center [842, 248] width 77 height 39
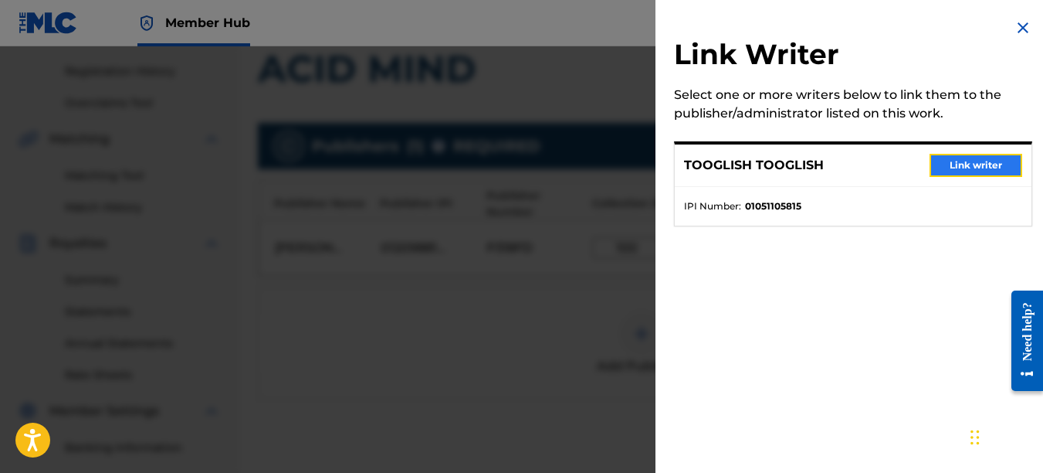
click at [936, 167] on button "Link writer" at bounding box center [976, 165] width 93 height 23
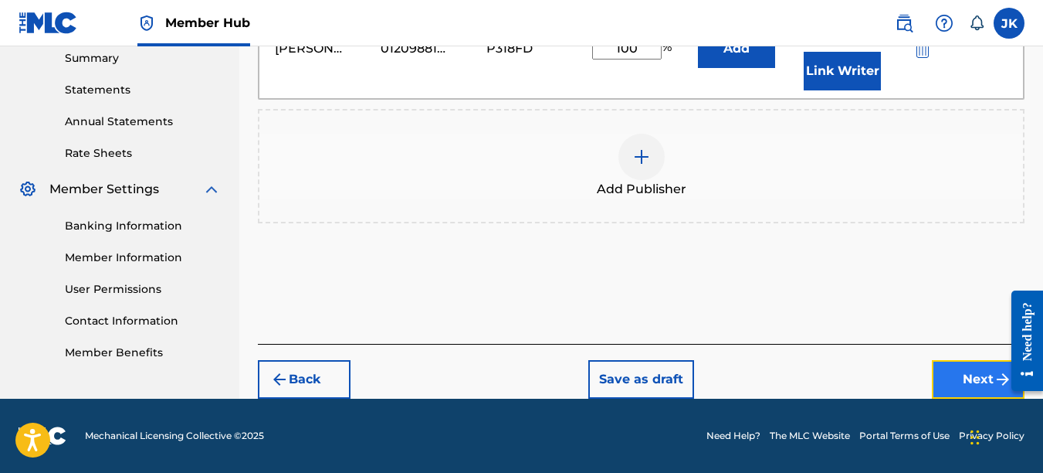
click at [976, 374] on button "Next" at bounding box center [978, 379] width 93 height 39
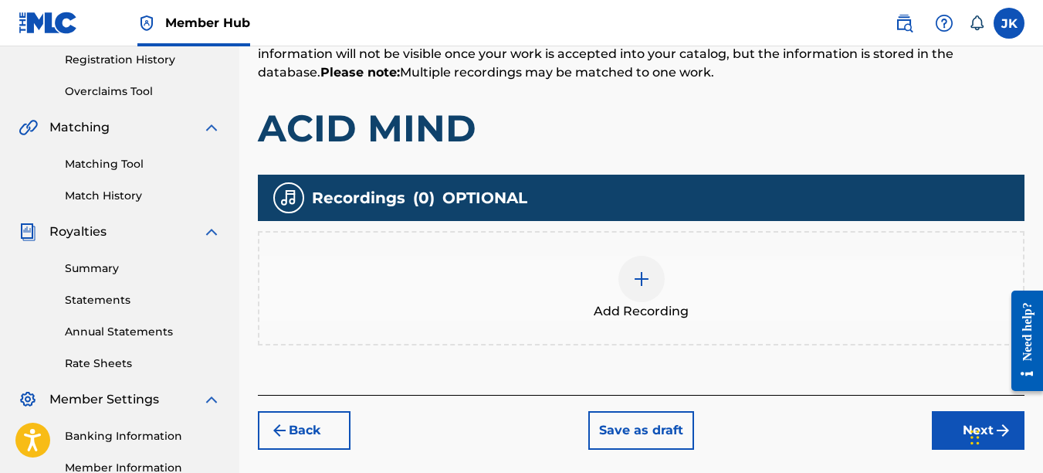
scroll to position [311, 0]
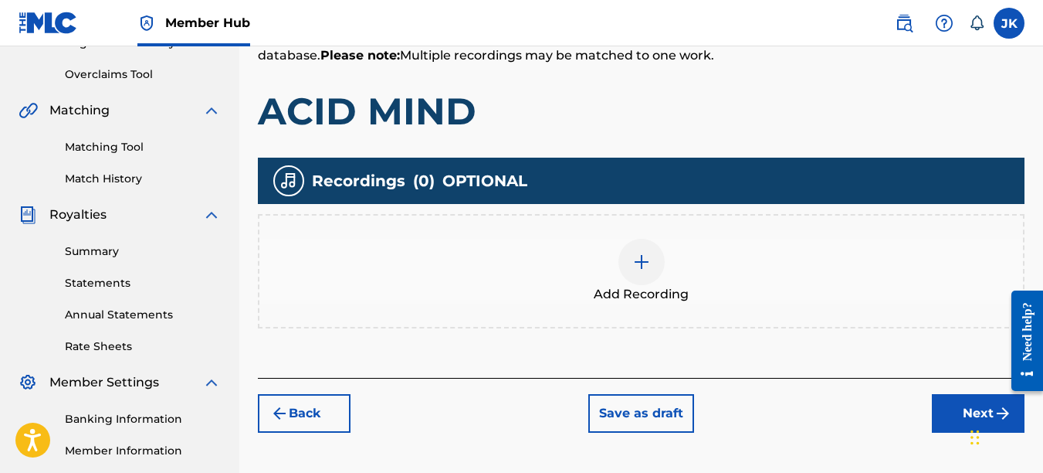
click at [636, 251] on div at bounding box center [642, 262] width 46 height 46
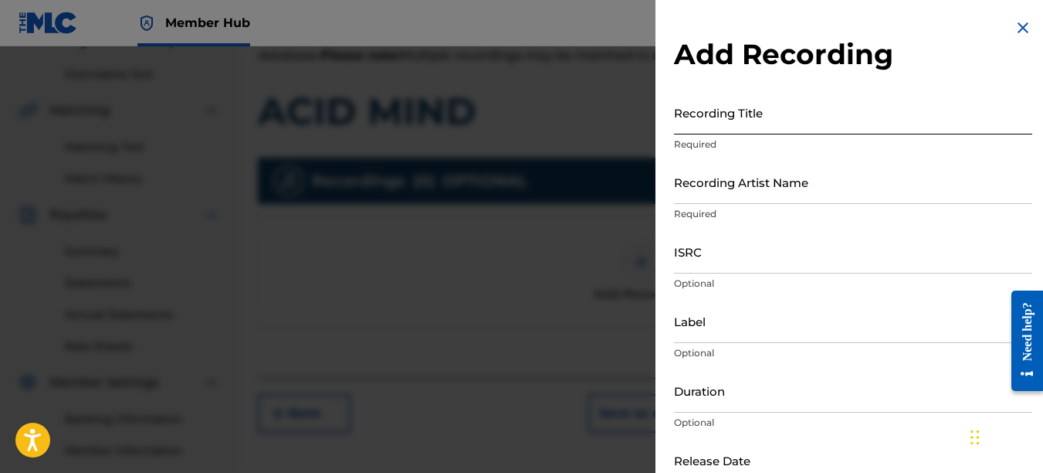
click at [775, 114] on input "Recording Title" at bounding box center [853, 112] width 358 height 44
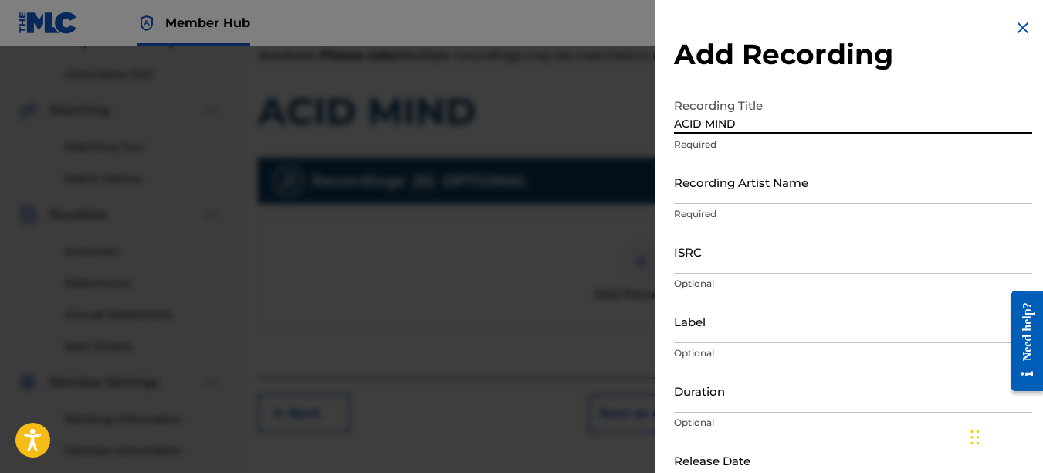
type input "ACID MIND"
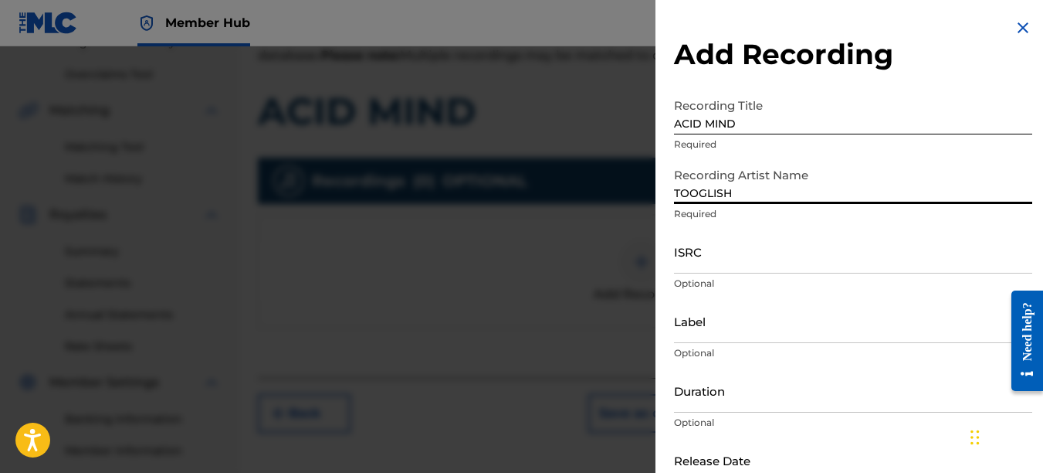
type input "TOOGLISH"
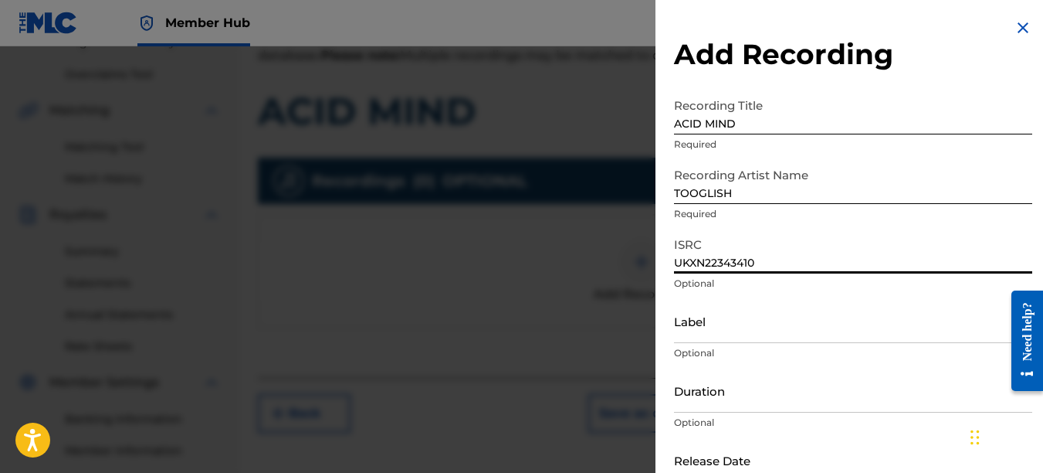
type input "UKXN22343410"
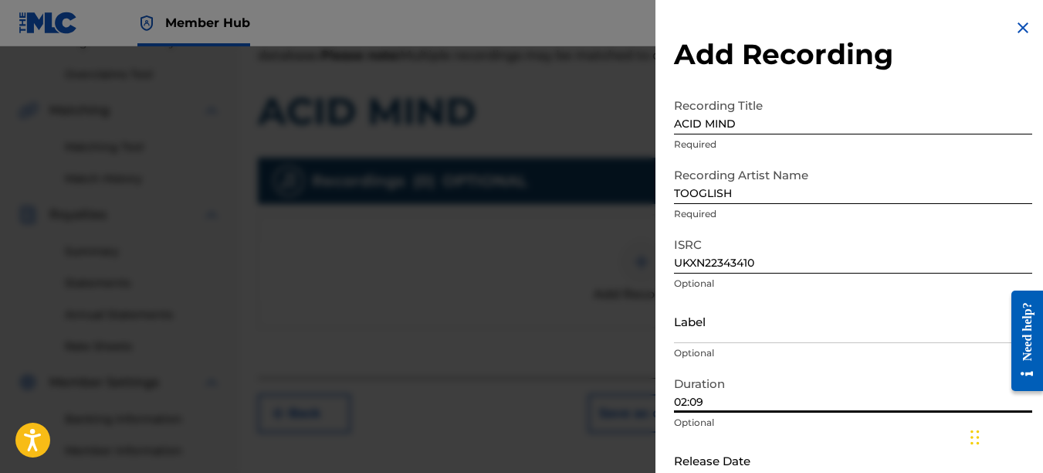
type input "02:09"
select select "8"
select select "2025"
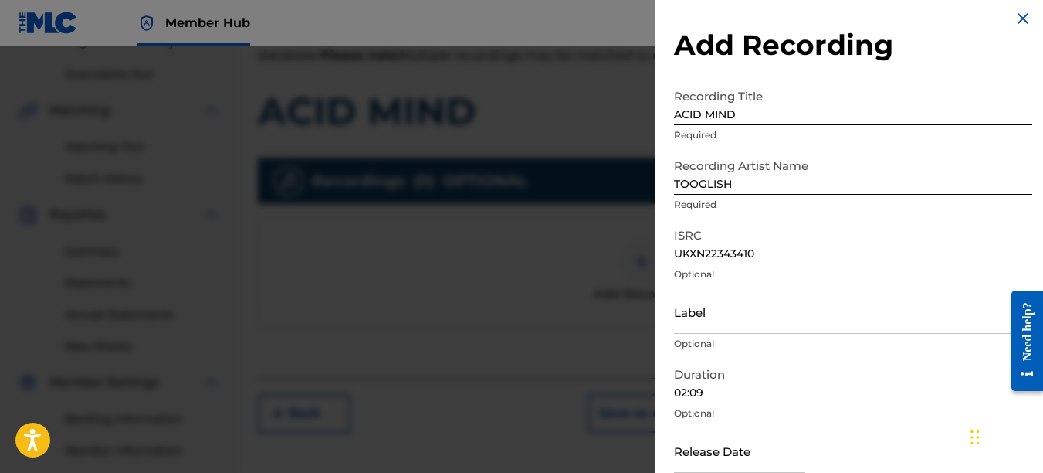
scroll to position [92, 0]
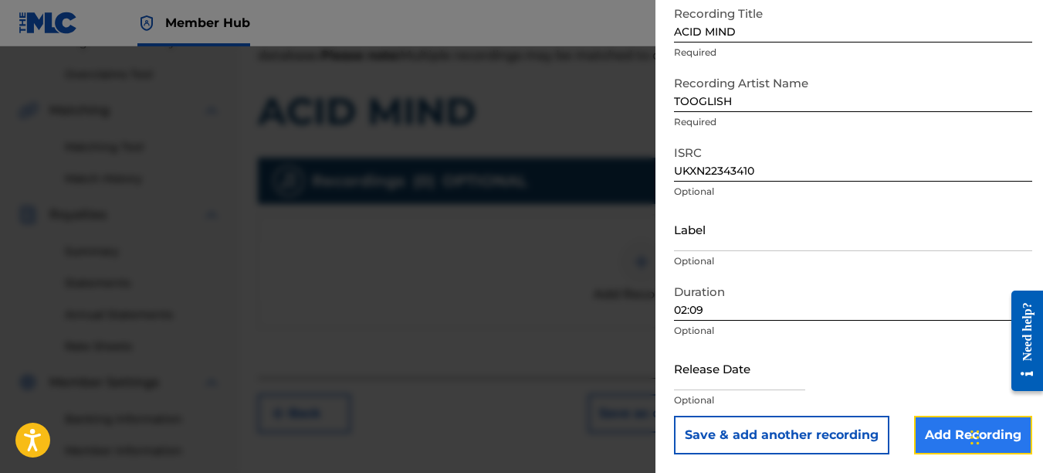
click at [948, 436] on input "Add Recording" at bounding box center [973, 435] width 118 height 39
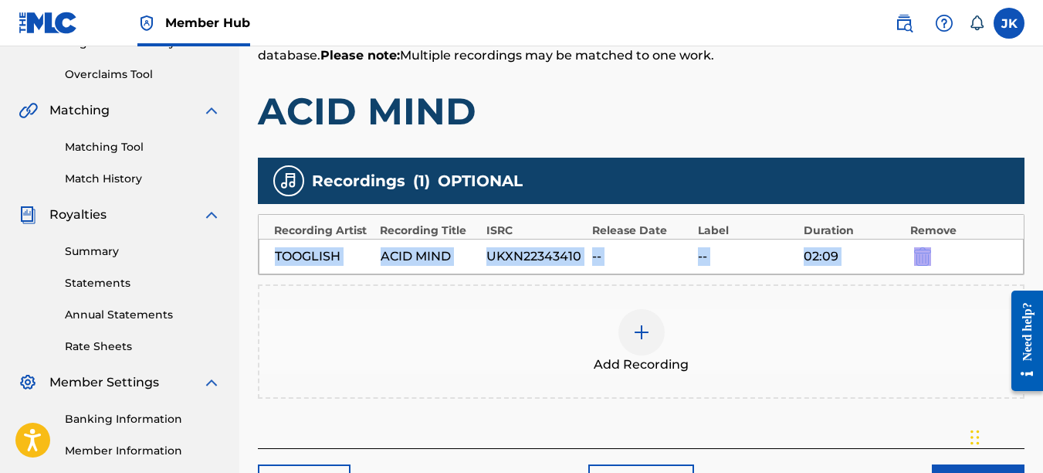
drag, startPoint x: 1043, startPoint y: 213, endPoint x: 1048, endPoint y: 256, distance: 42.8
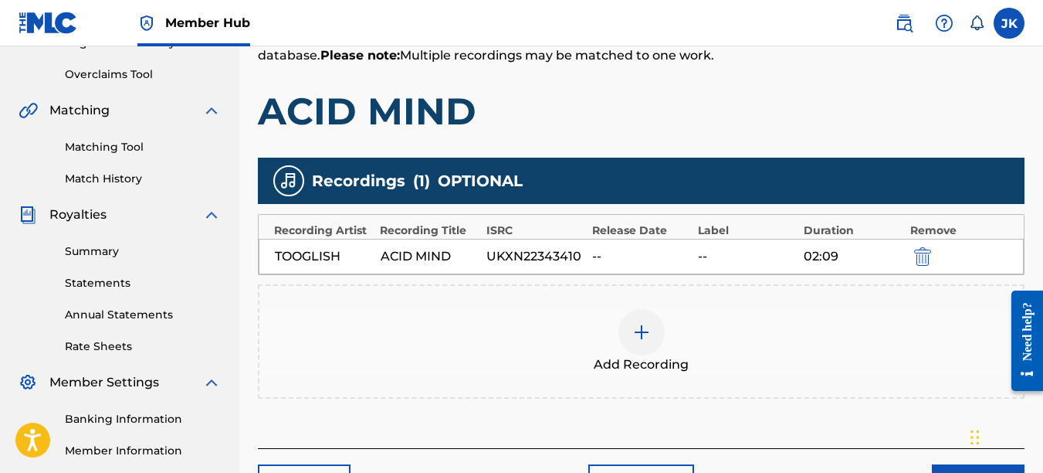
click at [873, 140] on div "Add Recordings (Optional) Enter recording information for your work. Recording …" at bounding box center [641, 202] width 767 height 491
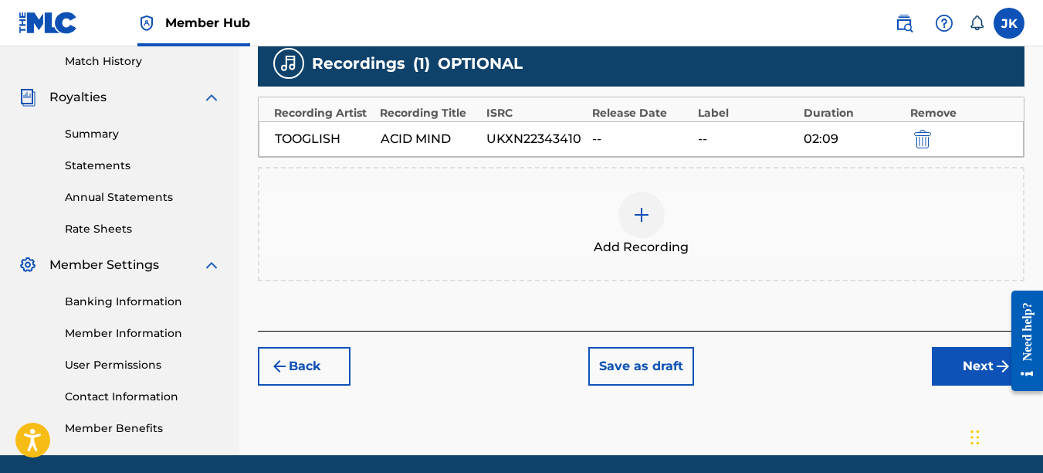
scroll to position [444, 0]
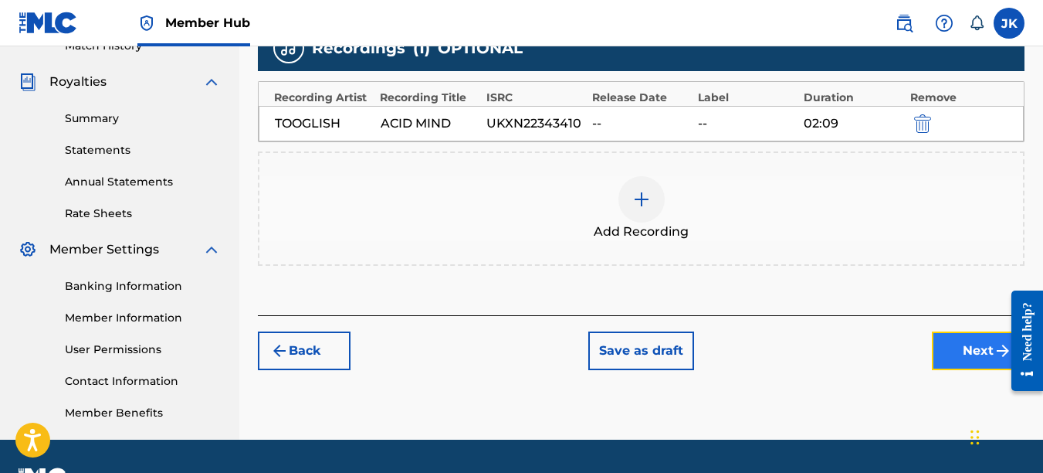
click at [950, 365] on button "Next" at bounding box center [978, 350] width 93 height 39
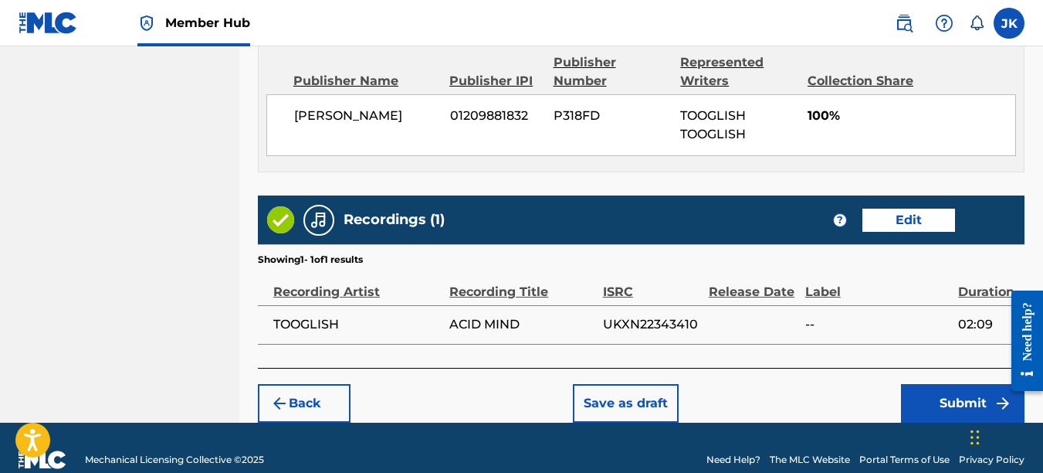
scroll to position [870, 0]
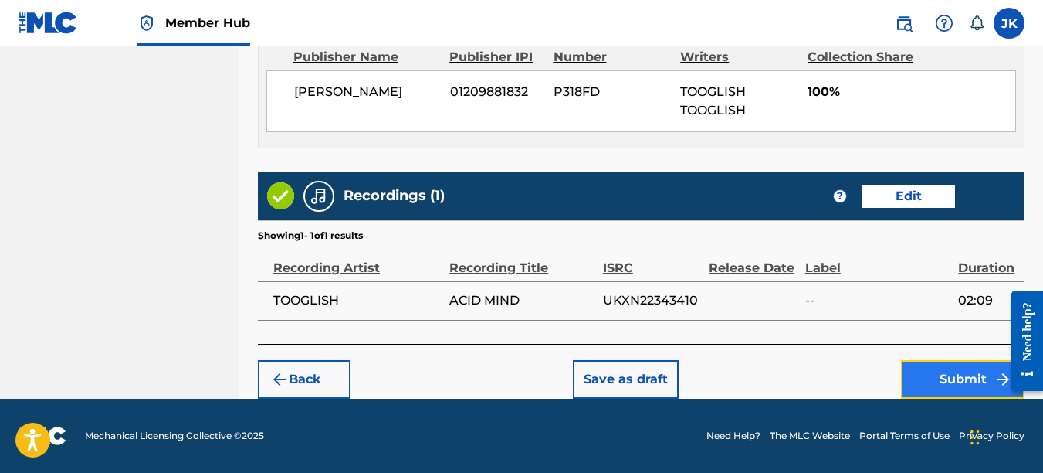
click at [938, 376] on button "Submit" at bounding box center [963, 379] width 124 height 39
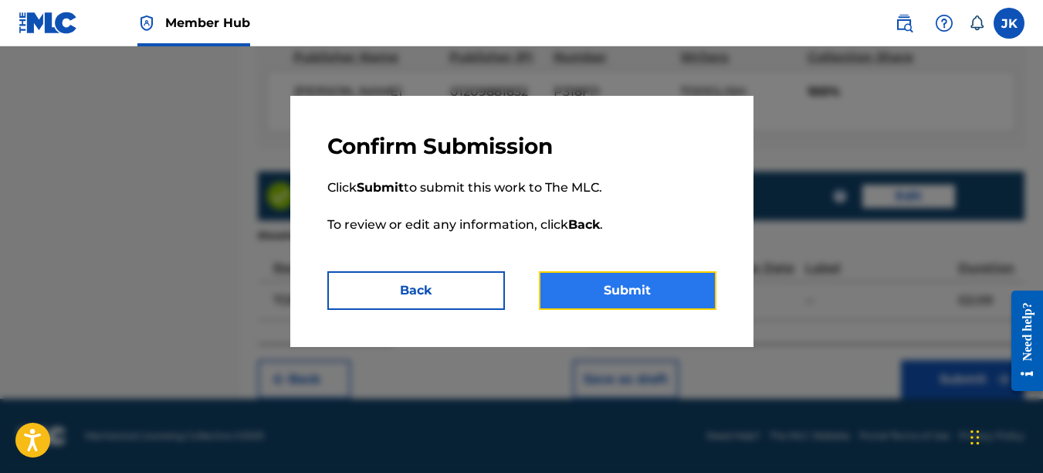
click at [650, 289] on button "Submit" at bounding box center [628, 290] width 178 height 39
